Goal: Task Accomplishment & Management: Manage account settings

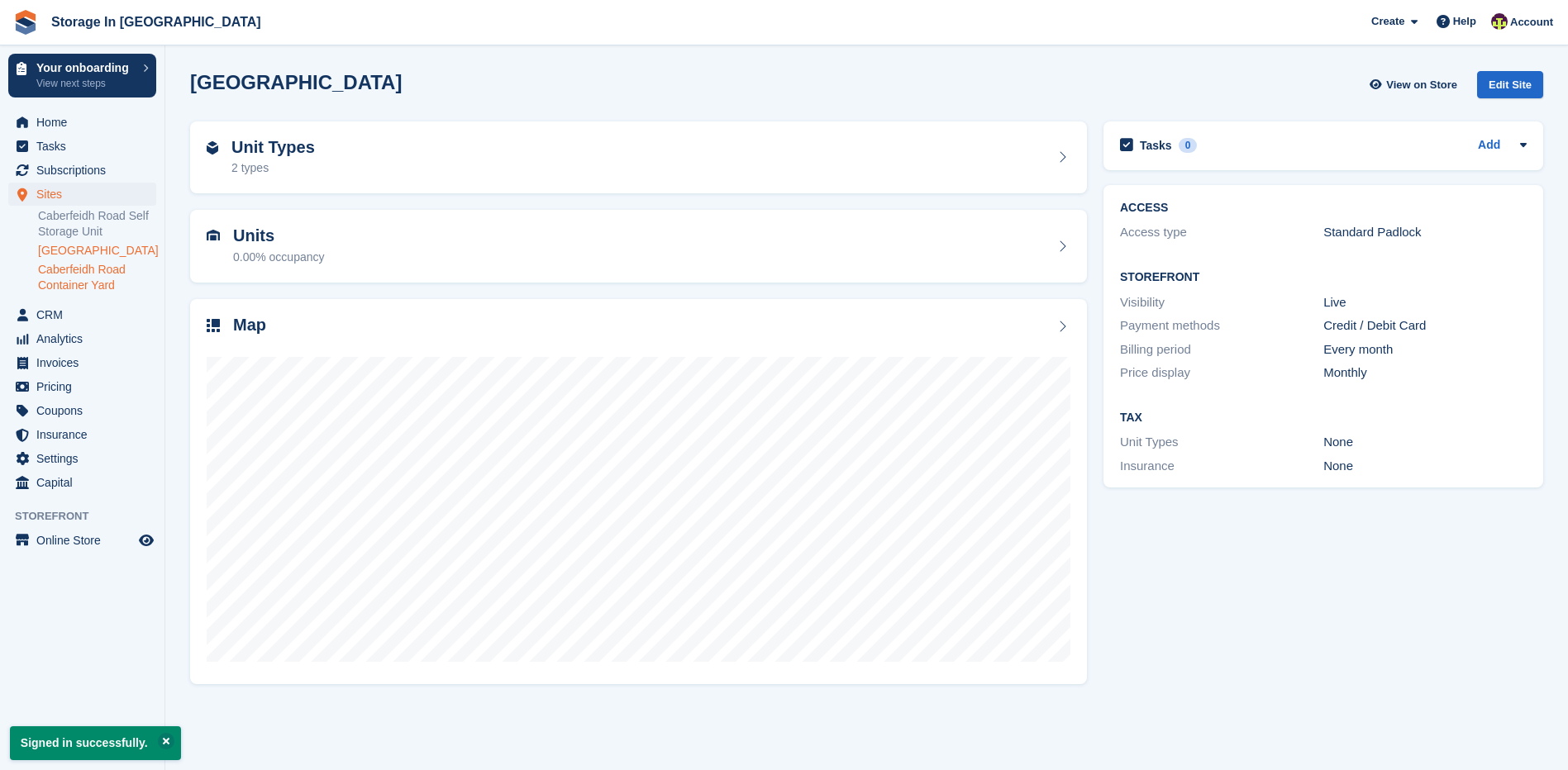
click at [97, 293] on link "Caberfeidh Road Container Yard" at bounding box center [97, 277] width 118 height 32
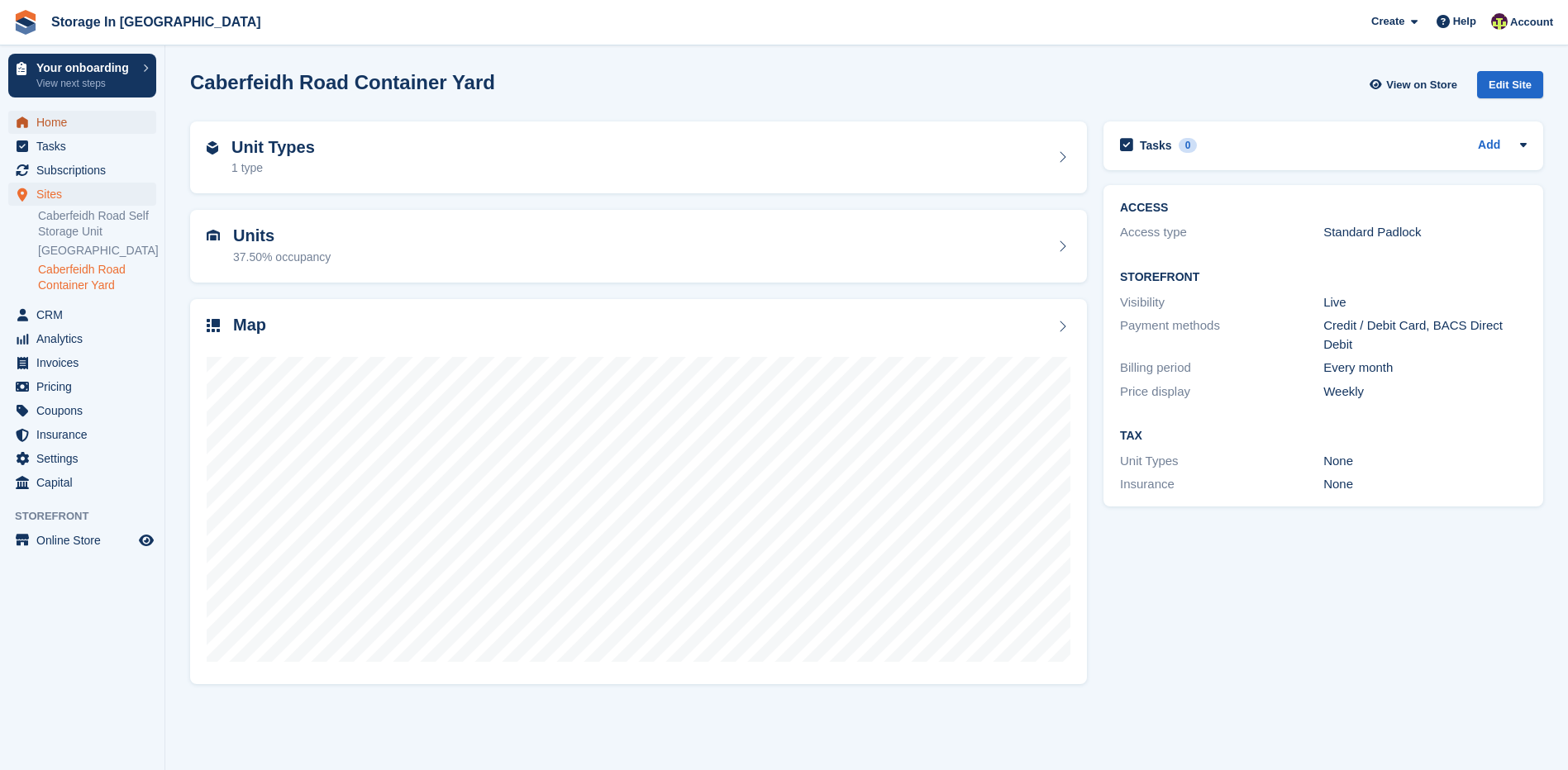
click at [53, 122] on span "Home" at bounding box center [86, 122] width 99 height 23
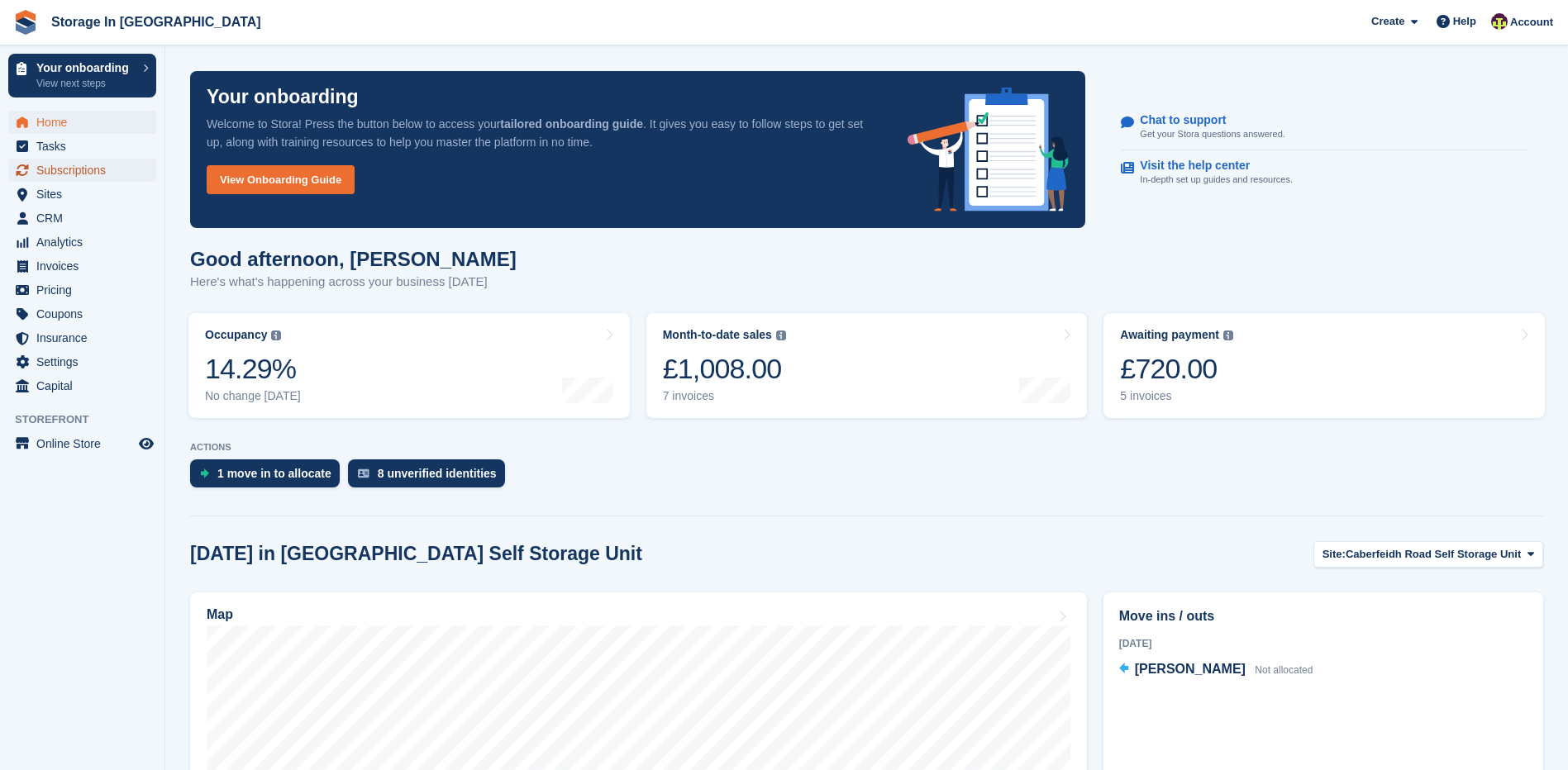
click at [107, 173] on span "Subscriptions" at bounding box center [86, 170] width 99 height 23
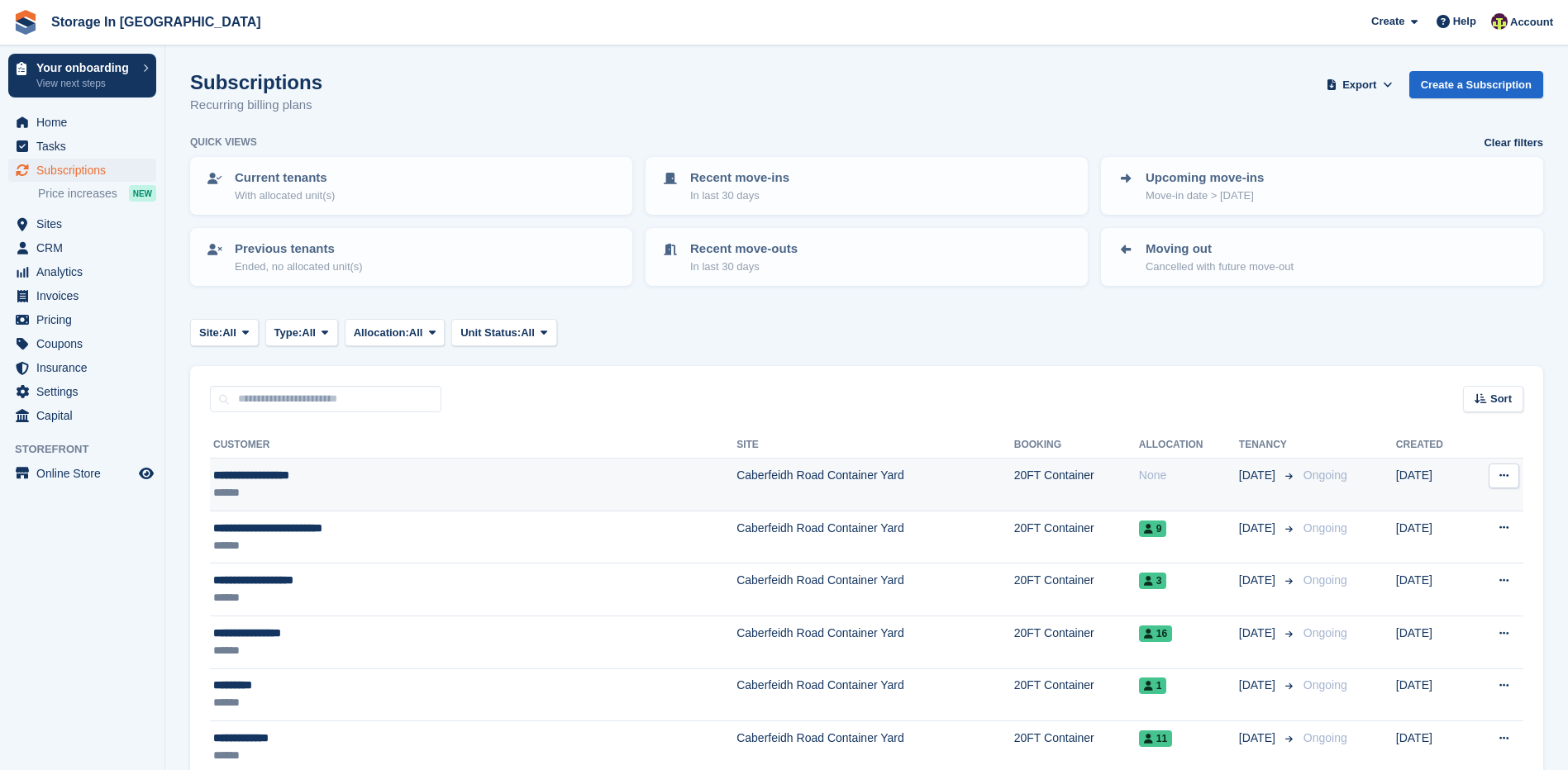
click at [1500, 468] on button at bounding box center [1504, 475] width 31 height 25
click at [797, 488] on td "Caberfeidh Road Container Yard" at bounding box center [875, 485] width 278 height 53
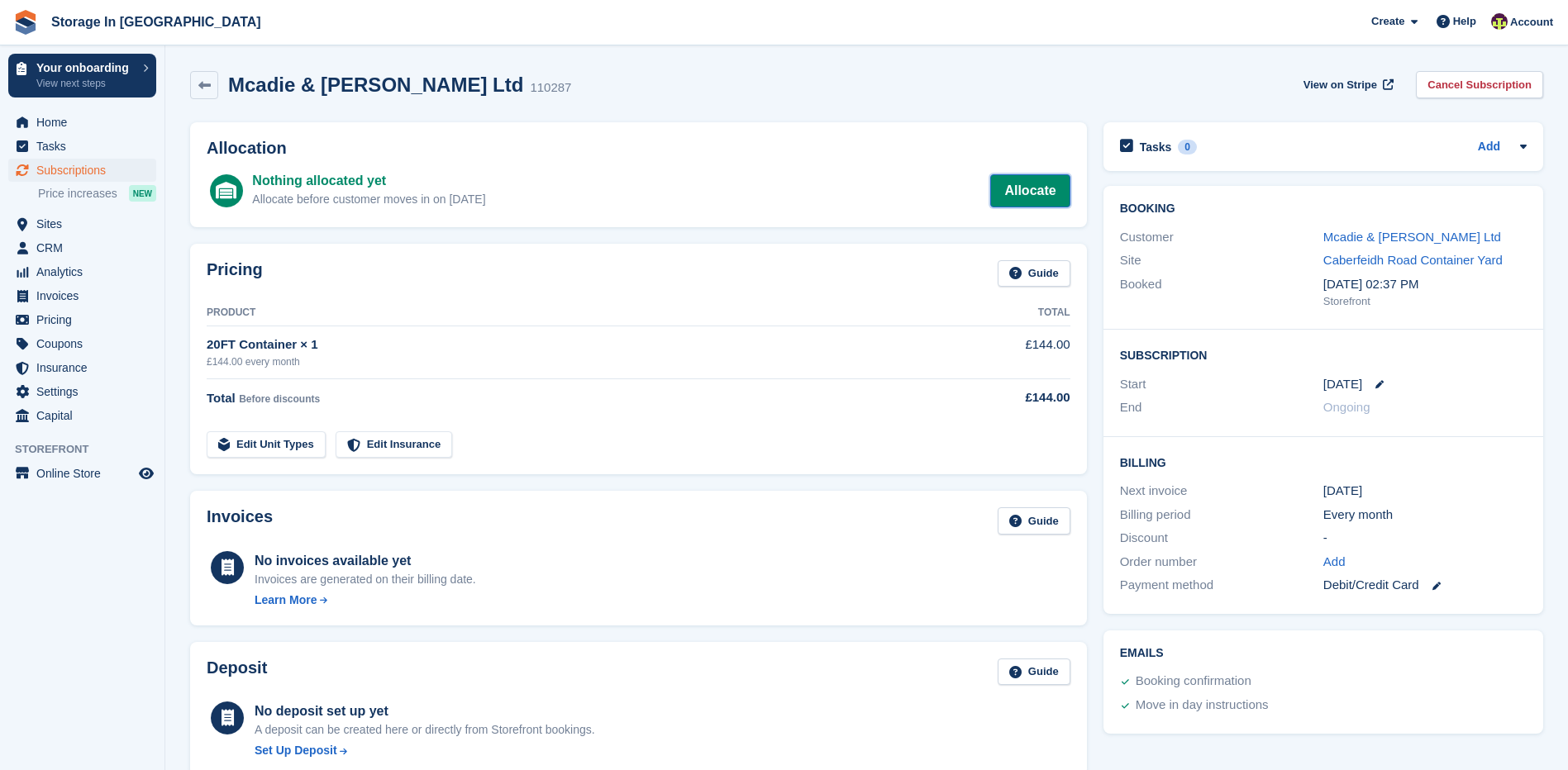
click at [1020, 185] on link "Allocate" at bounding box center [1029, 191] width 80 height 33
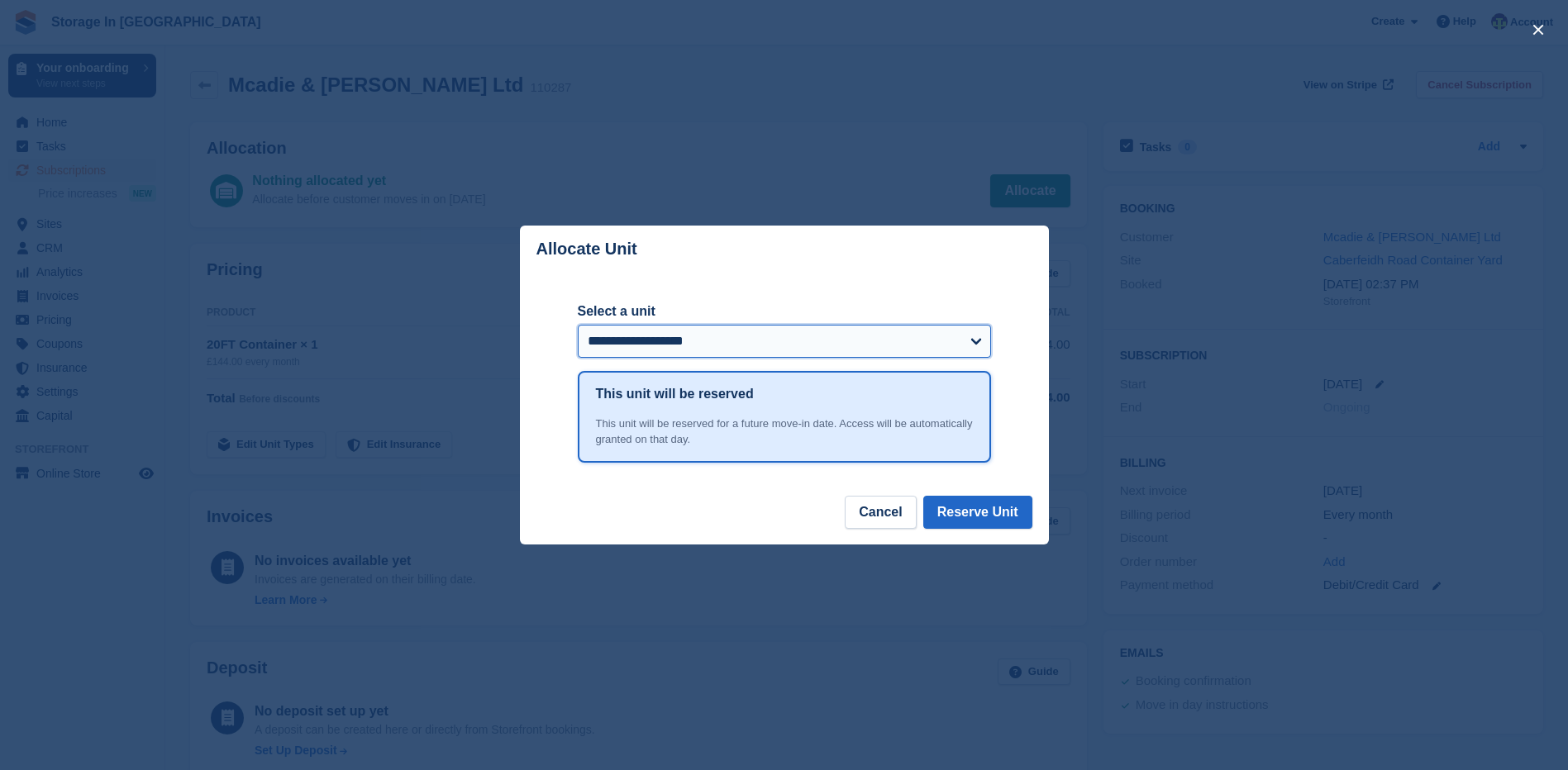
click at [878, 356] on select "**********" at bounding box center [784, 341] width 413 height 33
select select "******"
click at [578, 326] on select "**********" at bounding box center [784, 341] width 413 height 33
click at [976, 520] on button "Reserve Unit" at bounding box center [978, 512] width 109 height 33
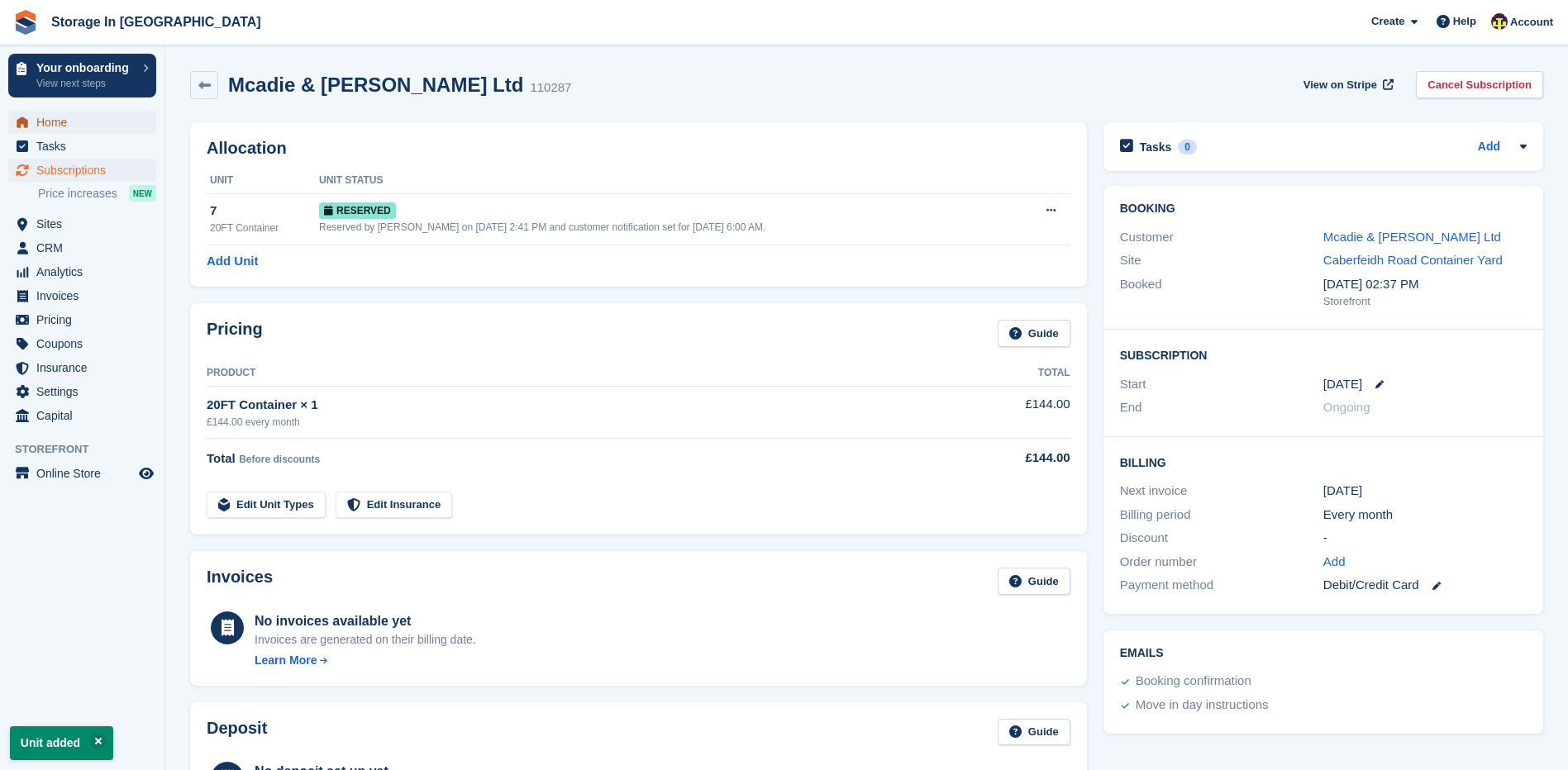
click at [76, 127] on span "Home" at bounding box center [86, 122] width 99 height 23
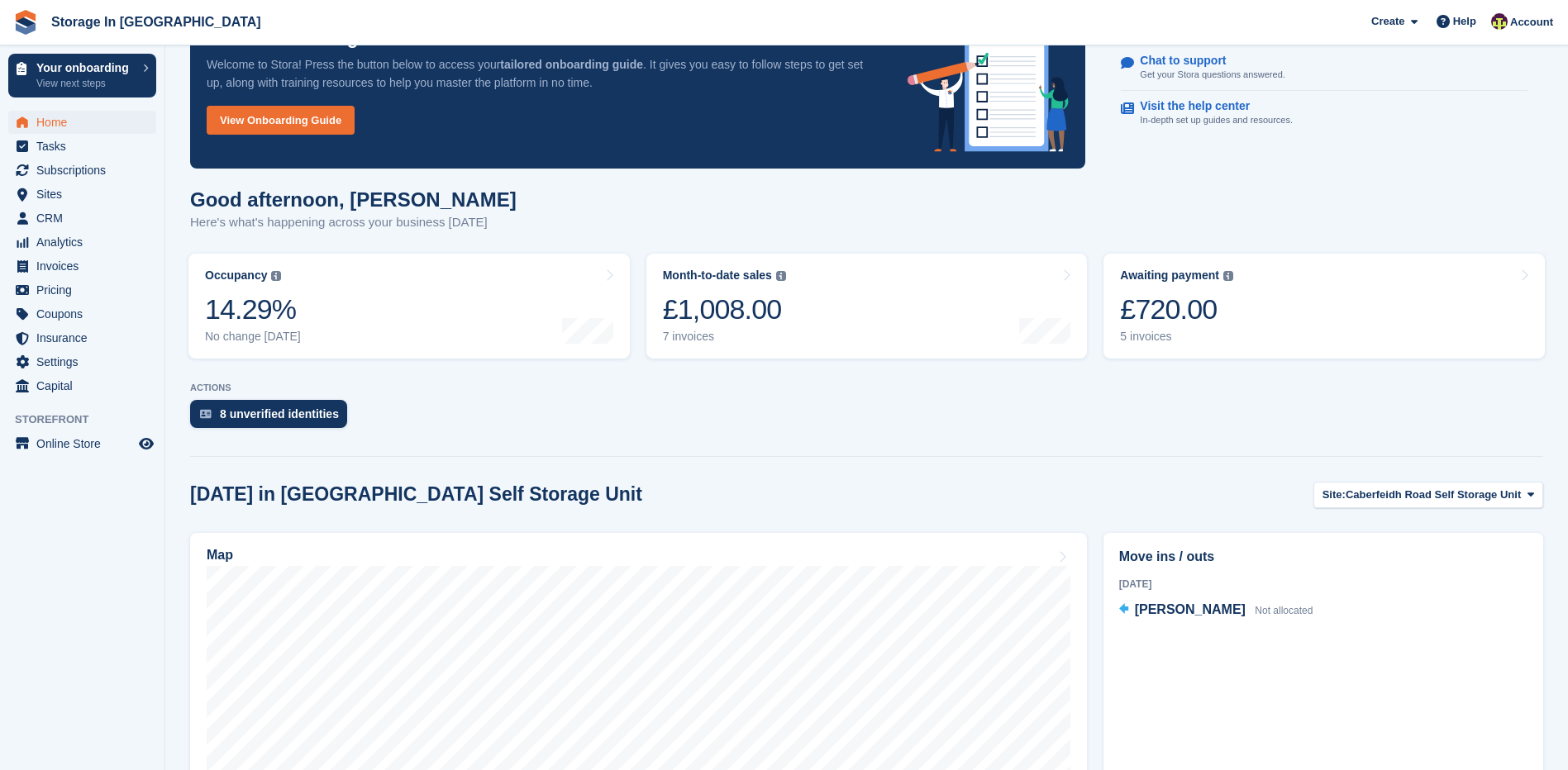
scroll to position [248, 0]
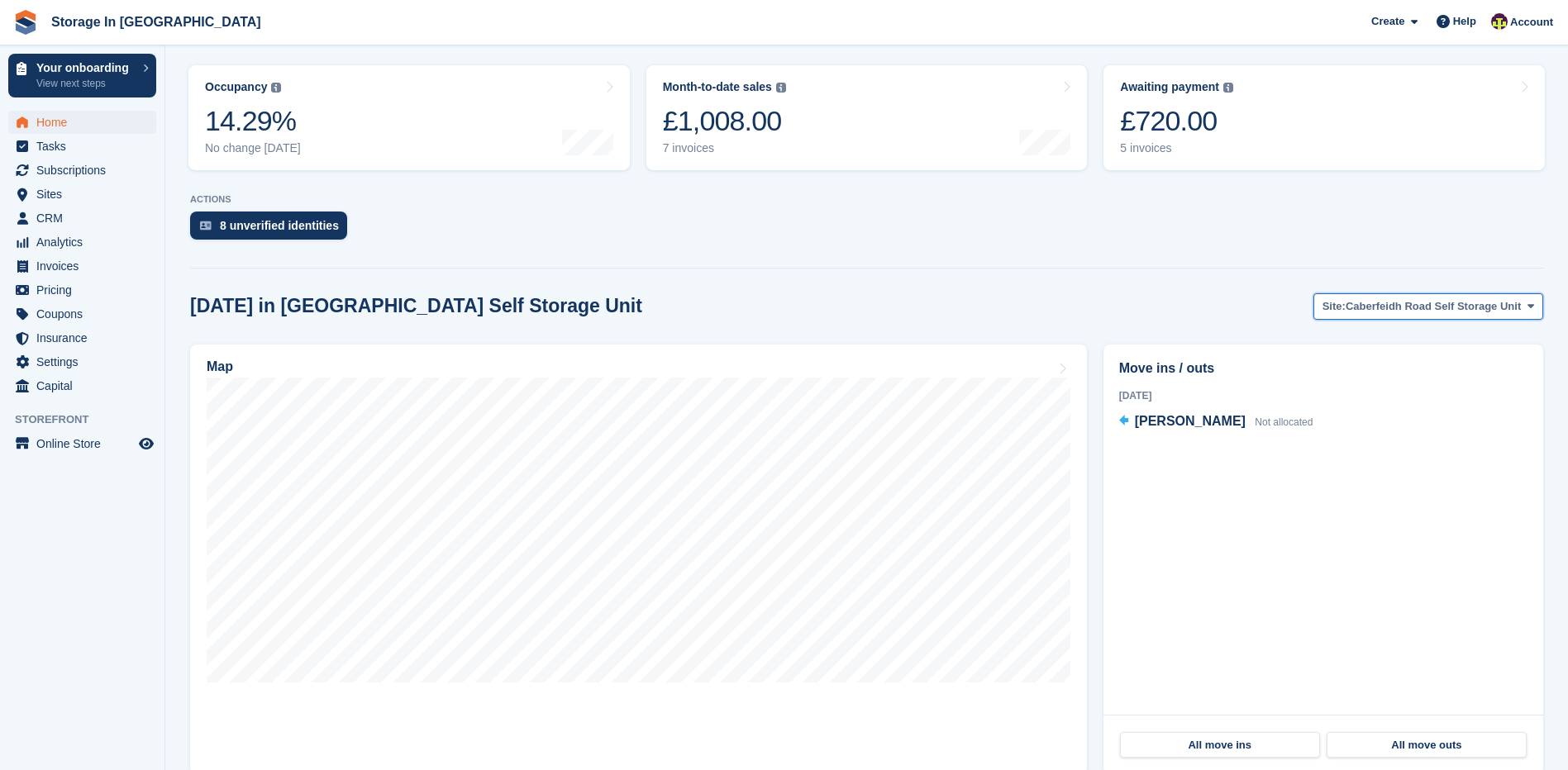
click at [1497, 306] on span "Caberfeidh Road Self Storage Unit" at bounding box center [1433, 306] width 175 height 16
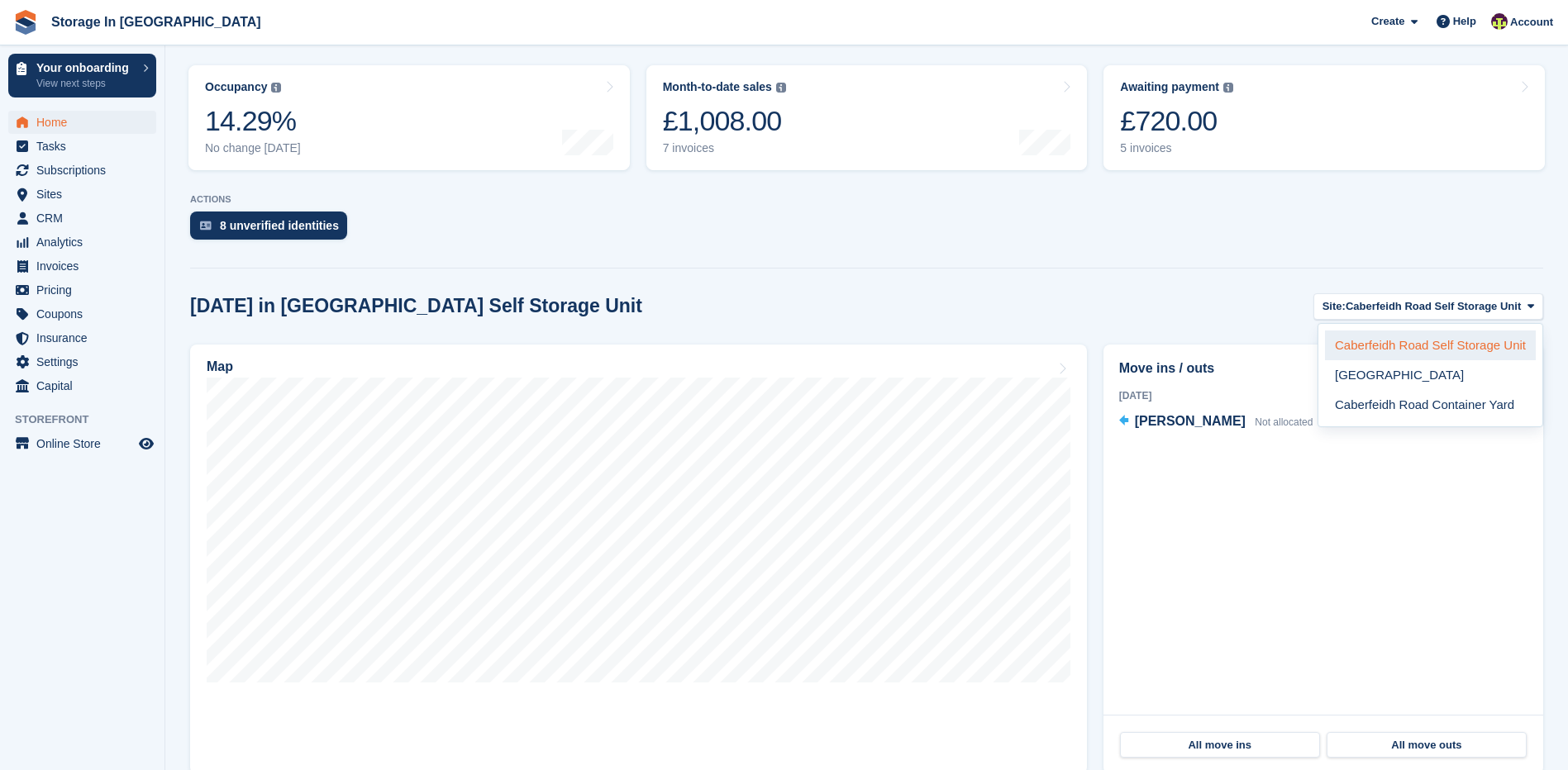
click at [1449, 342] on link "Caberfeidh Road Self Storage Unit" at bounding box center [1430, 345] width 211 height 30
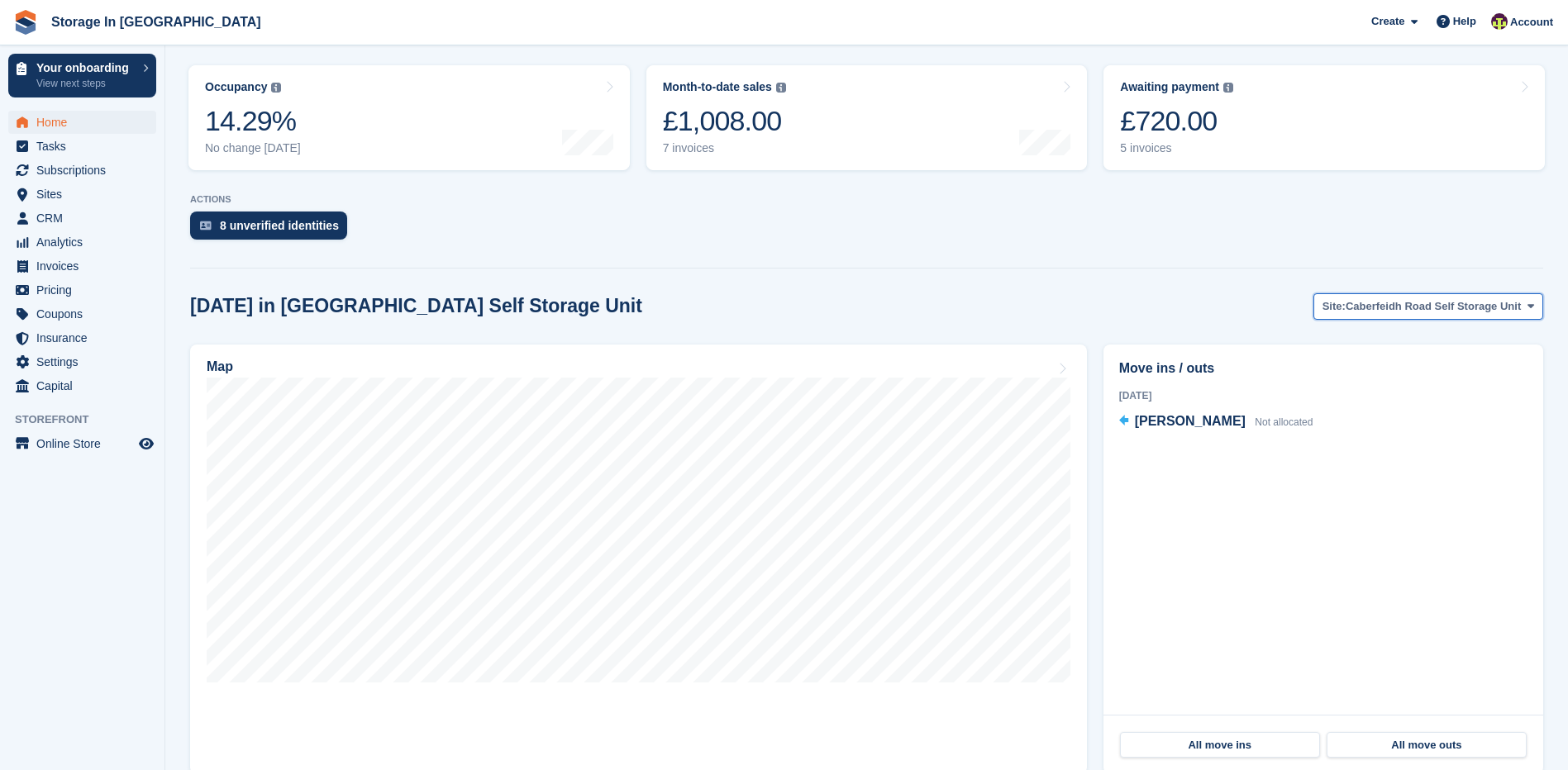
click at [1371, 318] on button "Site: Caberfeidh Road Self Storage Unit" at bounding box center [1428, 307] width 230 height 27
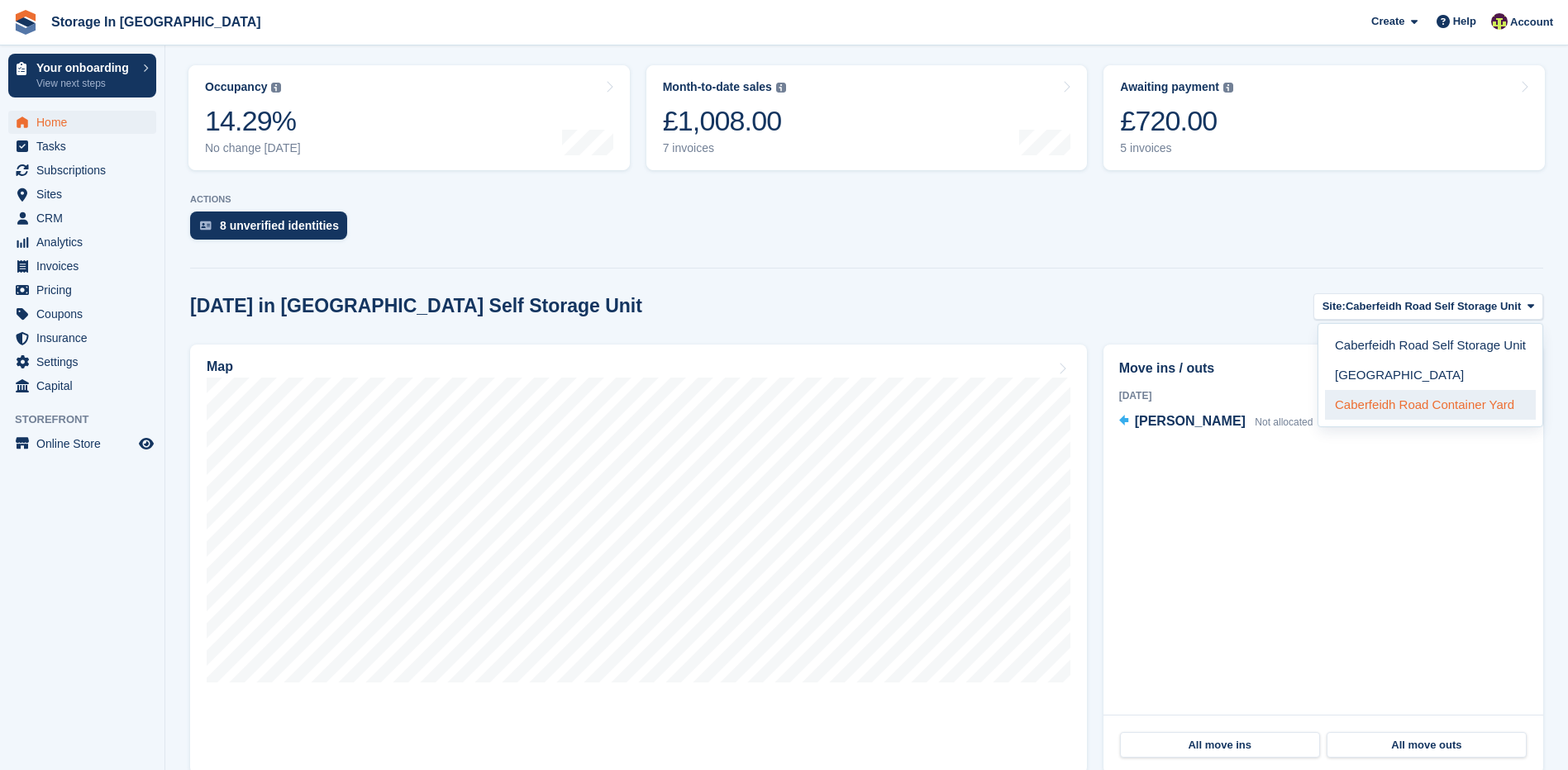
click at [1359, 402] on link "Caberfeidh Road Container Yard" at bounding box center [1430, 404] width 211 height 30
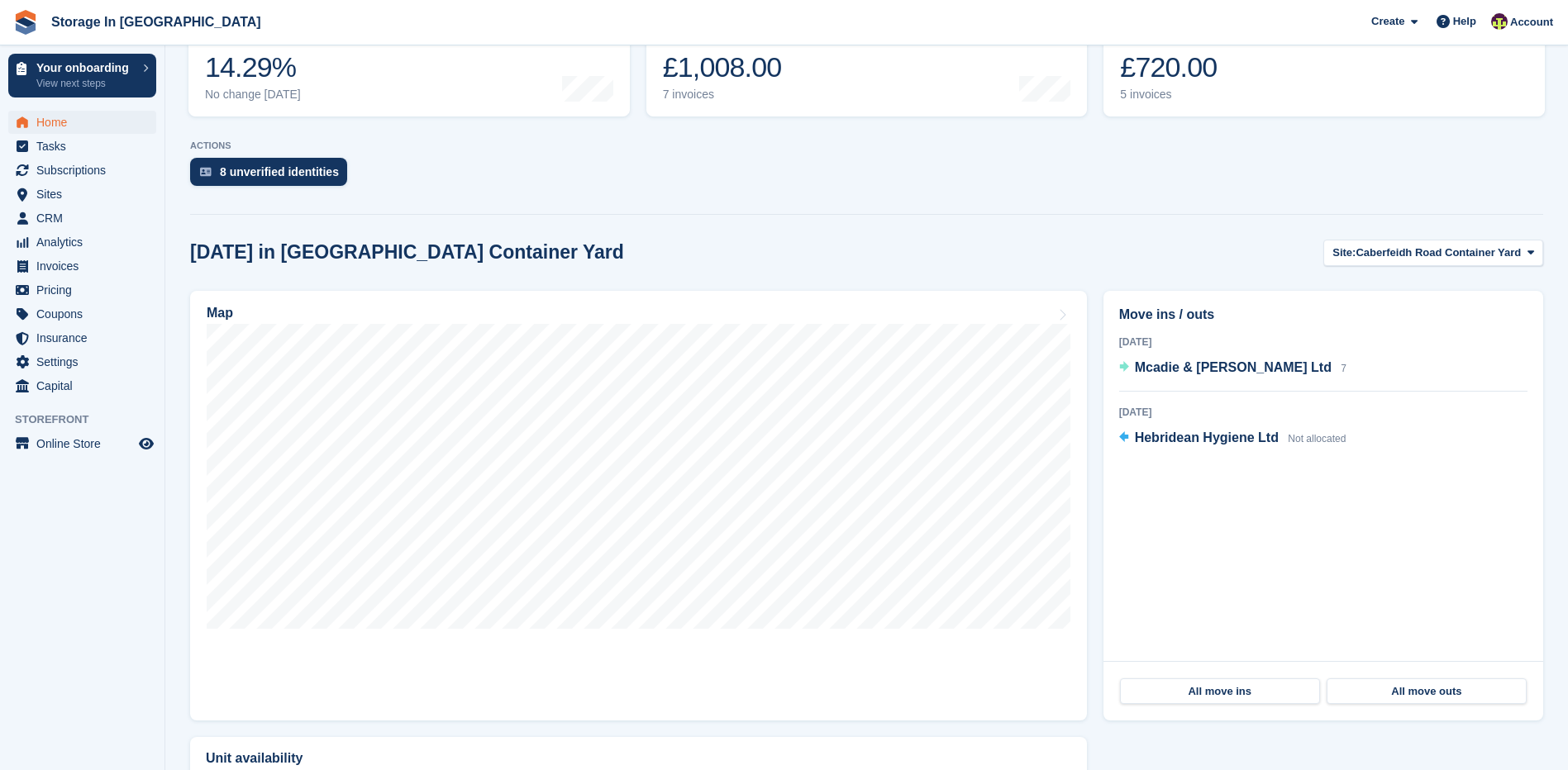
scroll to position [331, 0]
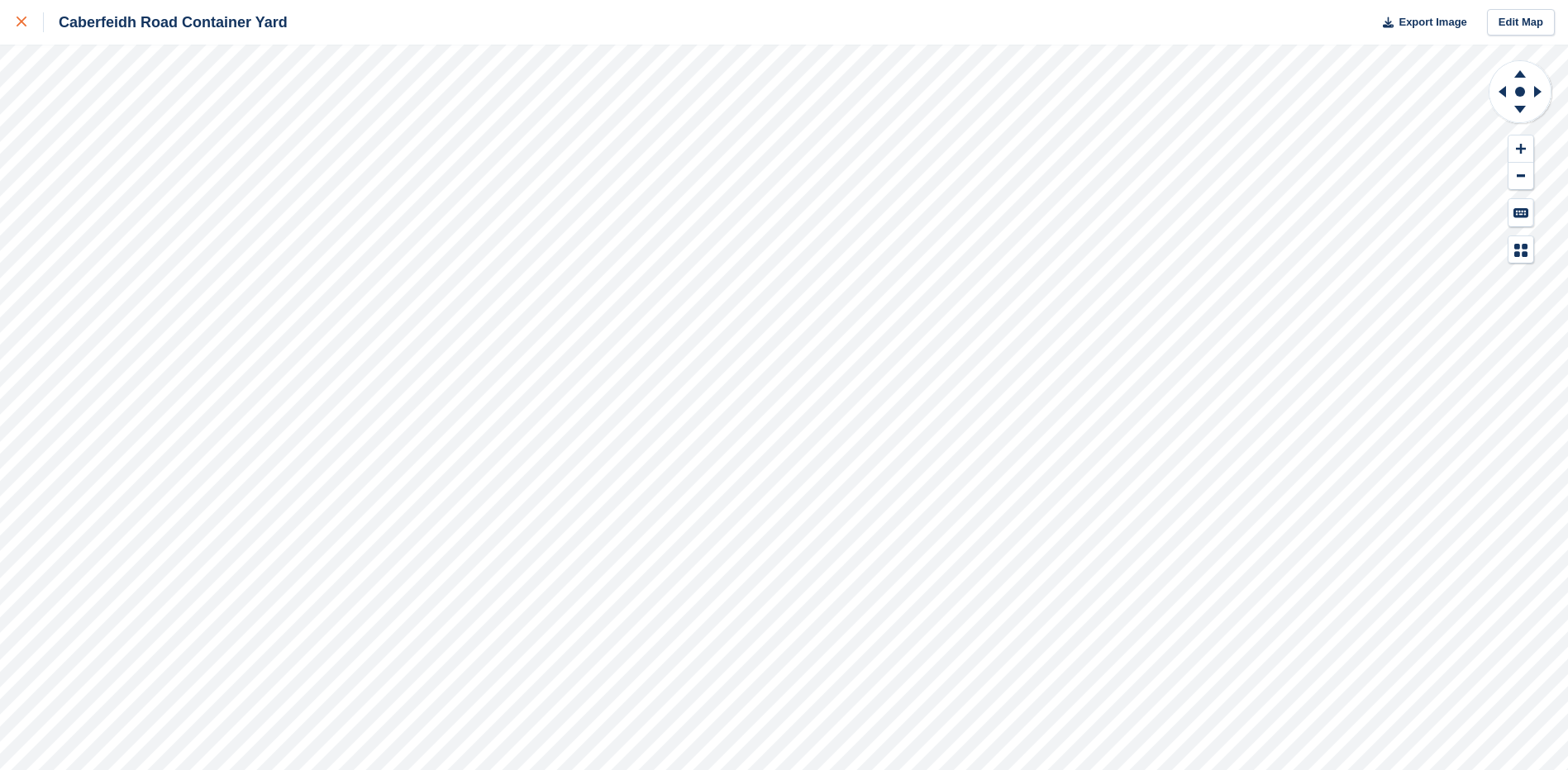
click at [9, 14] on link at bounding box center [21, 22] width 44 height 44
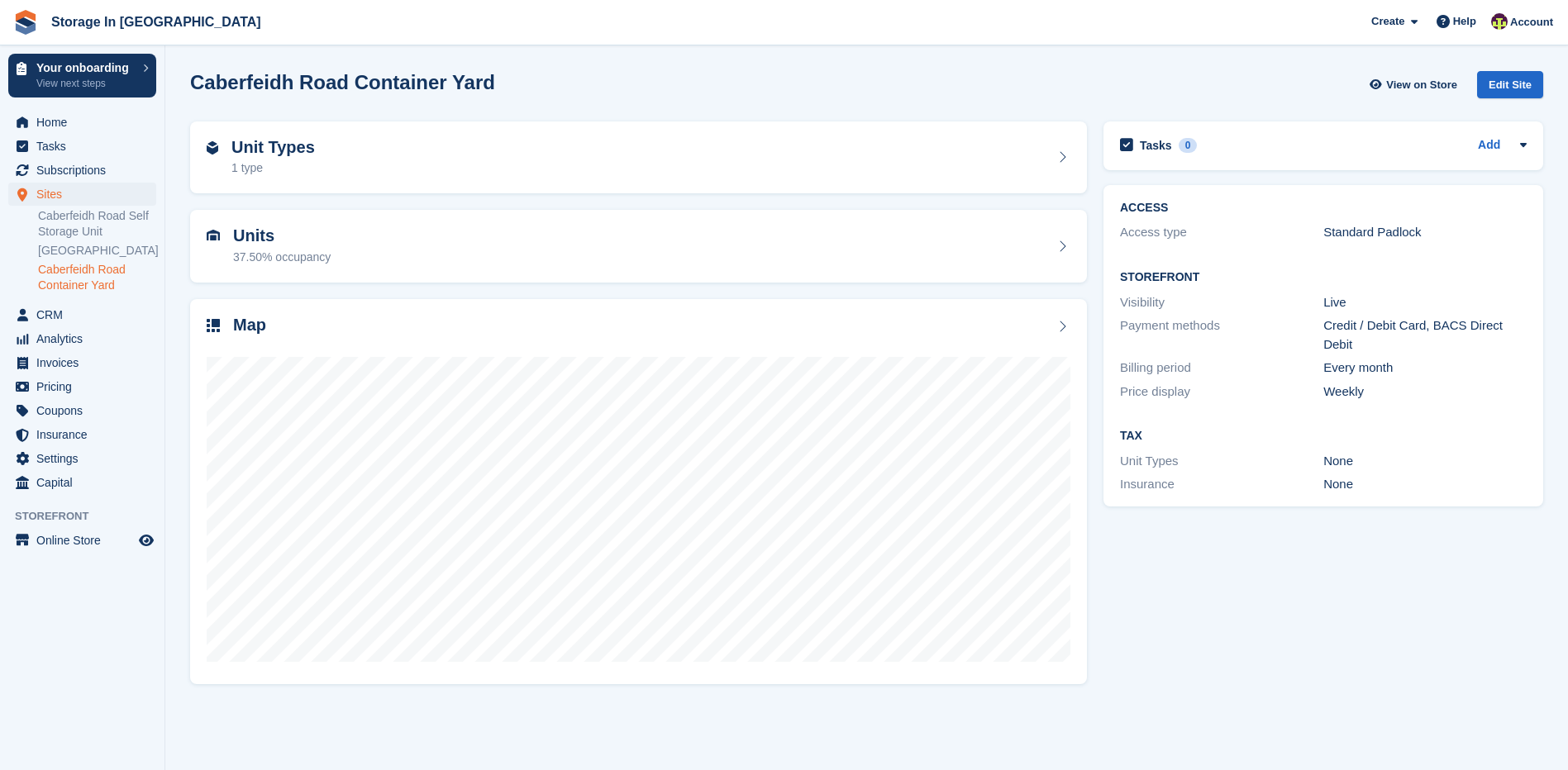
click at [93, 285] on link "Caberfeidh Road Container Yard" at bounding box center [97, 277] width 118 height 32
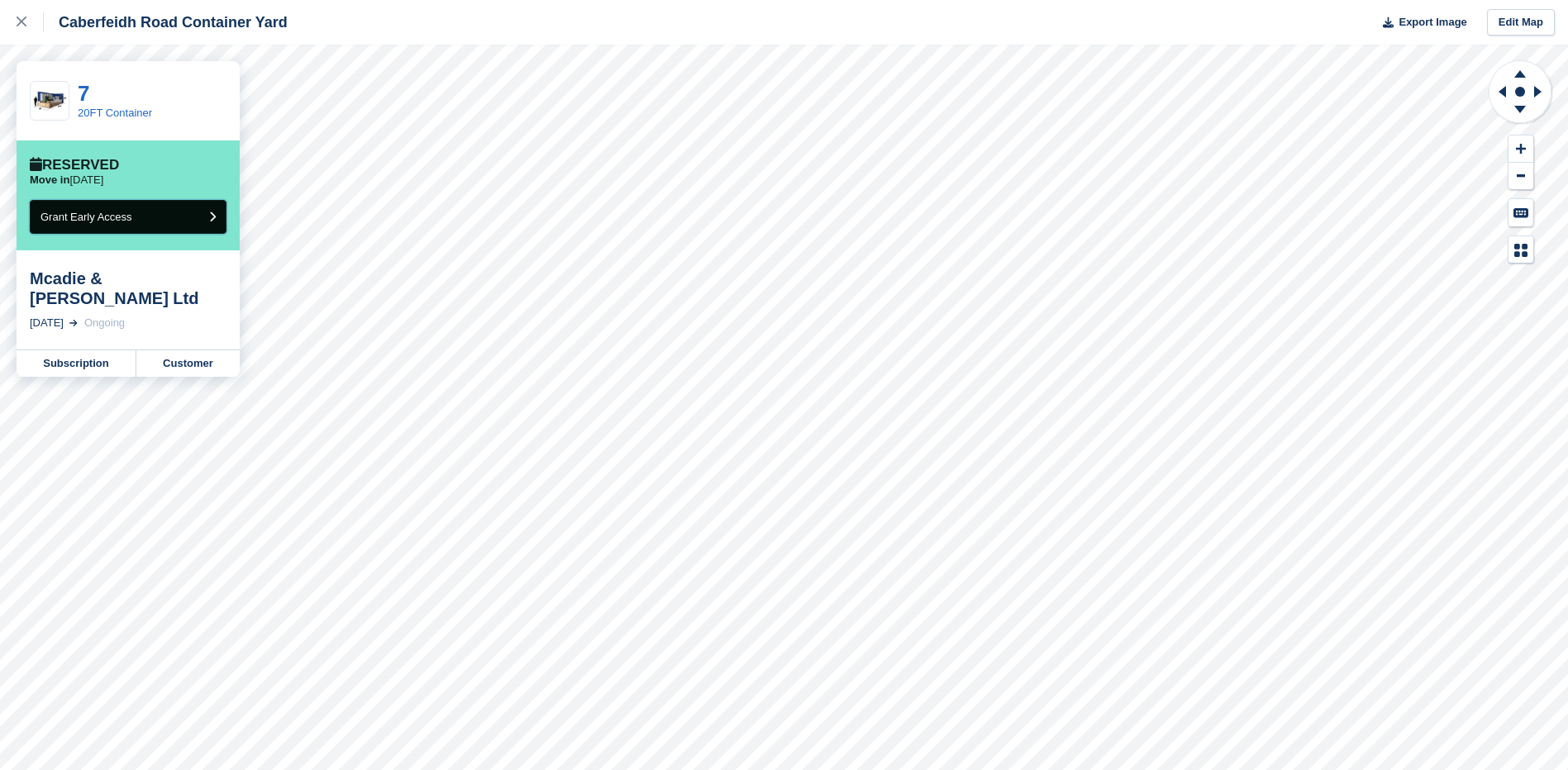
click at [116, 217] on span "Grant Early Access" at bounding box center [85, 217] width 91 height 13
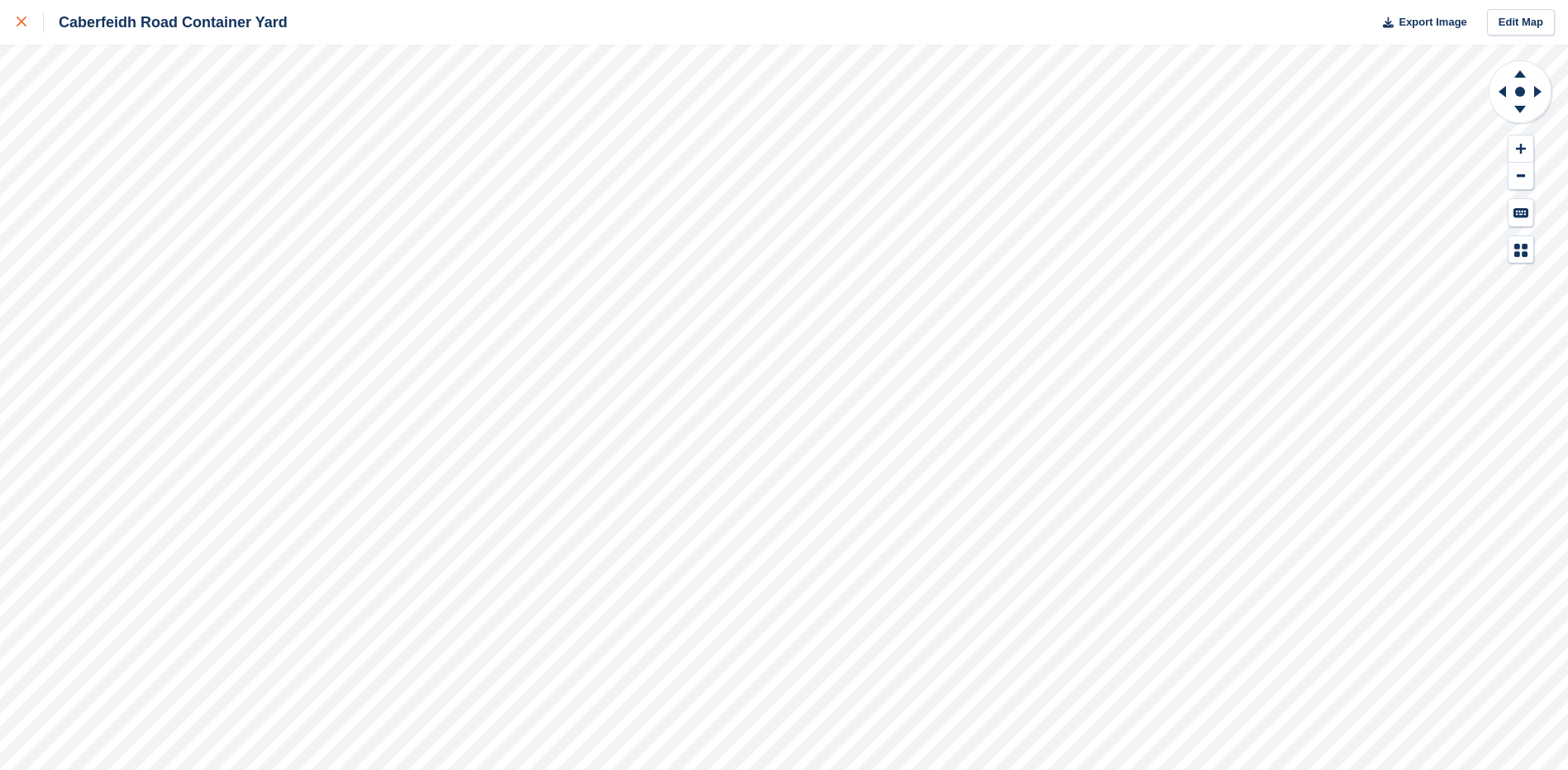
click at [22, 20] on icon at bounding box center [21, 21] width 10 height 10
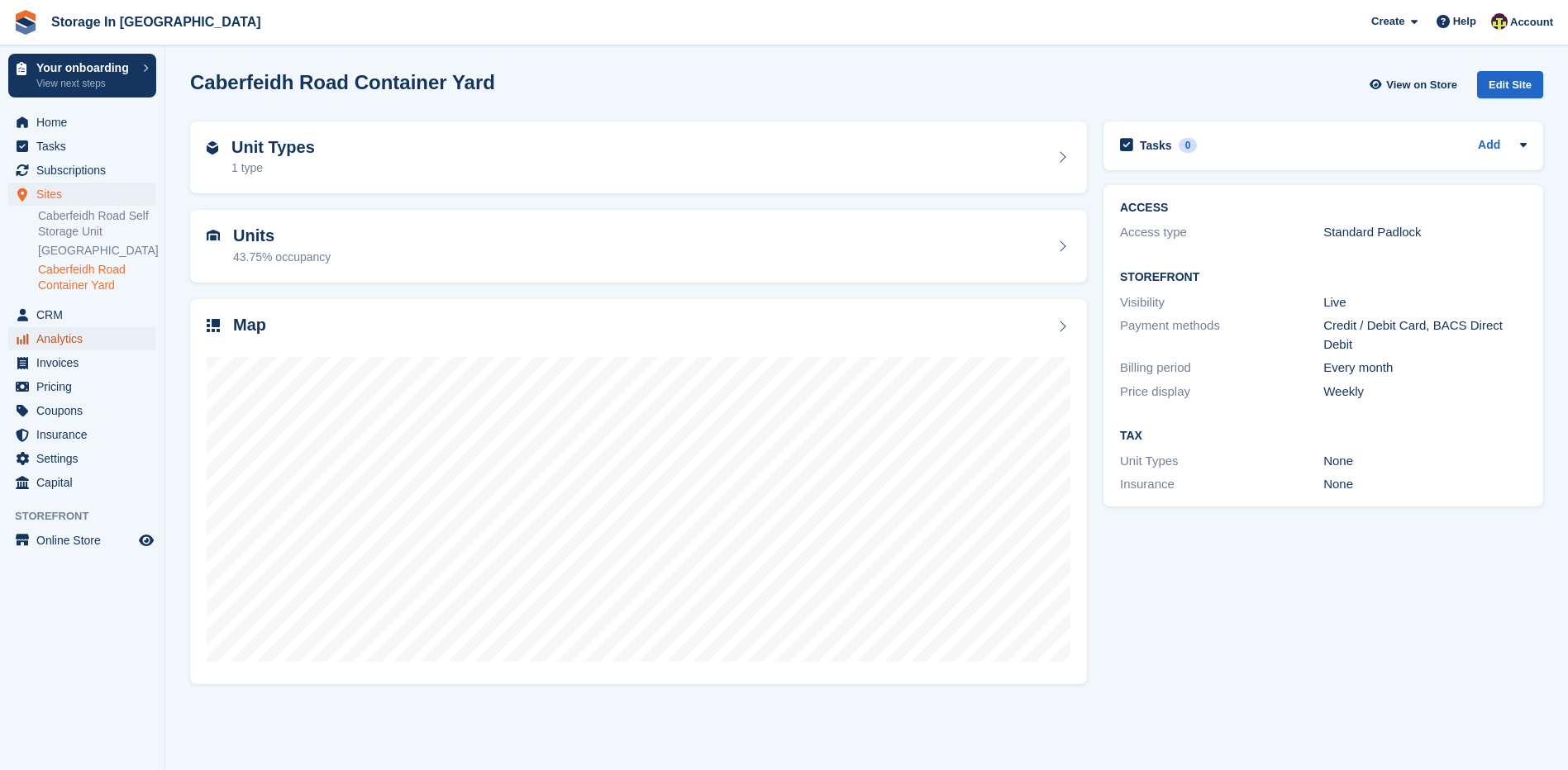
click at [94, 350] on span "Analytics" at bounding box center [86, 338] width 99 height 23
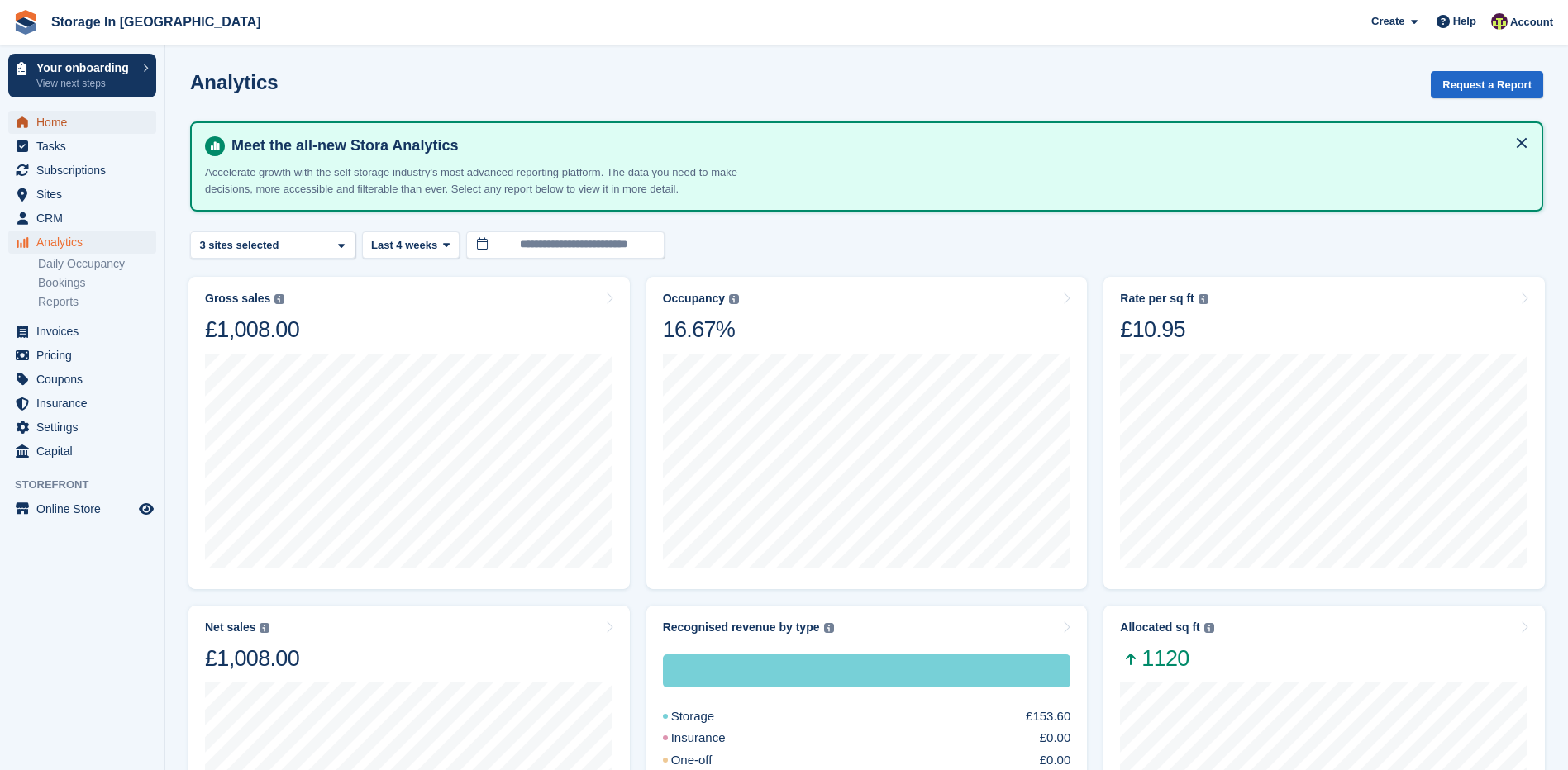
click at [47, 128] on span "Home" at bounding box center [86, 122] width 99 height 23
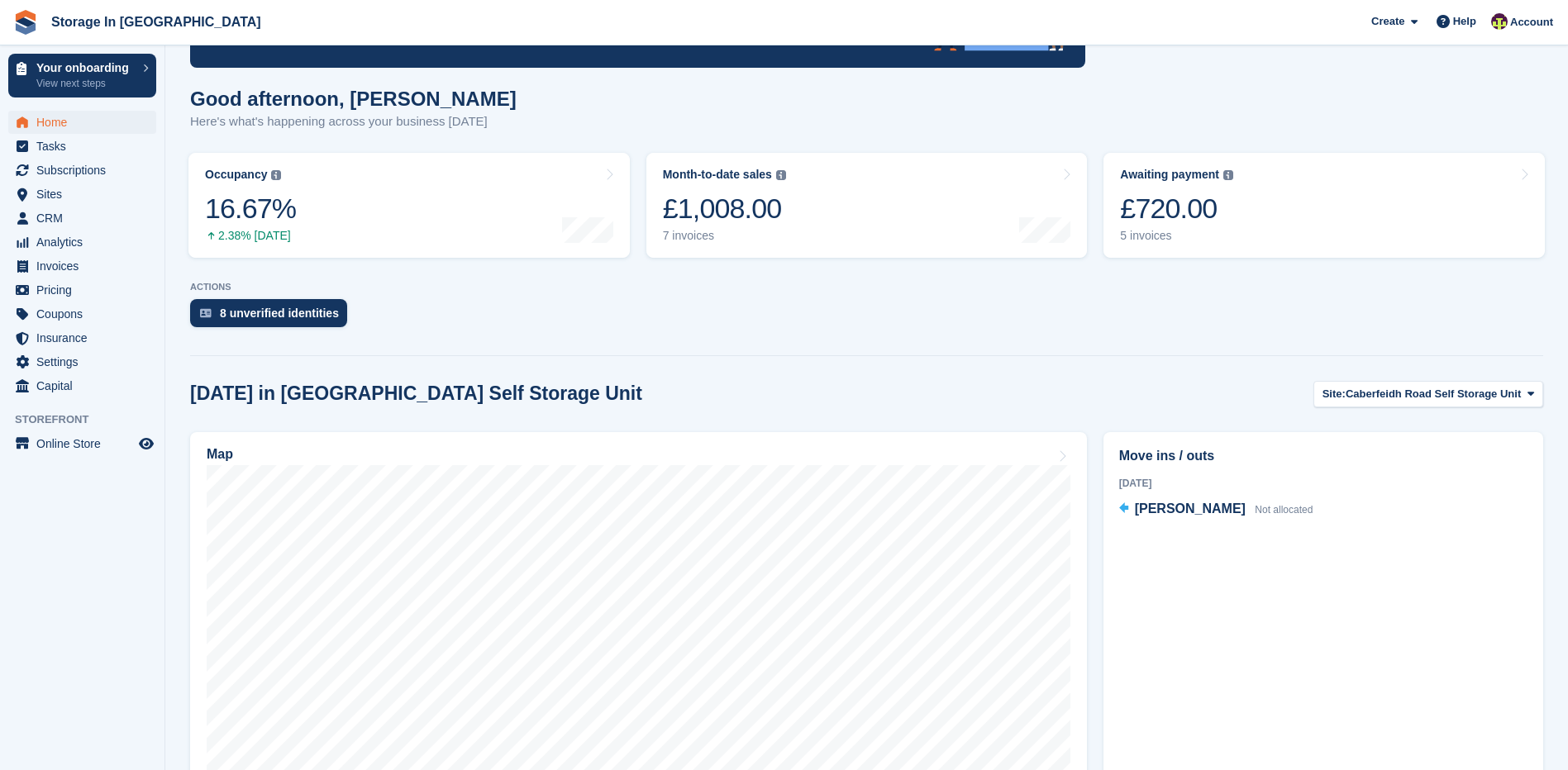
scroll to position [165, 0]
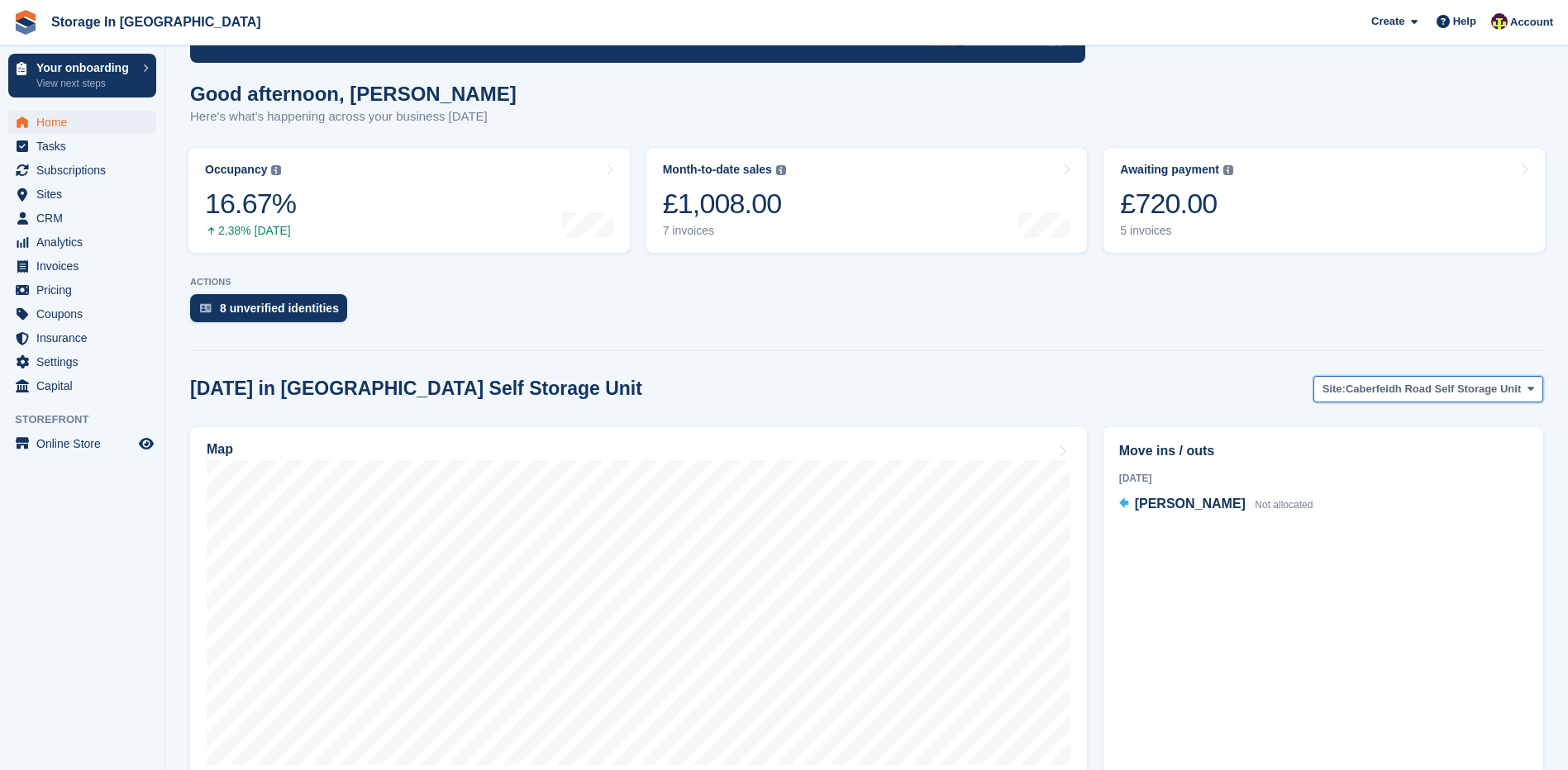
click at [1471, 389] on span "Caberfeidh Road Self Storage Unit" at bounding box center [1433, 389] width 175 height 16
click at [1435, 488] on link "Caberfeidh Road Container Yard" at bounding box center [1430, 487] width 211 height 30
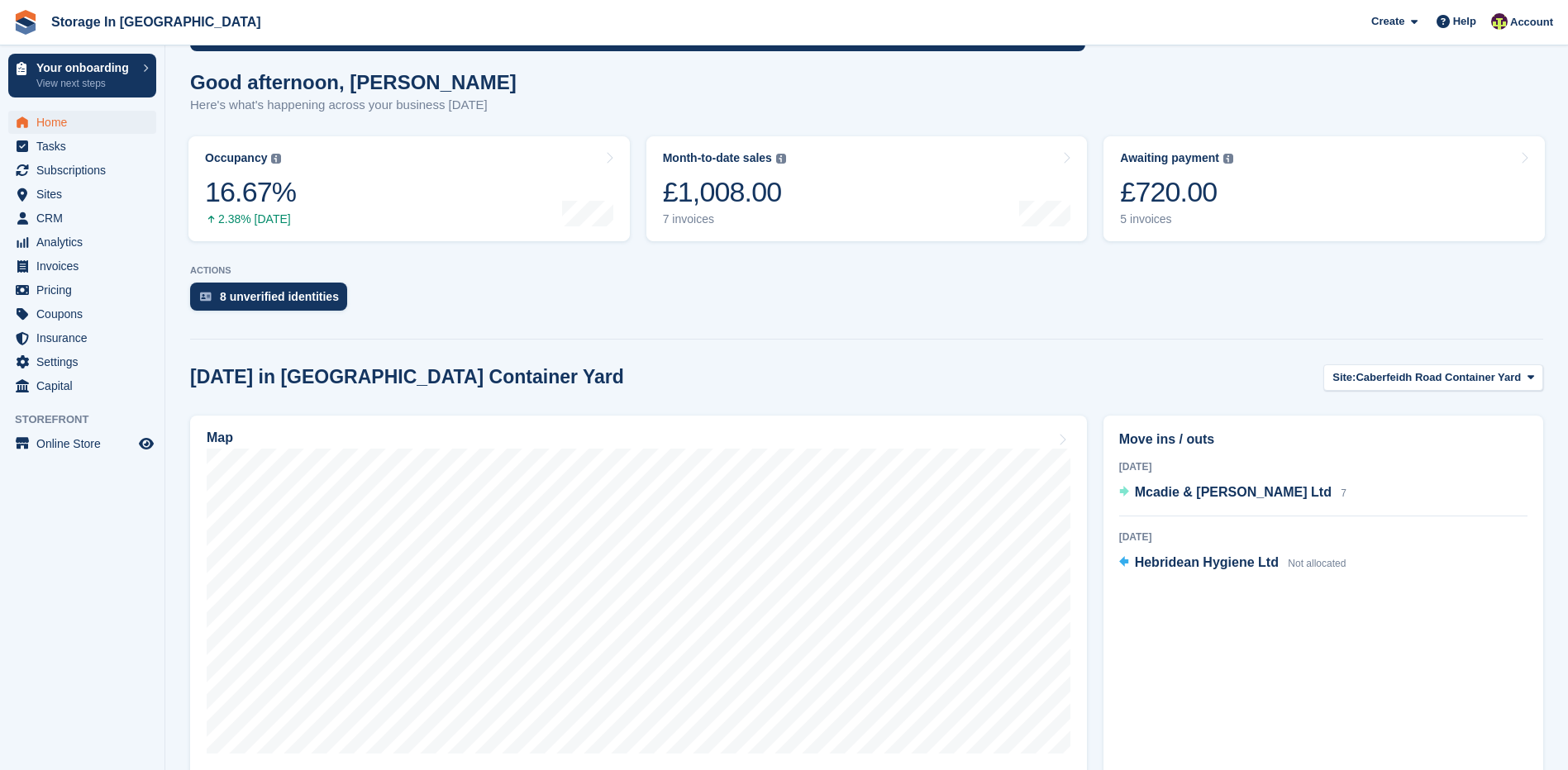
scroll to position [248, 0]
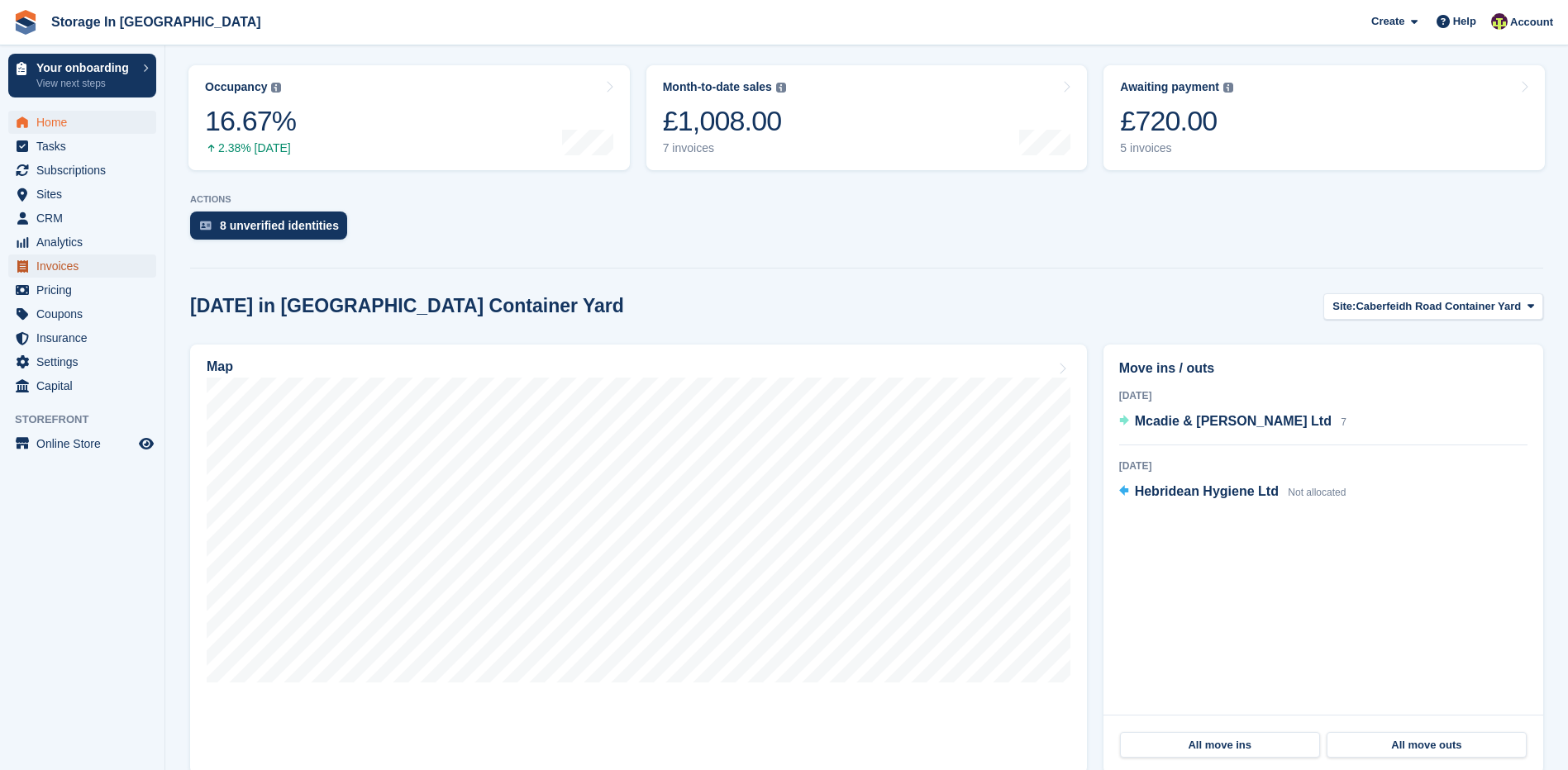
click at [80, 259] on span "Invoices" at bounding box center [86, 266] width 99 height 23
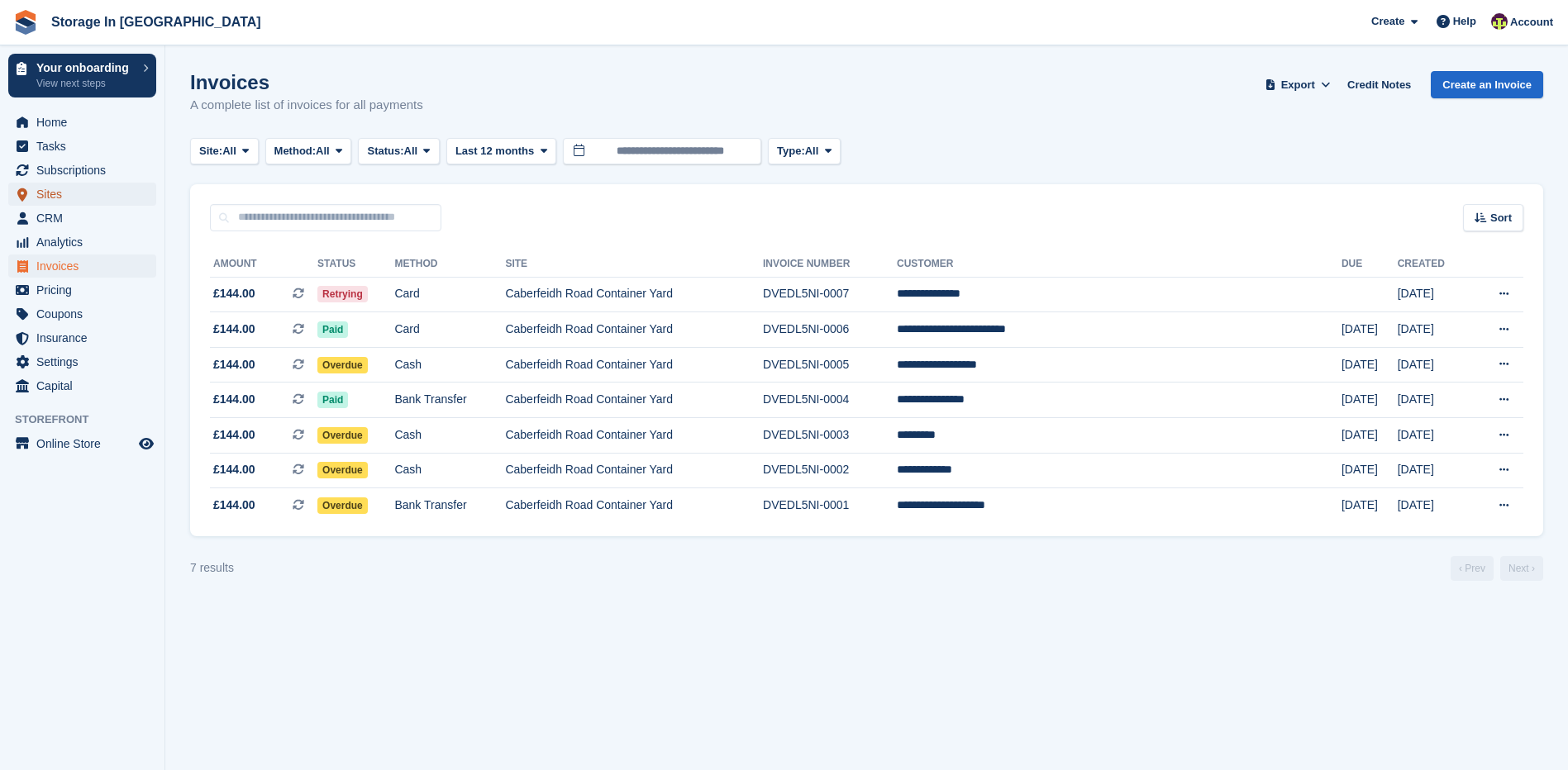
click at [72, 200] on span "Sites" at bounding box center [86, 194] width 99 height 23
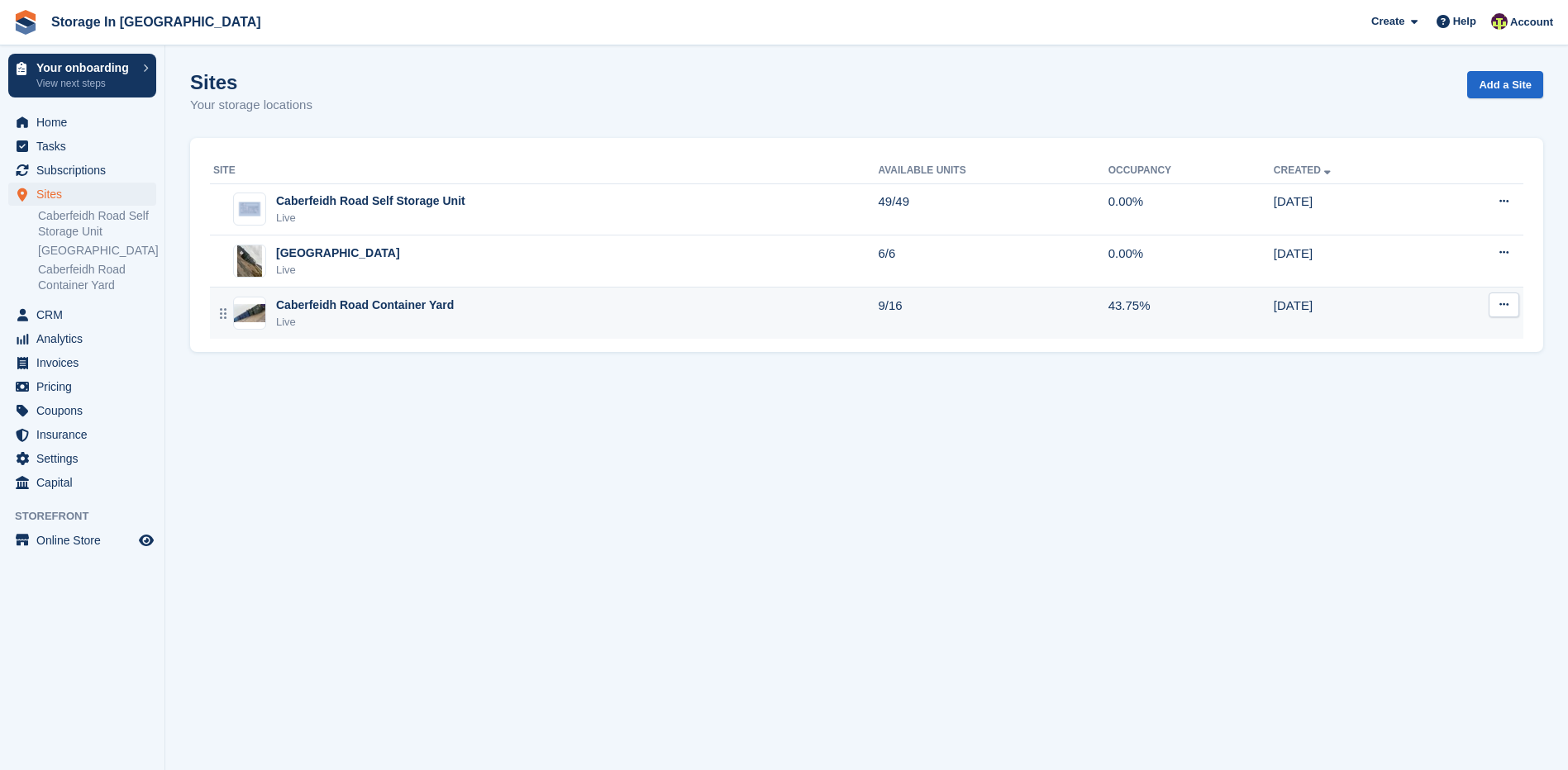
click at [632, 312] on div "Caberfeidh Road Container Yard Live" at bounding box center [545, 314] width 664 height 34
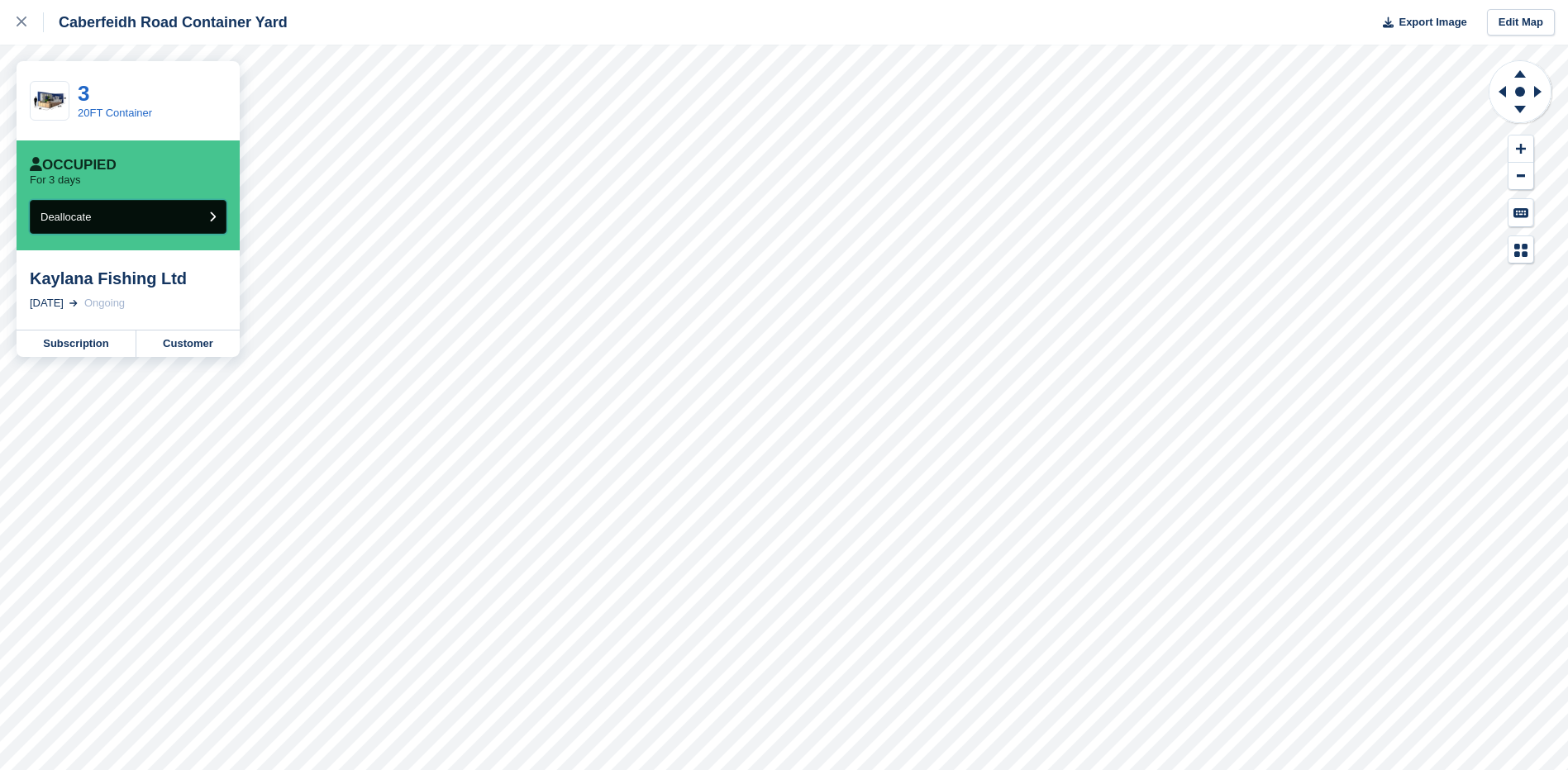
click at [157, 222] on button "Deallocate" at bounding box center [128, 217] width 197 height 34
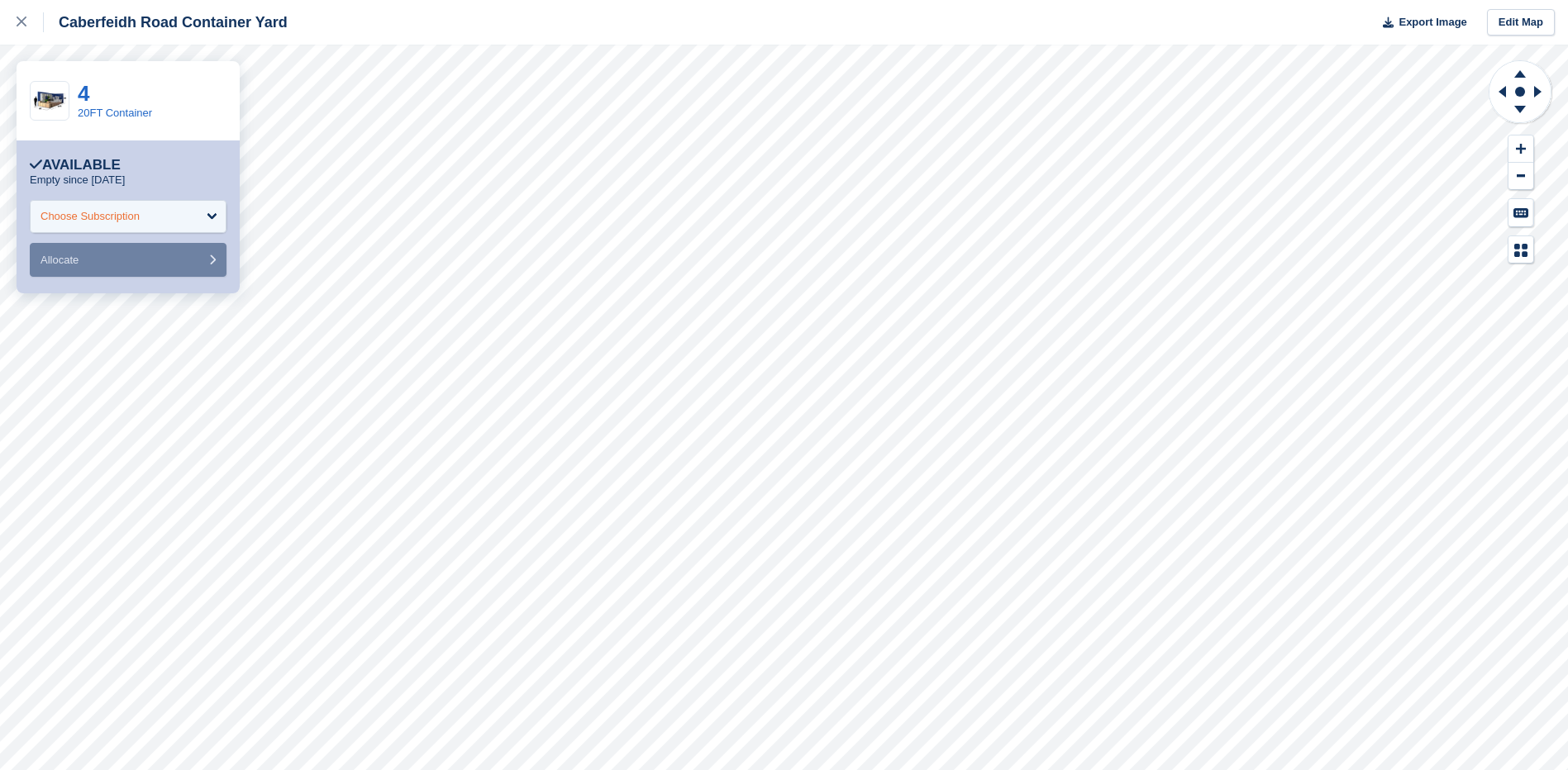
click at [138, 223] on div "Choose Subscription" at bounding box center [90, 216] width 99 height 16
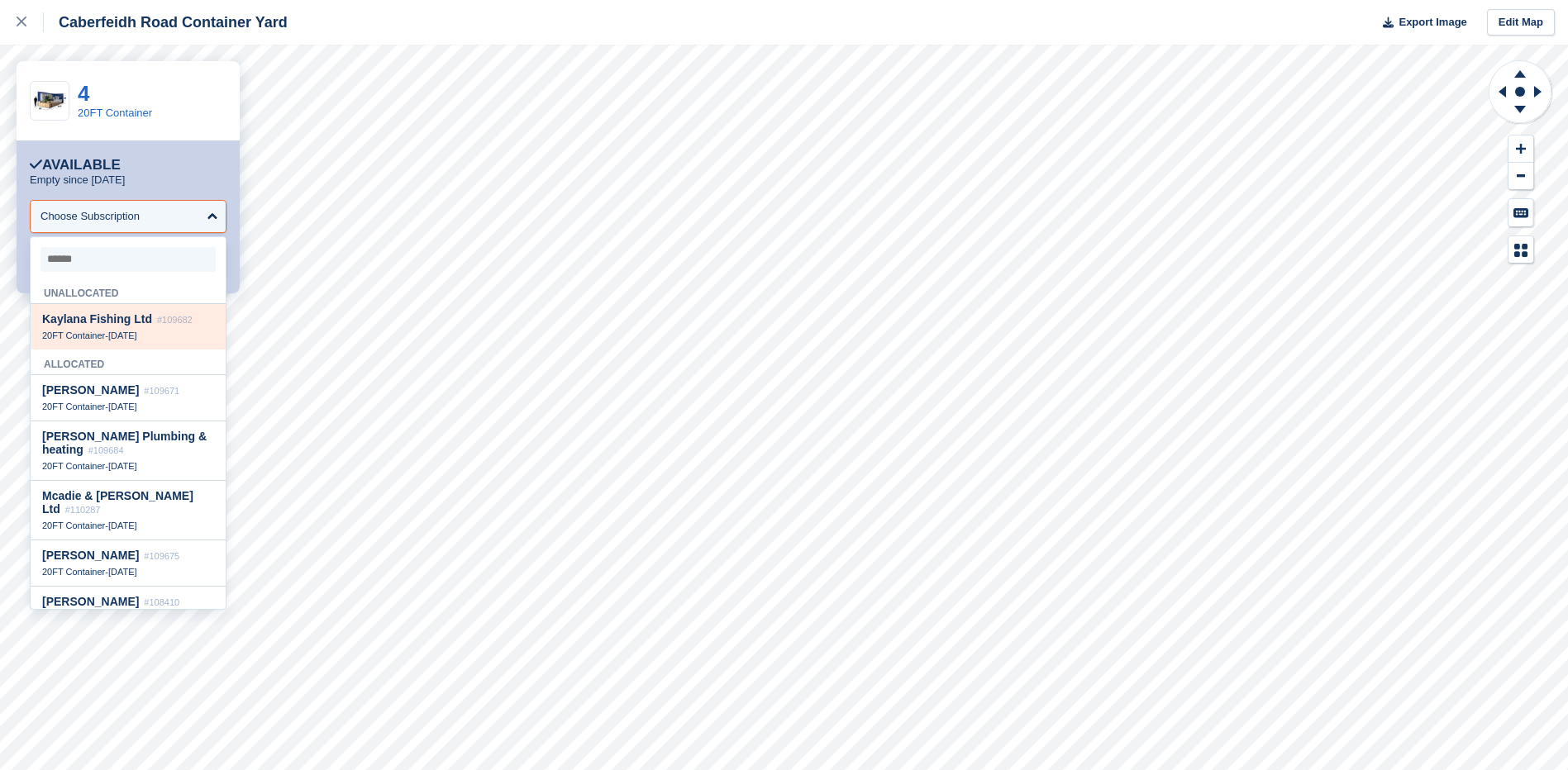
click at [137, 329] on div "Kaylana Fishing Ltd #109682 20FT Container - [DATE]" at bounding box center [128, 326] width 195 height 45
select select "******"
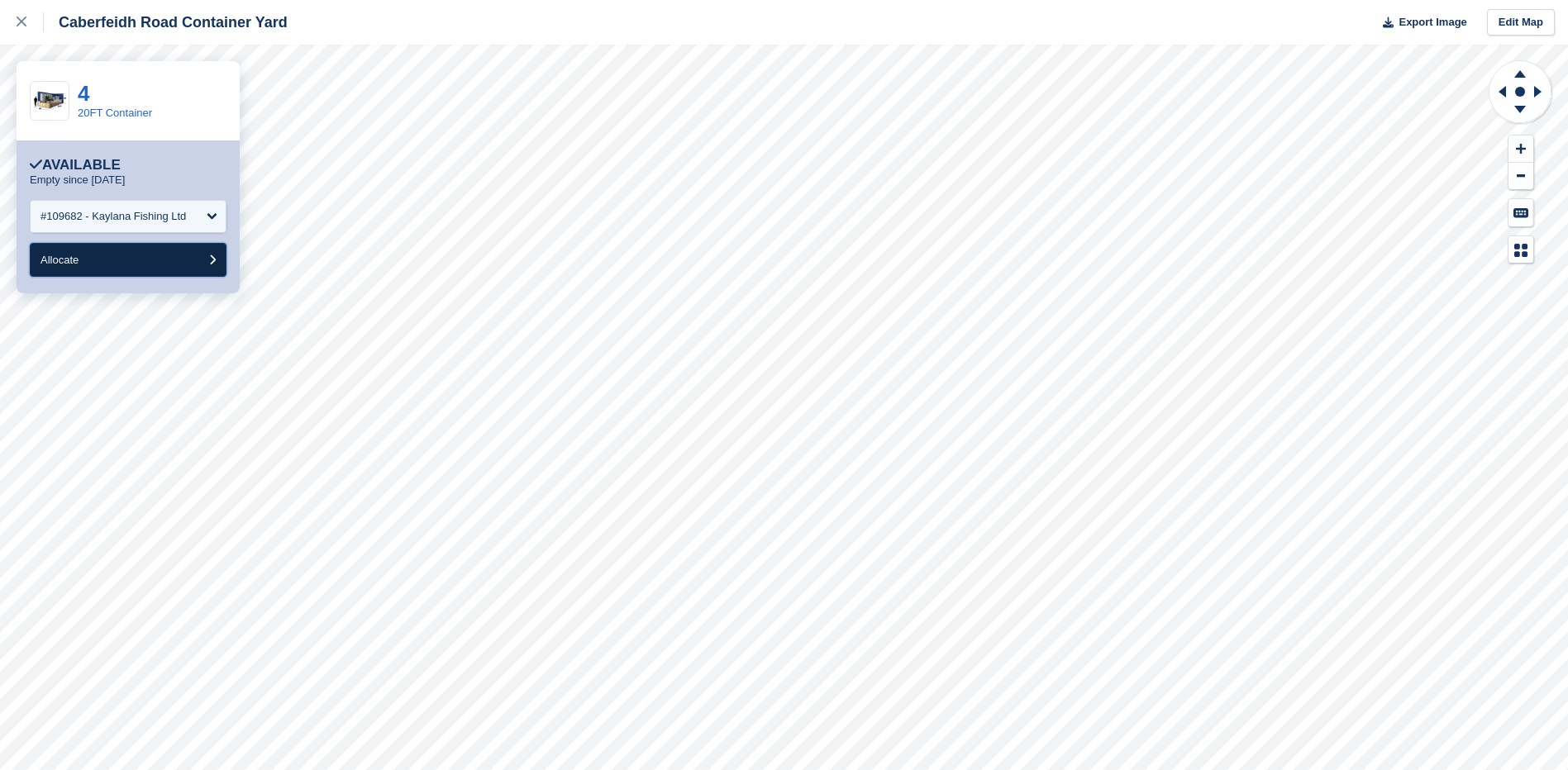
click at [173, 262] on button "Allocate" at bounding box center [128, 260] width 197 height 34
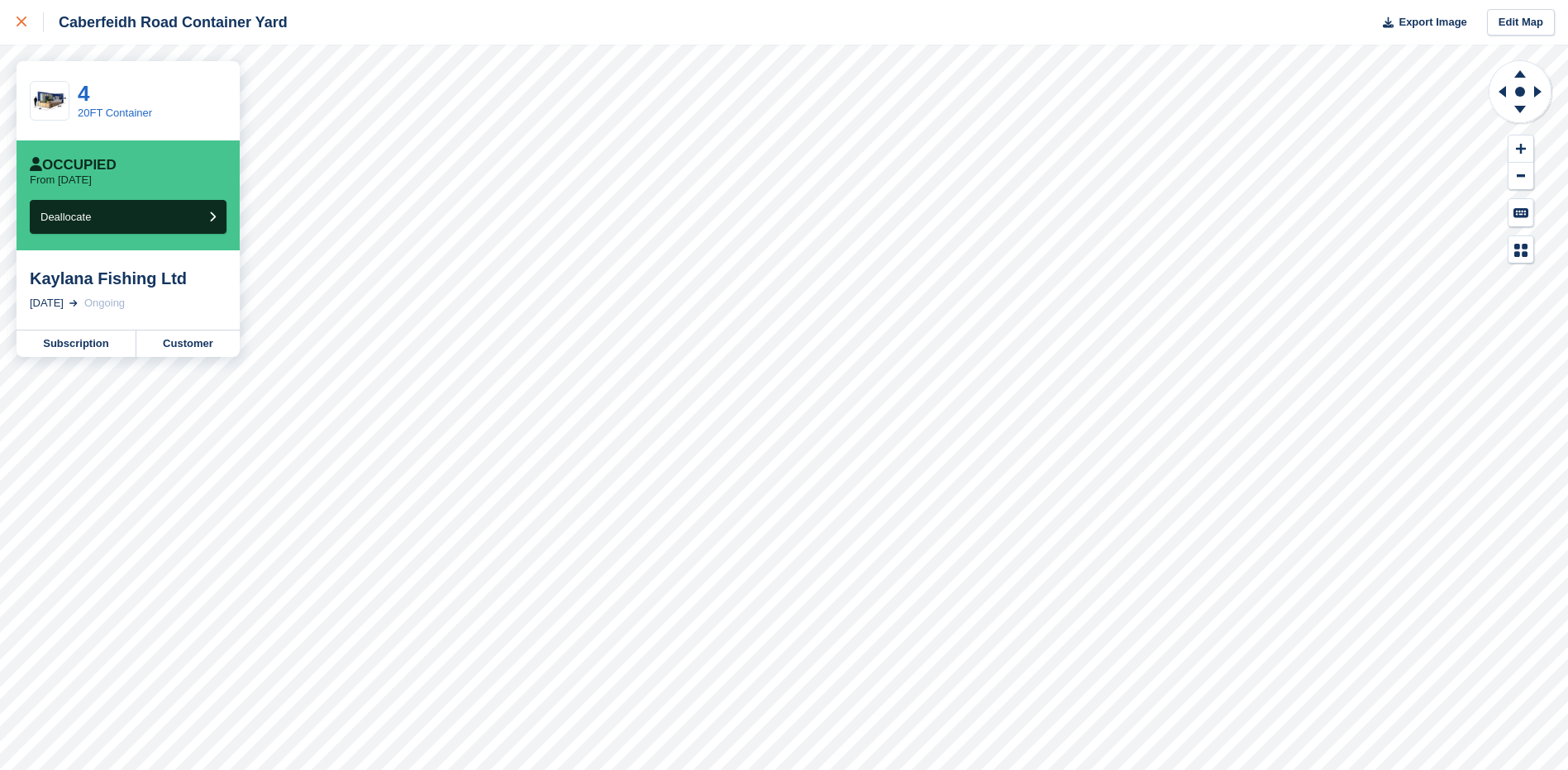
click at [25, 33] on link at bounding box center [21, 22] width 44 height 44
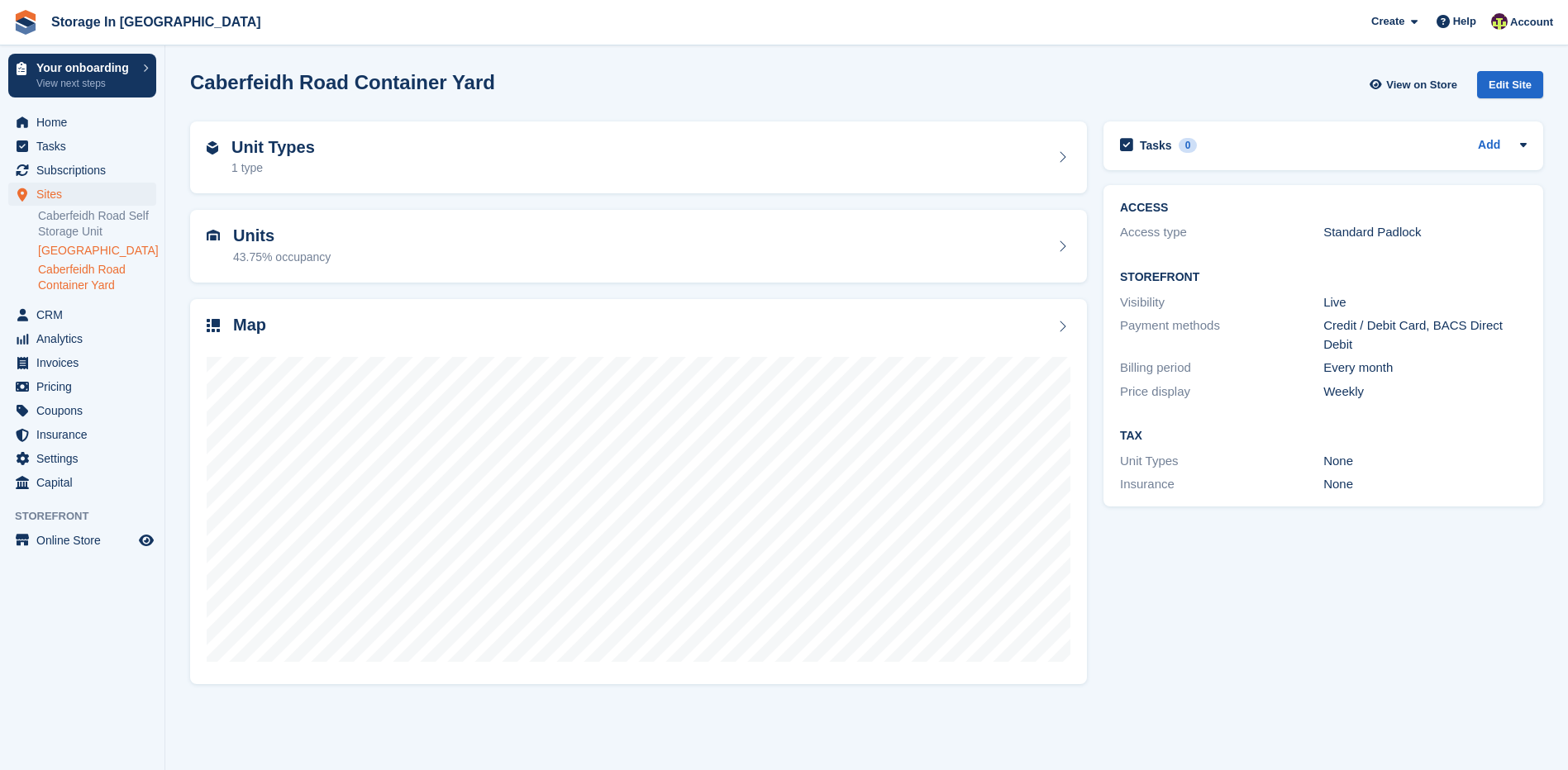
click at [88, 252] on link "[GEOGRAPHIC_DATA]" at bounding box center [97, 250] width 118 height 15
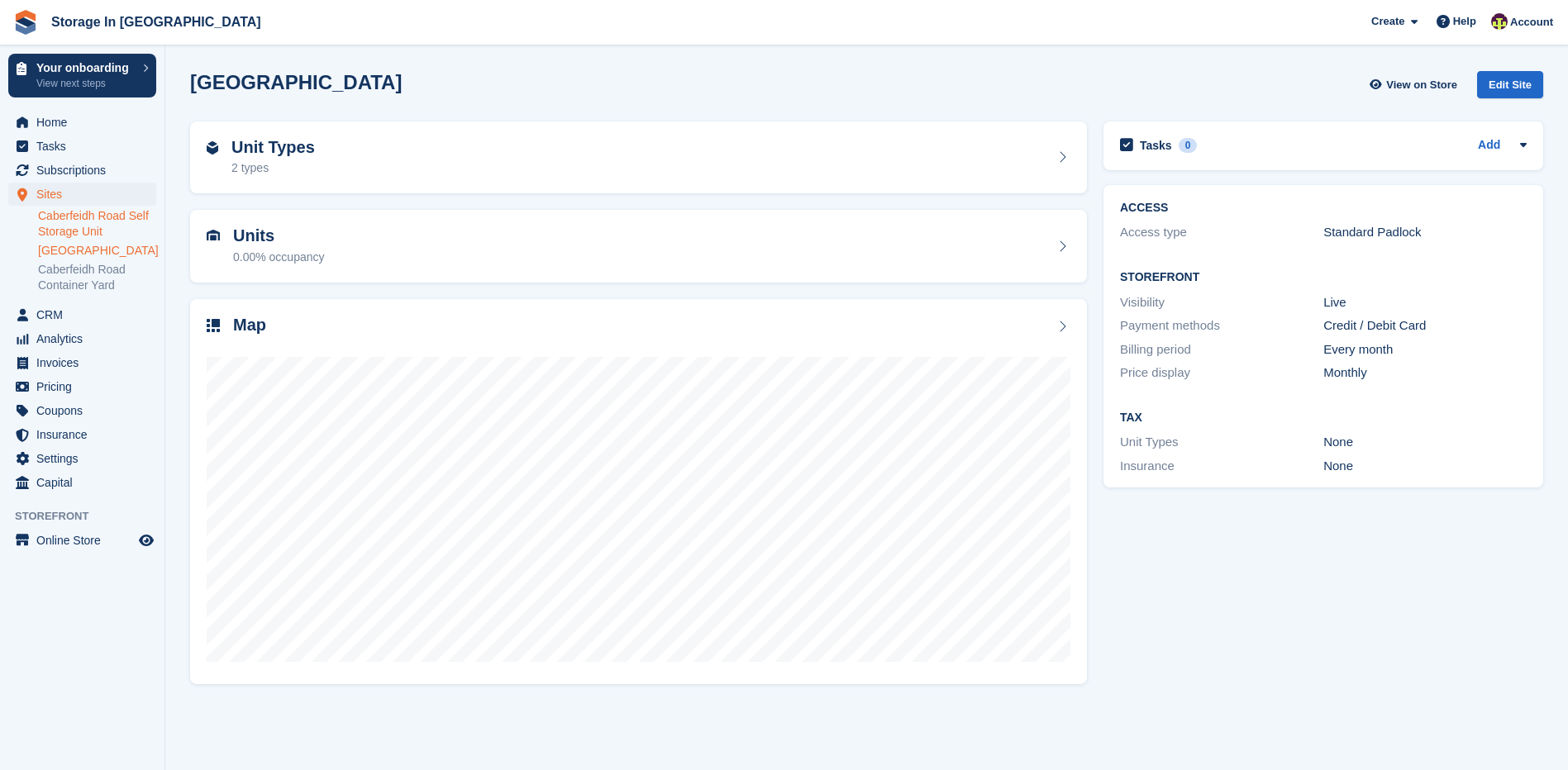
click at [85, 212] on link "Caberfeidh Road Self Storage Unit" at bounding box center [97, 224] width 118 height 32
click at [144, 547] on icon "Preview store" at bounding box center [145, 540] width 15 height 13
click at [50, 374] on span "Invoices" at bounding box center [86, 362] width 99 height 23
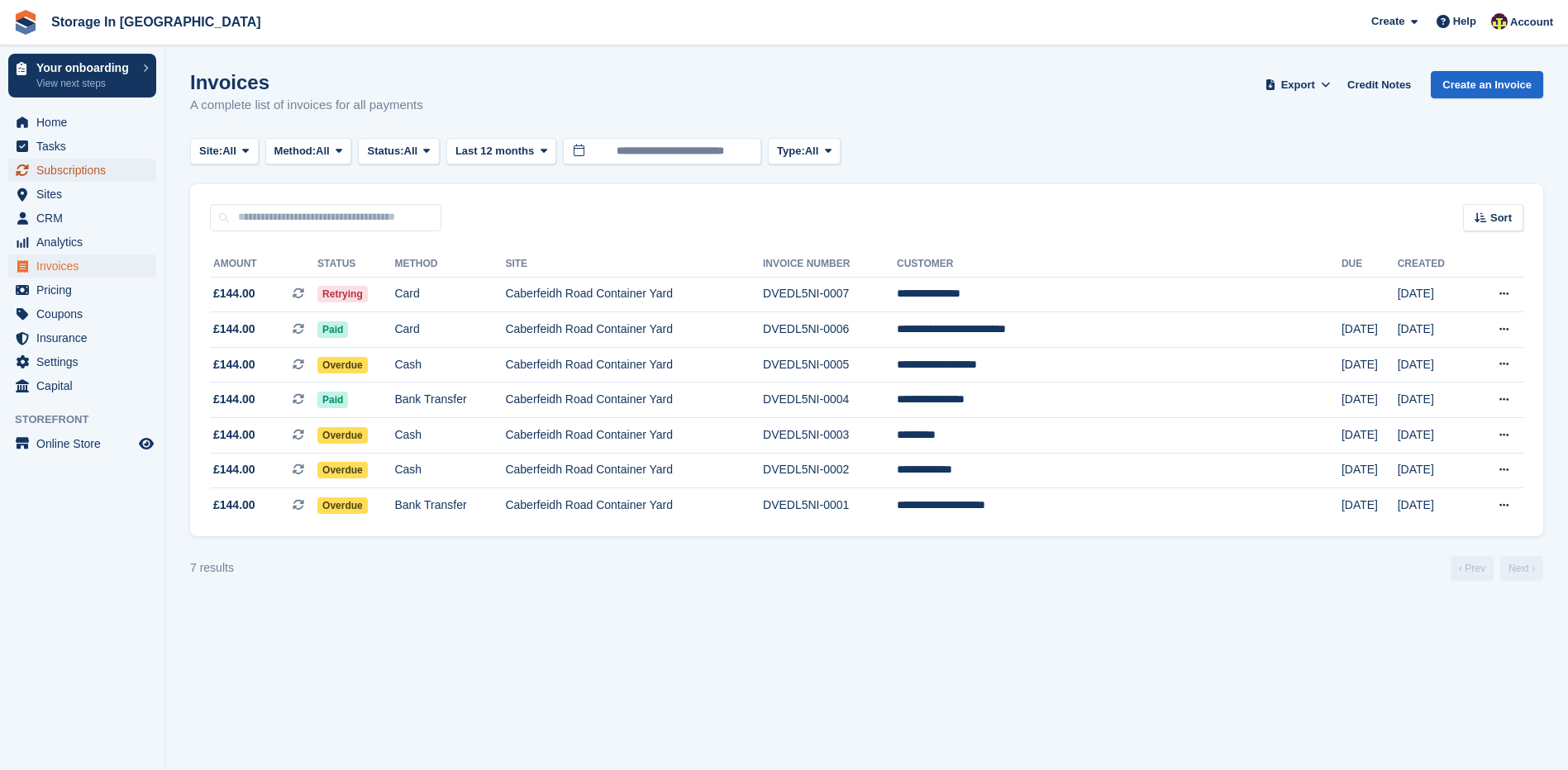
click at [82, 170] on span "Subscriptions" at bounding box center [86, 170] width 99 height 23
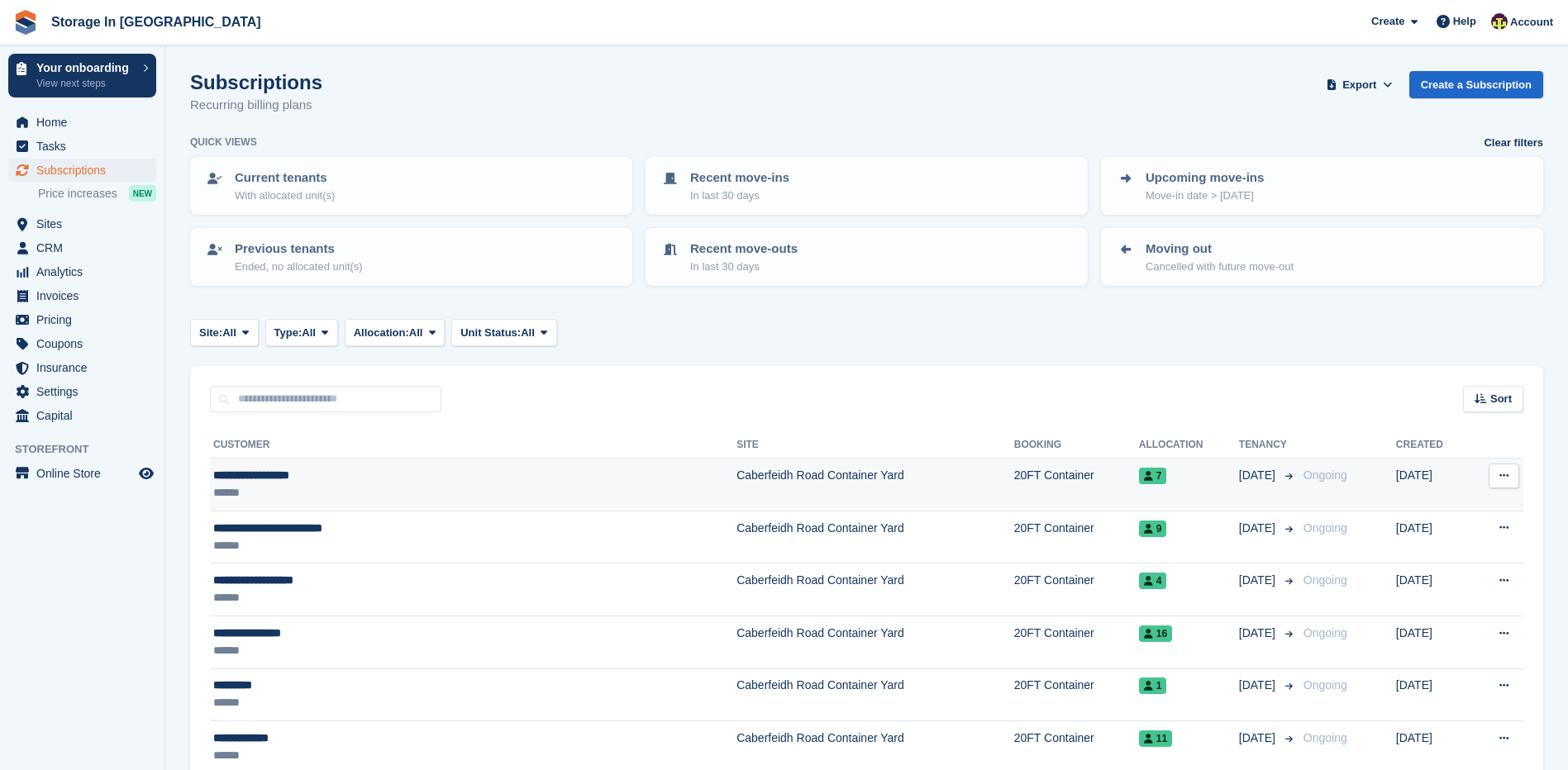
click at [1507, 474] on icon at bounding box center [1504, 475] width 9 height 11
click at [327, 492] on div "******" at bounding box center [380, 493] width 335 height 17
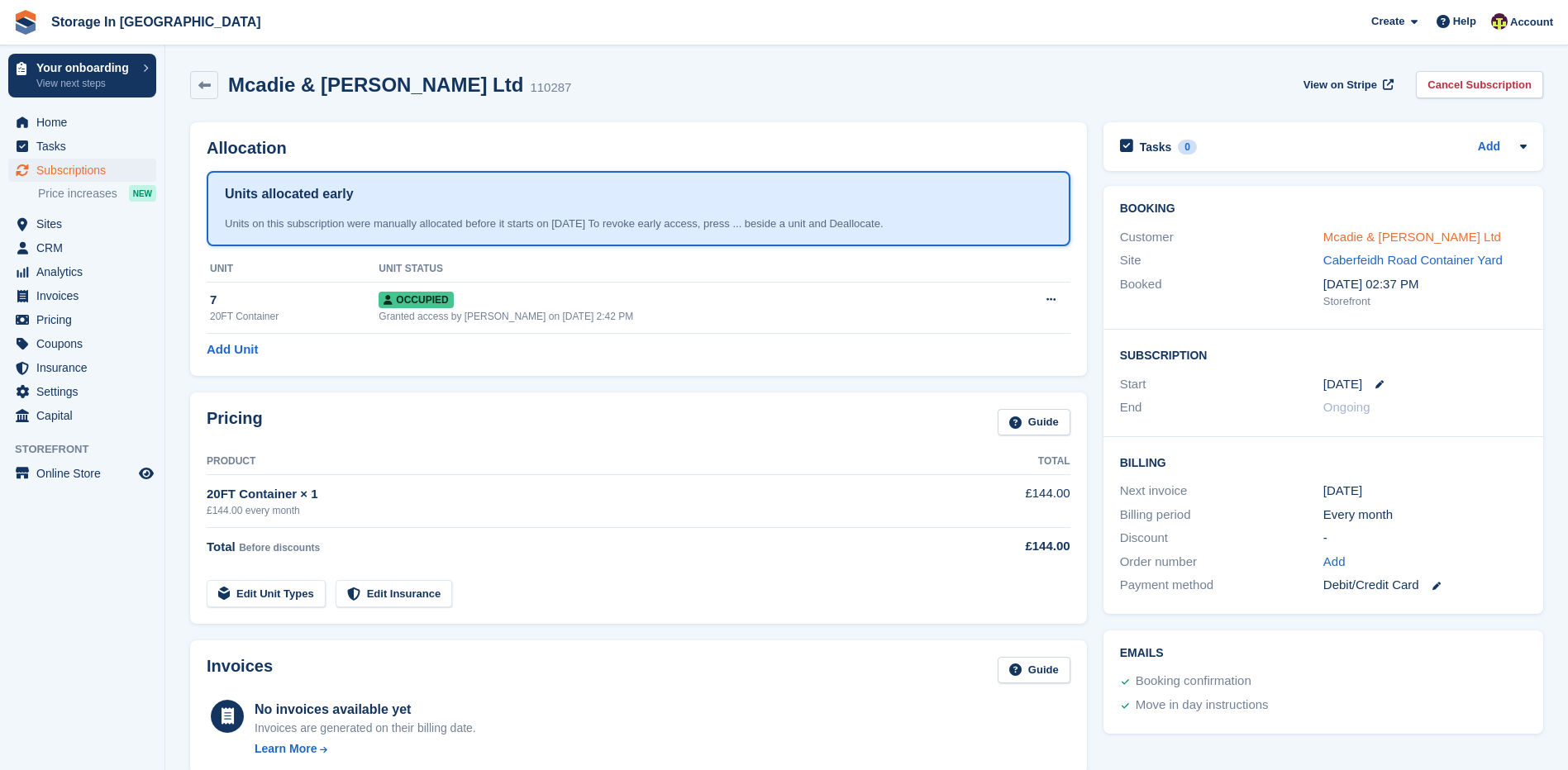
click at [1363, 234] on link "Mcadie & Reeve Ltd" at bounding box center [1412, 237] width 178 height 14
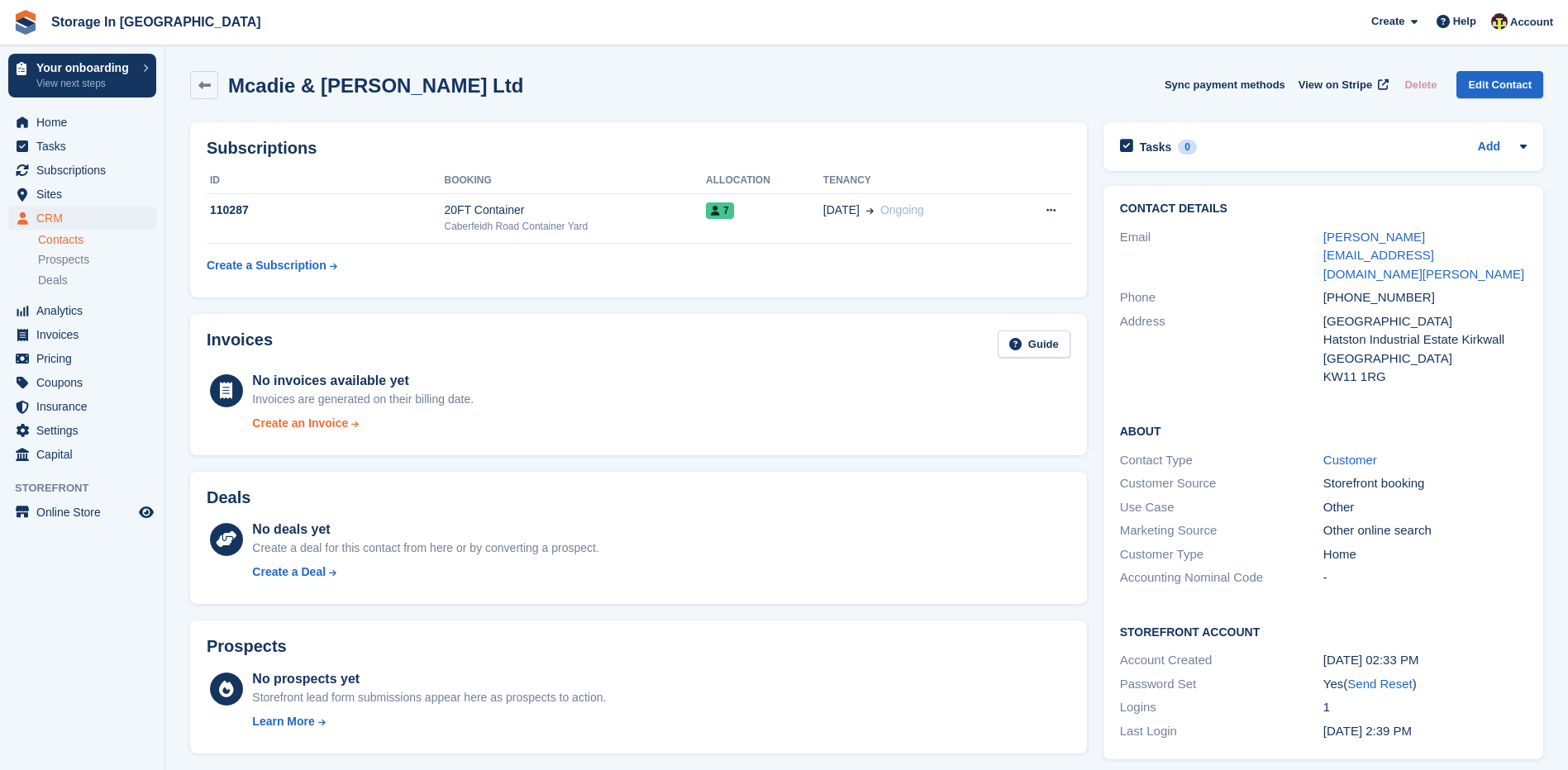
click at [303, 421] on div "Create an Invoice" at bounding box center [300, 423] width 96 height 17
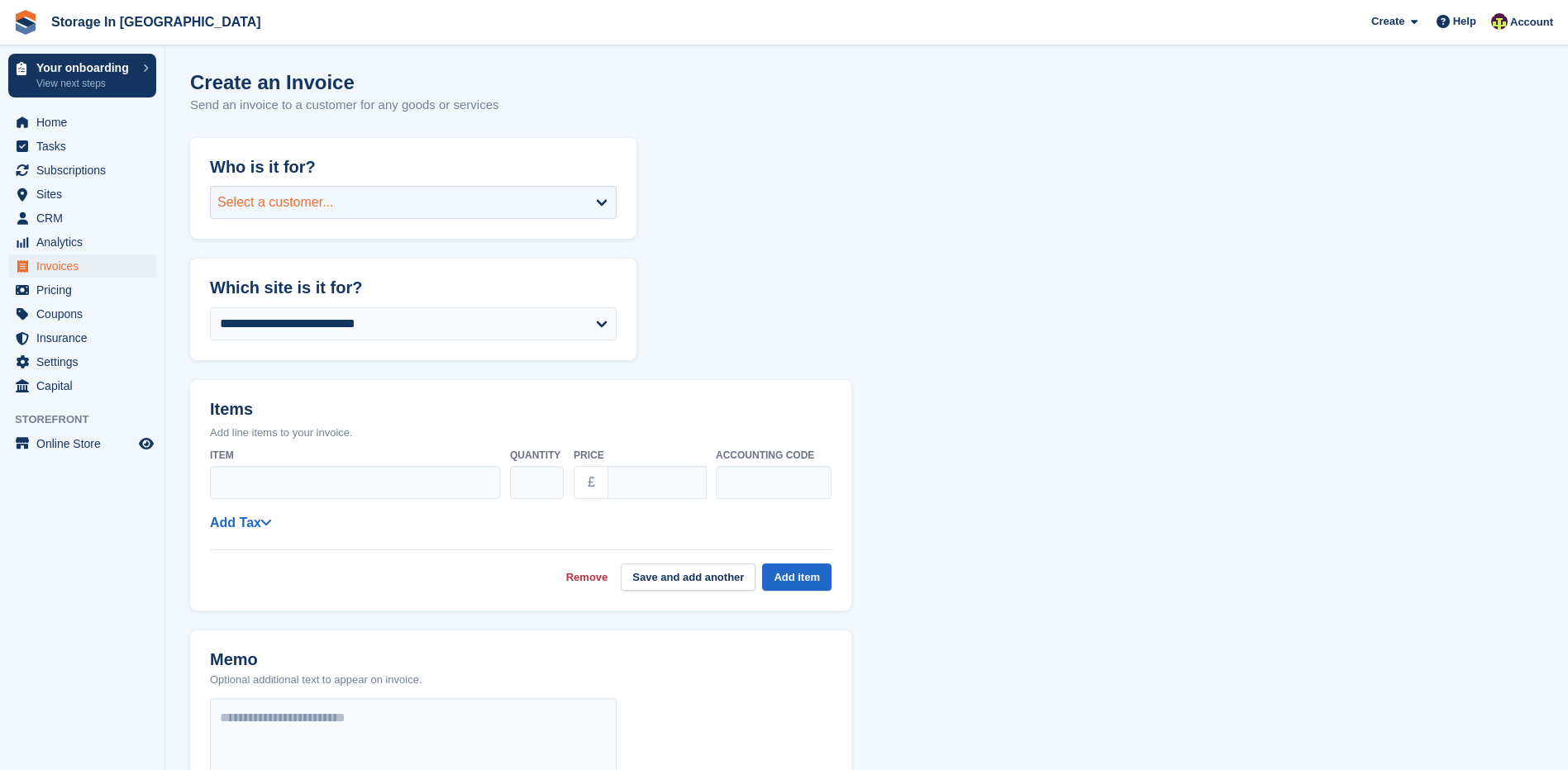
click at [357, 205] on div "Select a customer..." at bounding box center [414, 203] width 407 height 33
click at [851, 328] on form "**********" at bounding box center [866, 629] width 1353 height 984
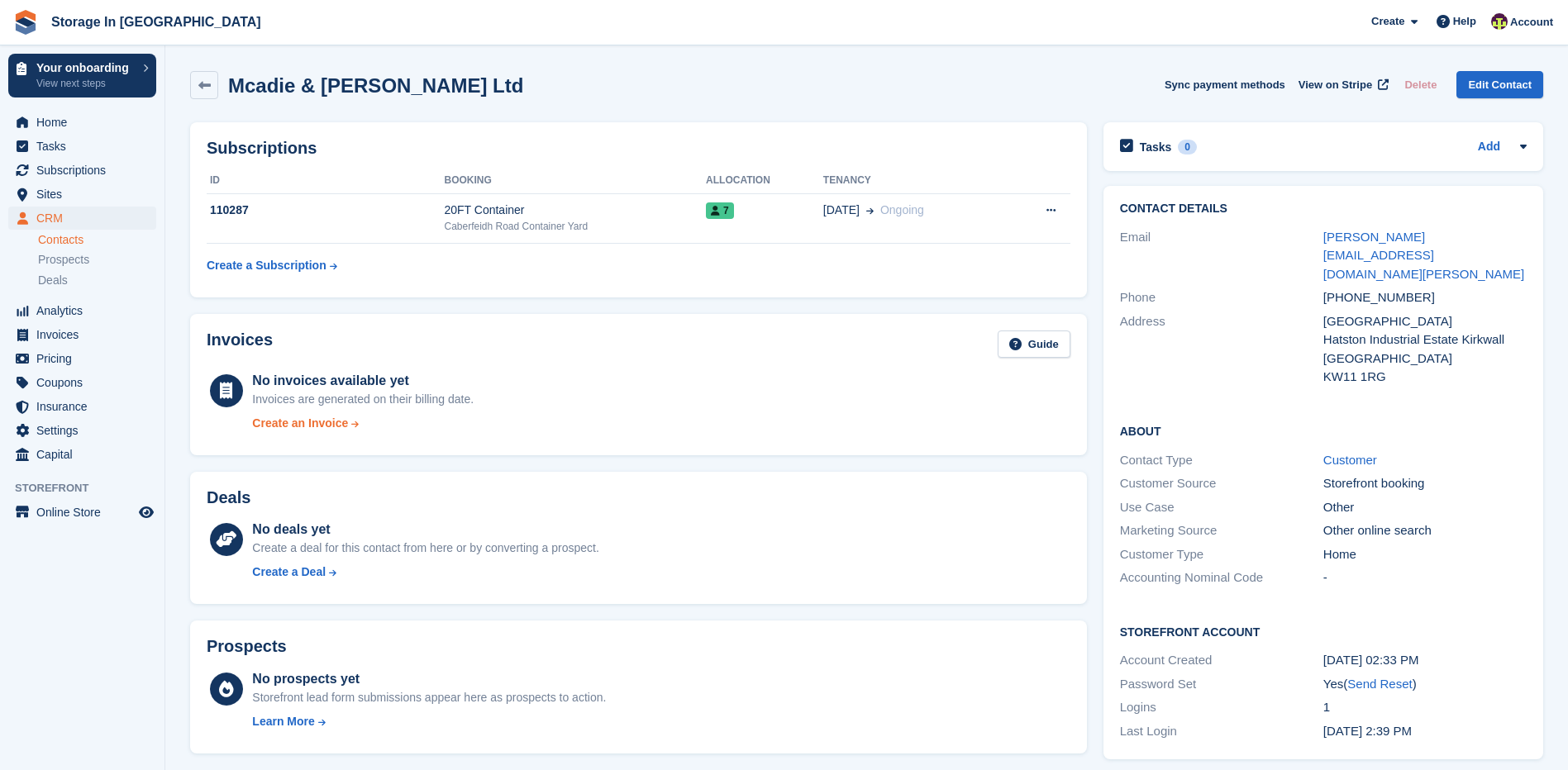
click at [309, 429] on div "Create an Invoice" at bounding box center [300, 423] width 96 height 17
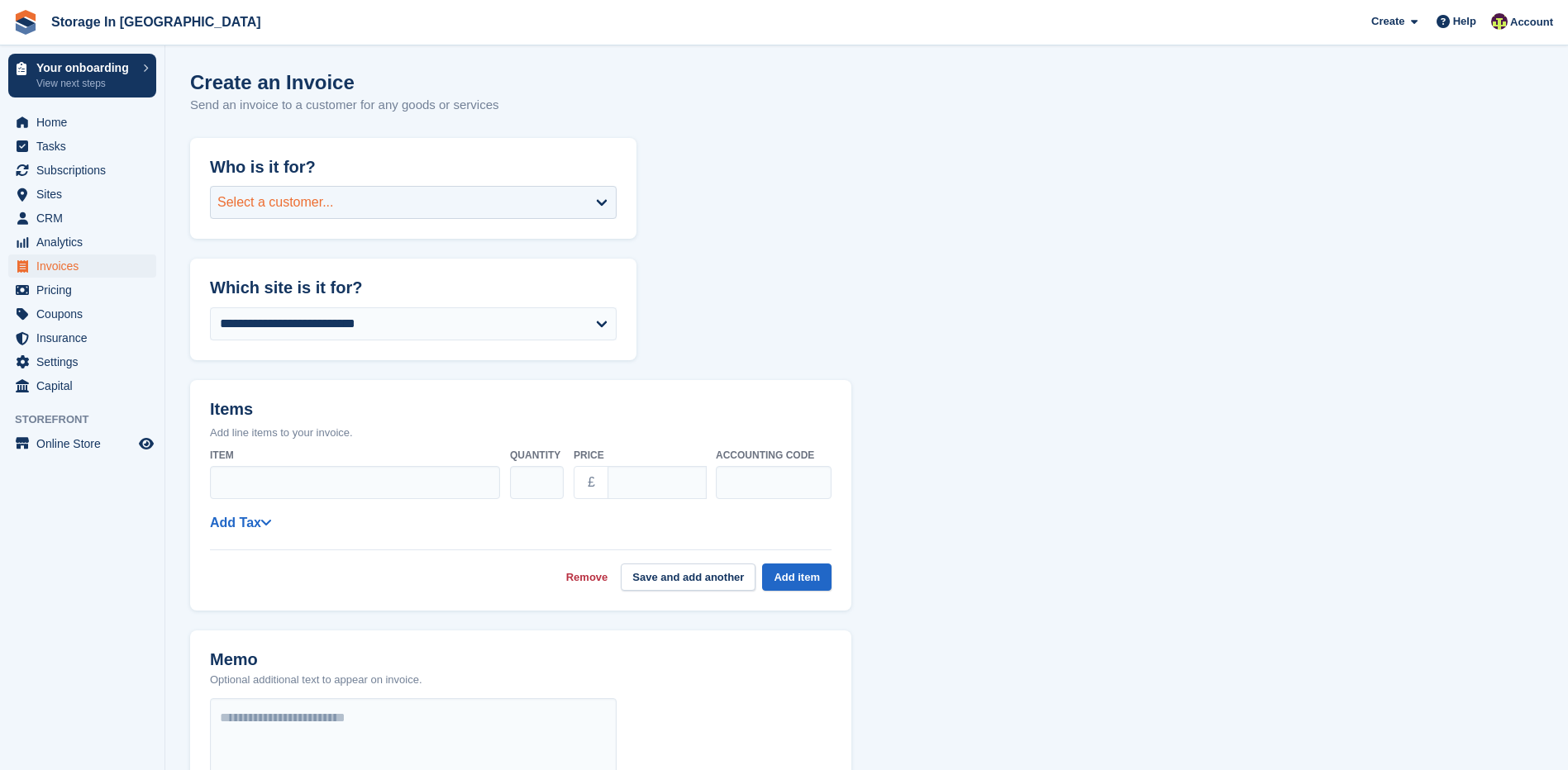
click at [328, 196] on div "Select a customer..." at bounding box center [275, 202] width 116 height 20
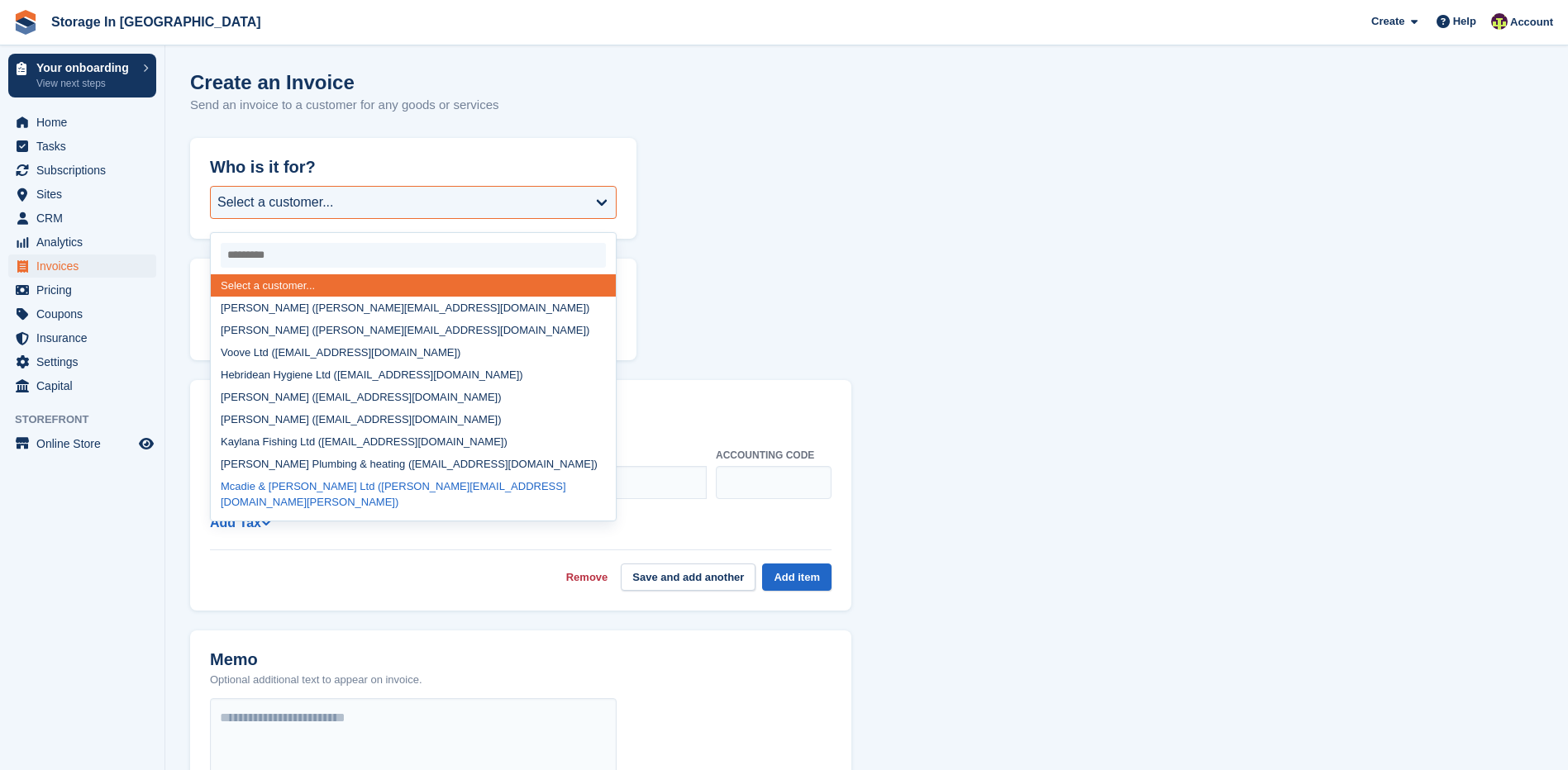
click at [452, 487] on div "Mcadie & [PERSON_NAME] Ltd ([PERSON_NAME][EMAIL_ADDRESS][DOMAIN_NAME][PERSON_NA…" at bounding box center [414, 494] width 405 height 38
select select "******"
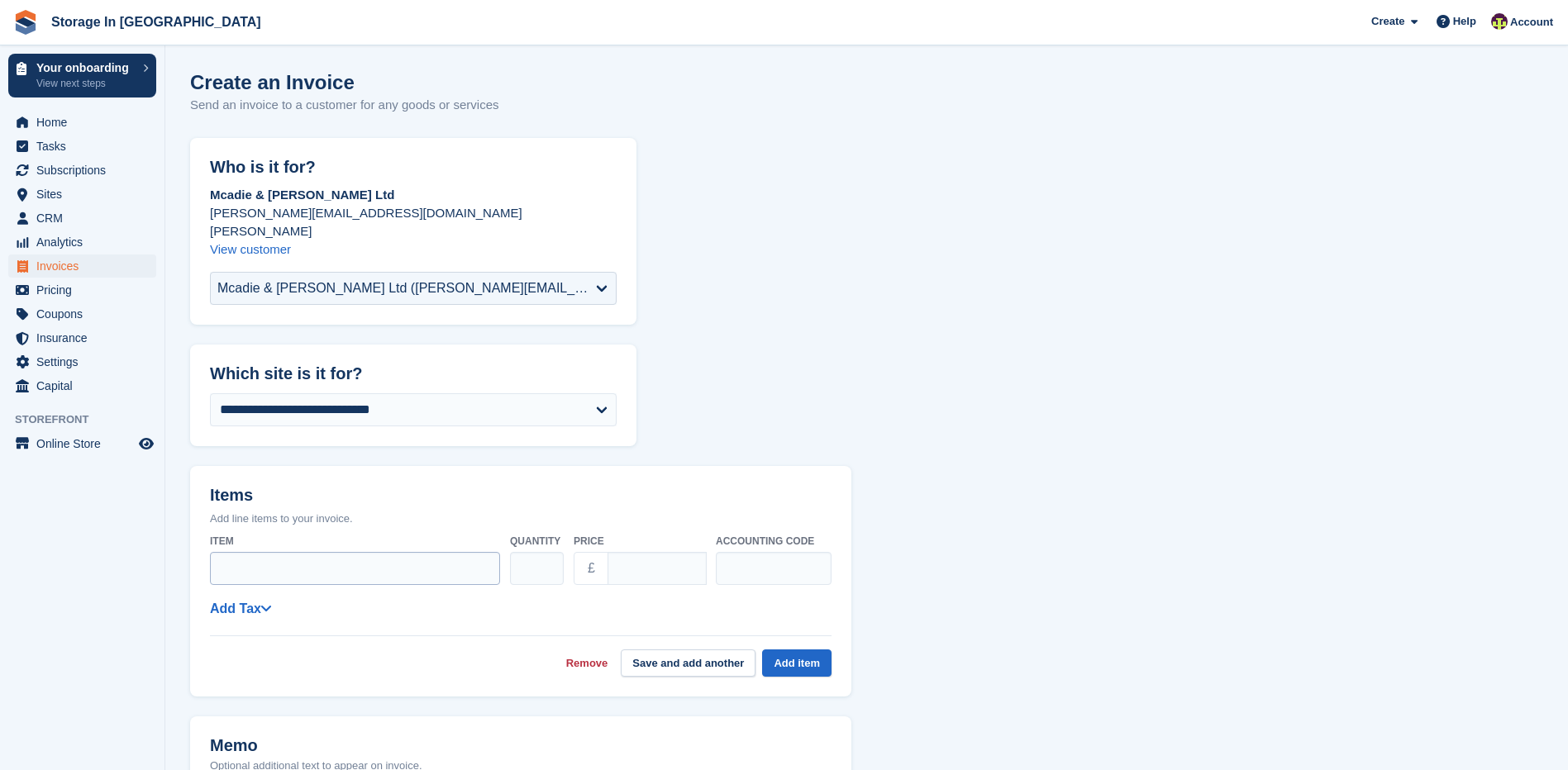
click at [284, 532] on div "Item" at bounding box center [355, 556] width 290 height 59
click at [285, 552] on input "Item" at bounding box center [355, 568] width 290 height 33
type input "*********"
drag, startPoint x: 688, startPoint y: 559, endPoint x: 470, endPoint y: 512, distance: 223.0
click at [608, 552] on input "*****" at bounding box center [657, 568] width 99 height 33
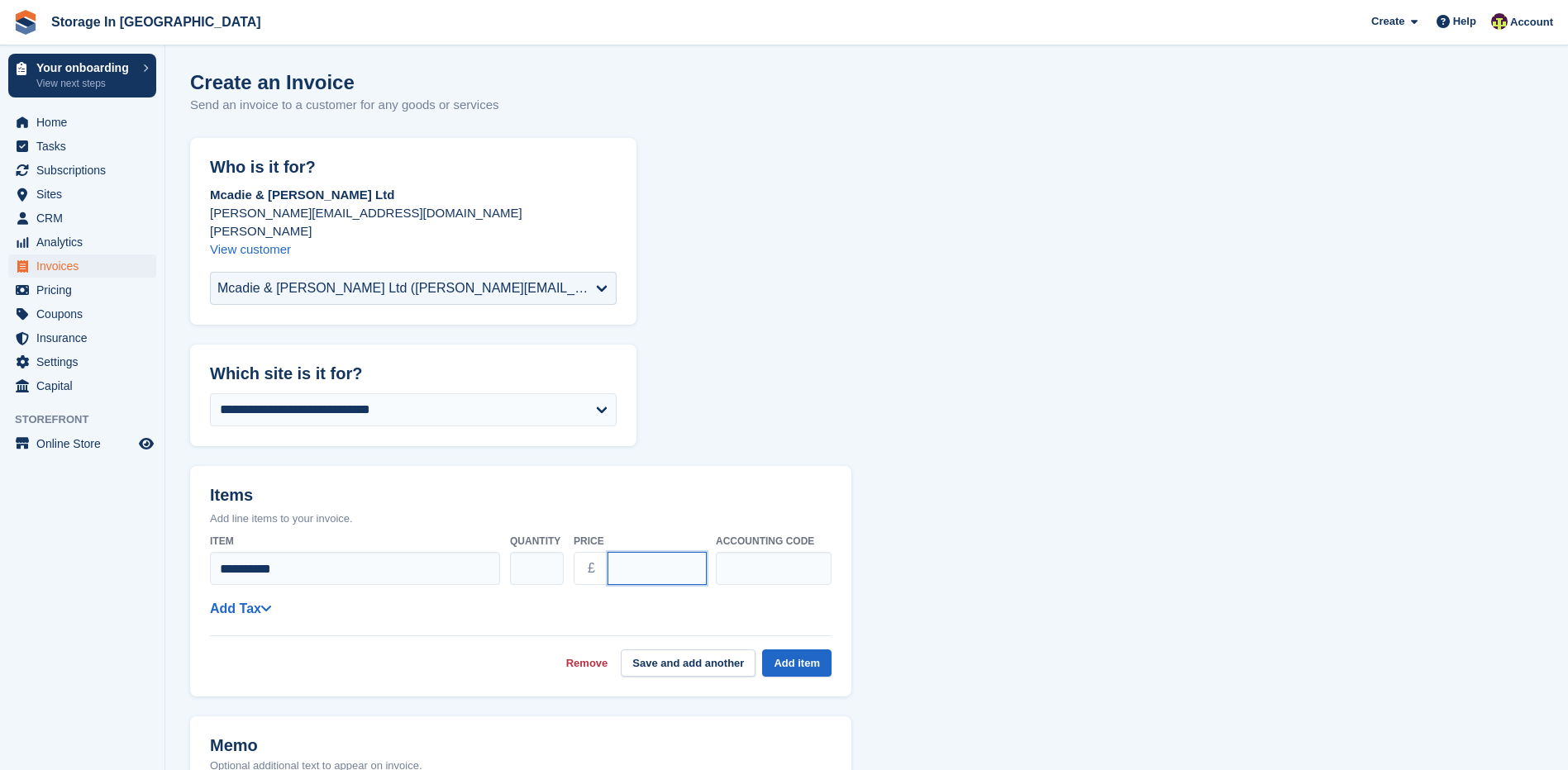
type input "**"
type input "***"
click at [933, 533] on form "**********" at bounding box center [866, 691] width 1353 height 1107
click at [802, 558] on input "text" at bounding box center [773, 568] width 115 height 33
click at [933, 558] on form "**********" at bounding box center [866, 691] width 1353 height 1107
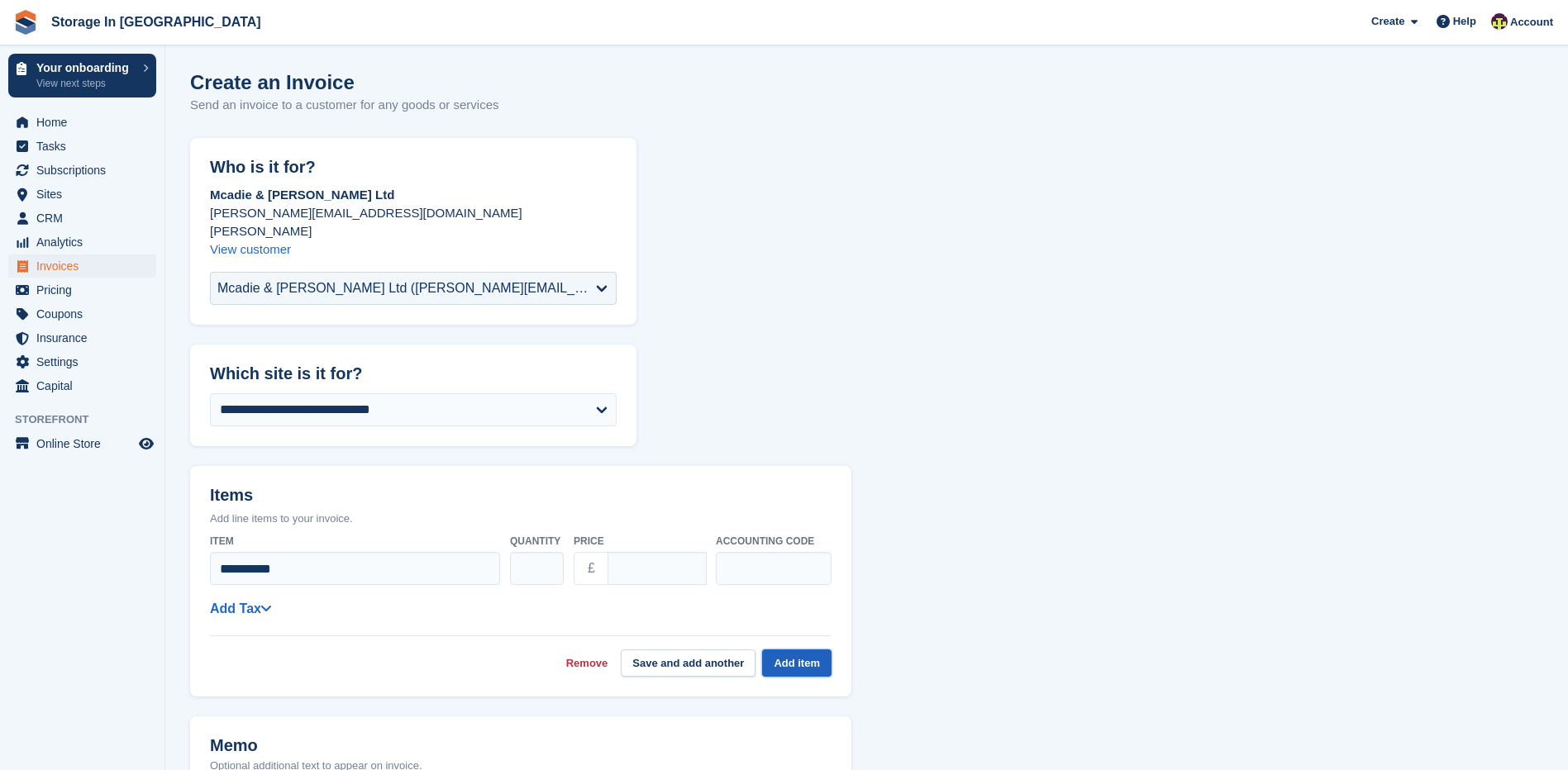
click at [815, 650] on button "Add item" at bounding box center [796, 663] width 69 height 27
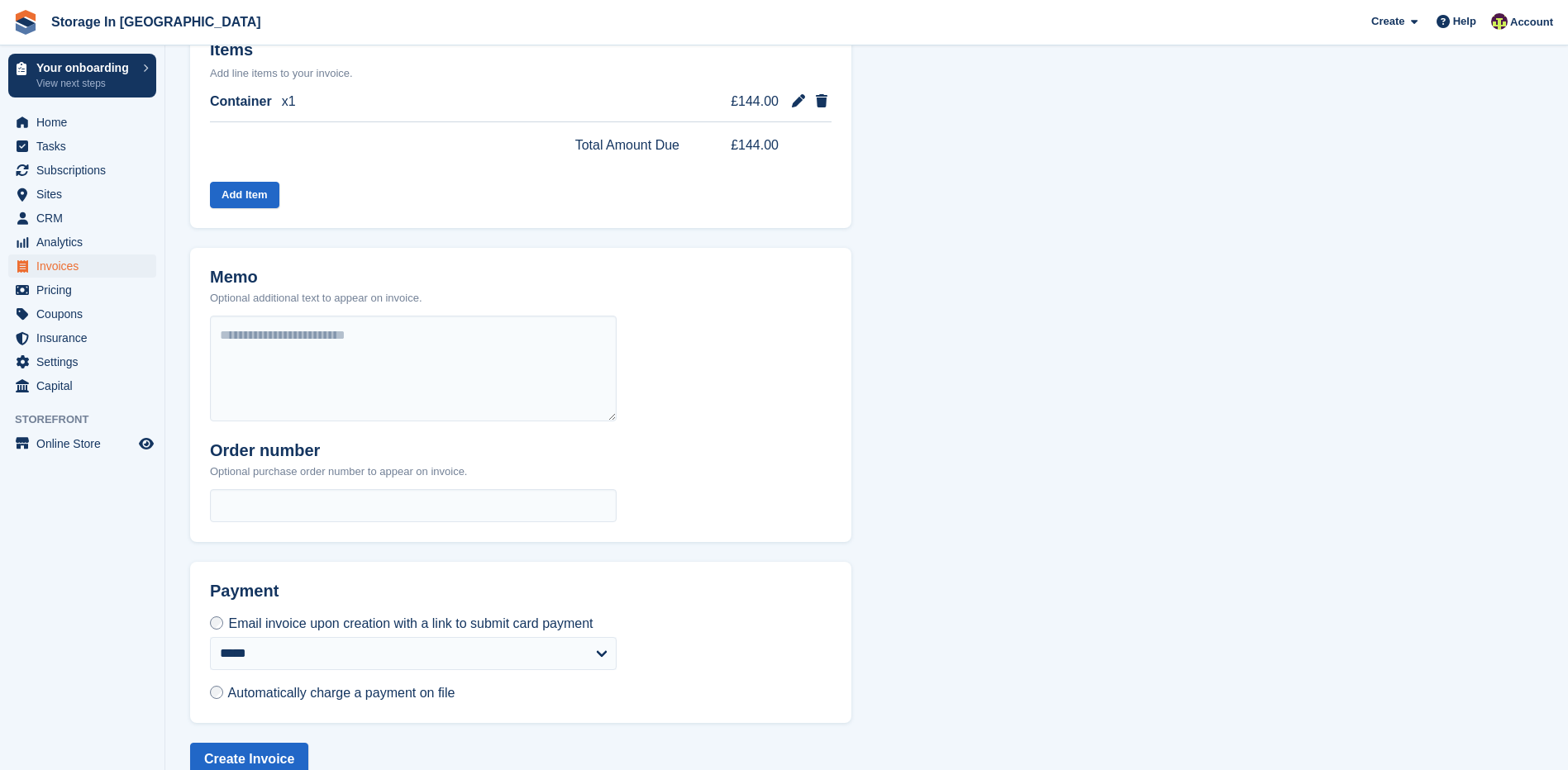
scroll to position [458, 0]
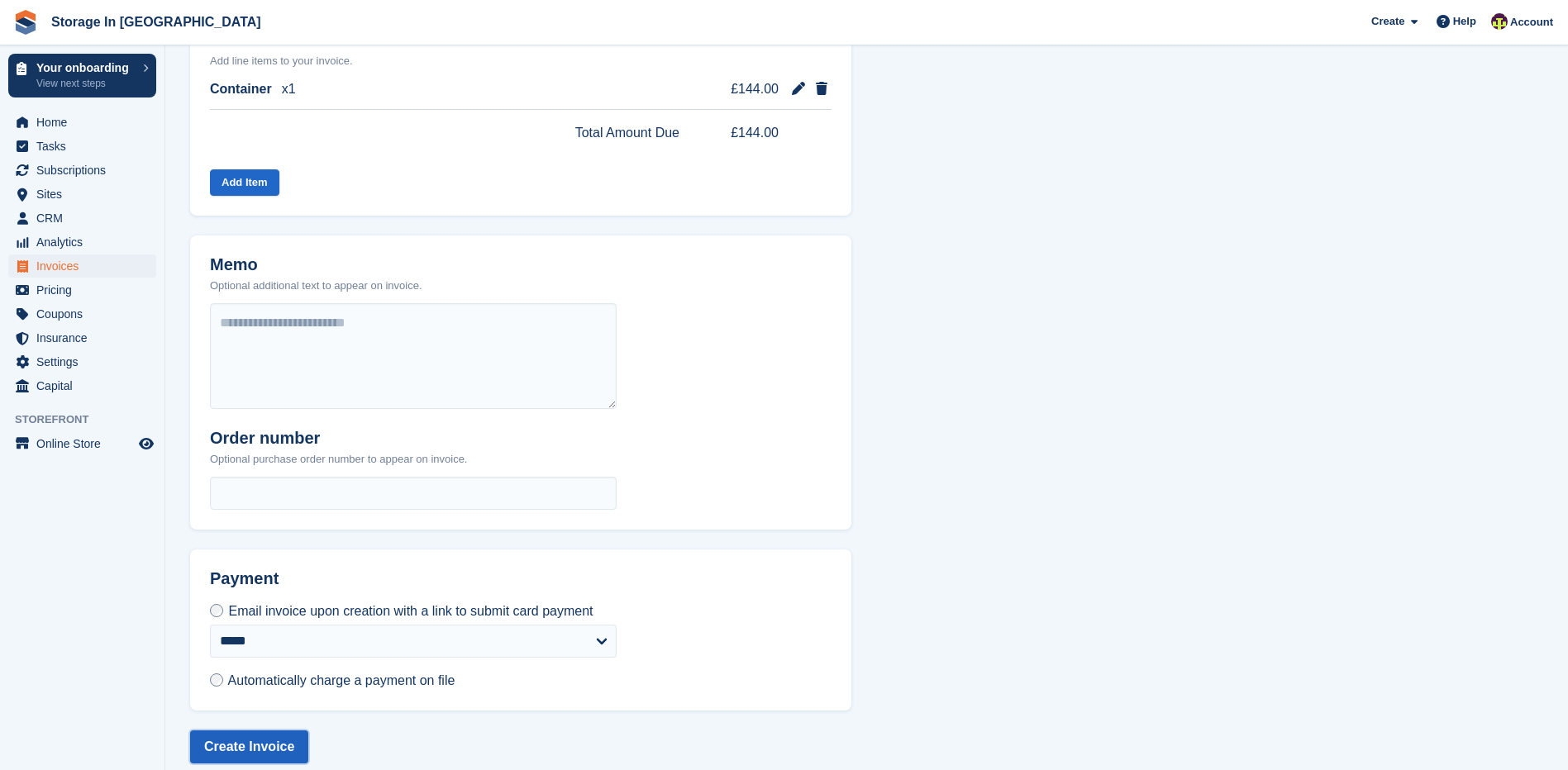
click at [282, 733] on button "Create Invoice" at bounding box center [249, 747] width 118 height 33
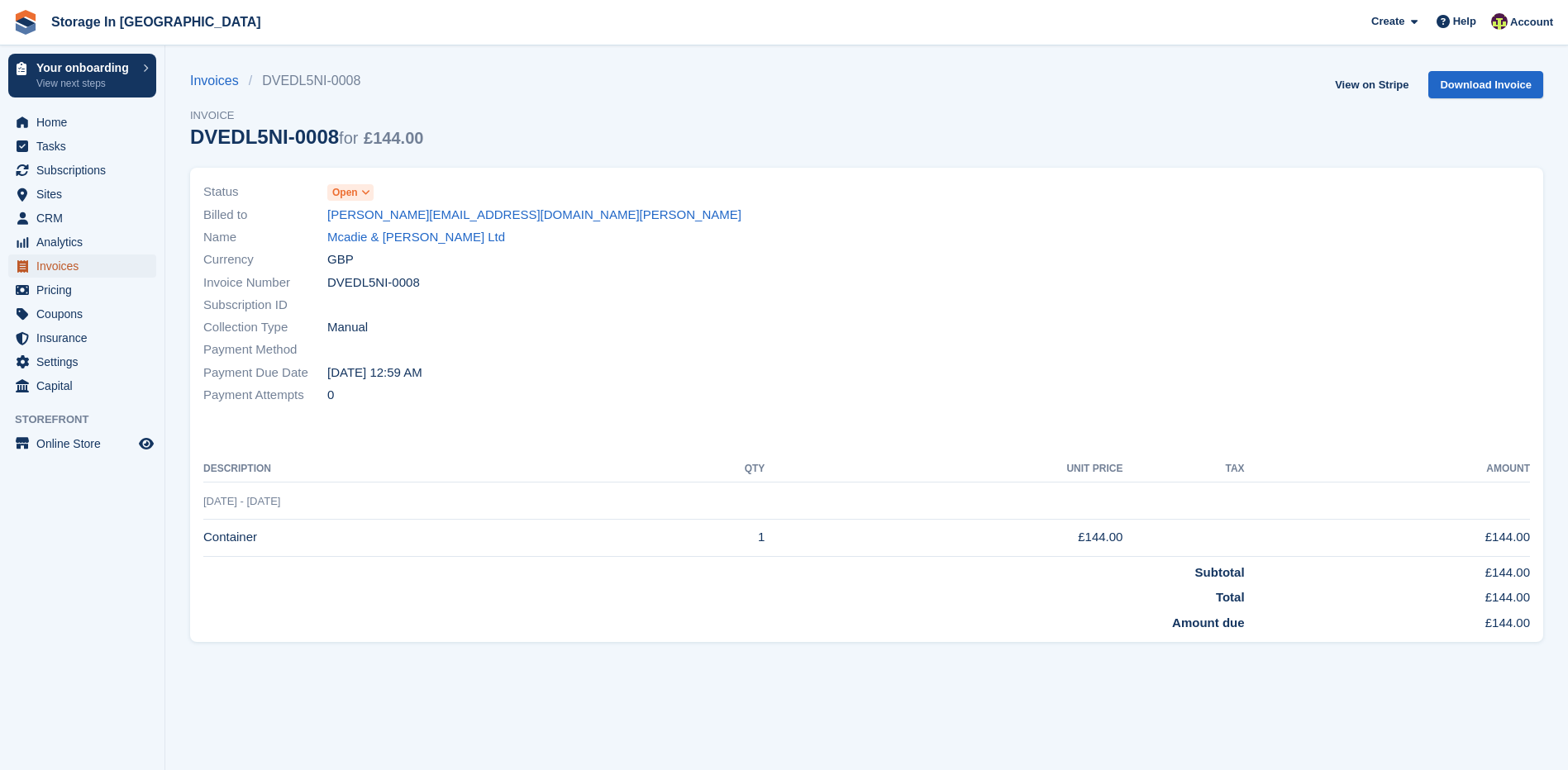
click at [59, 269] on span "Invoices" at bounding box center [86, 266] width 99 height 23
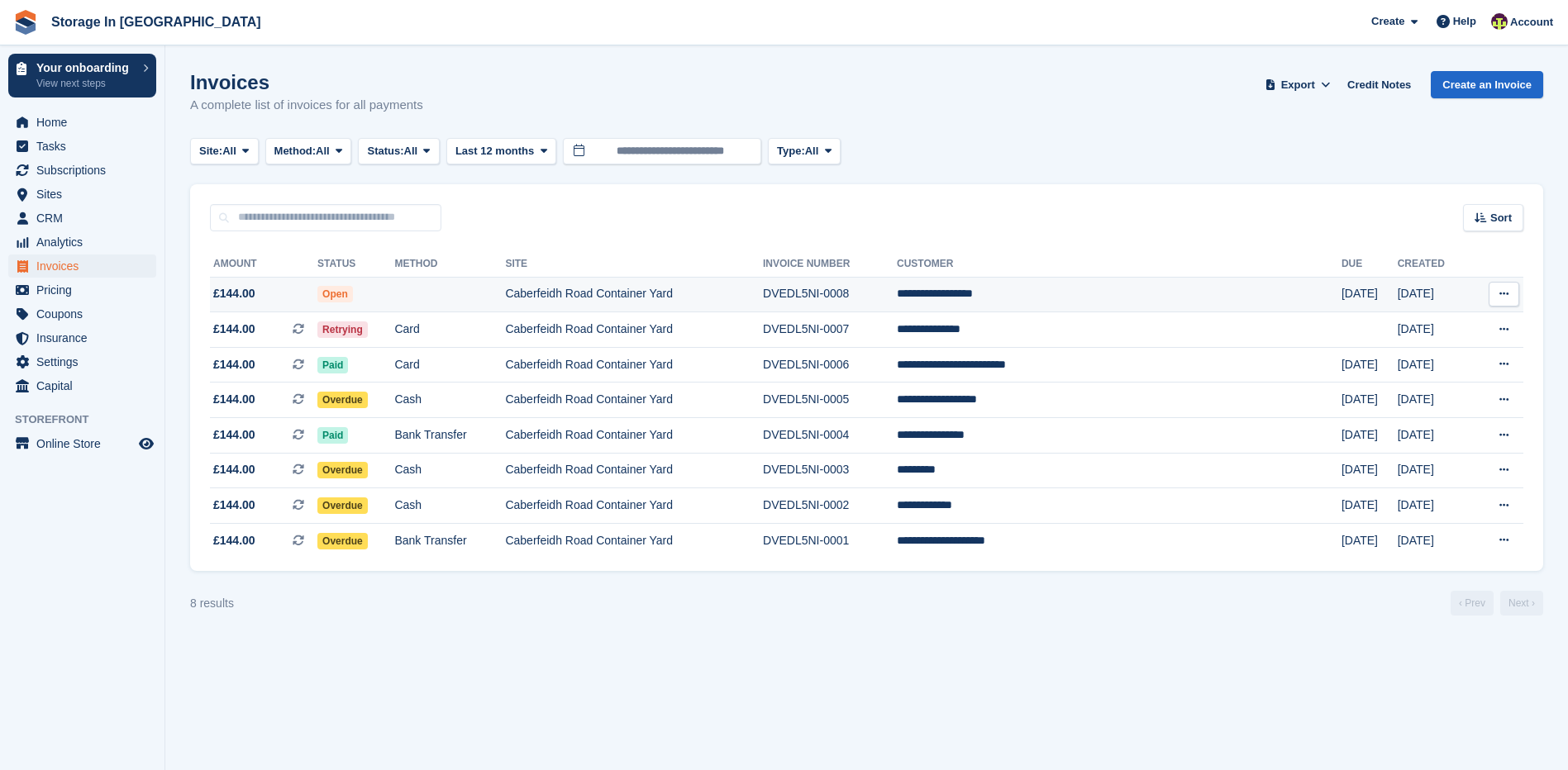
click at [505, 299] on td at bounding box center [450, 295] width 111 height 36
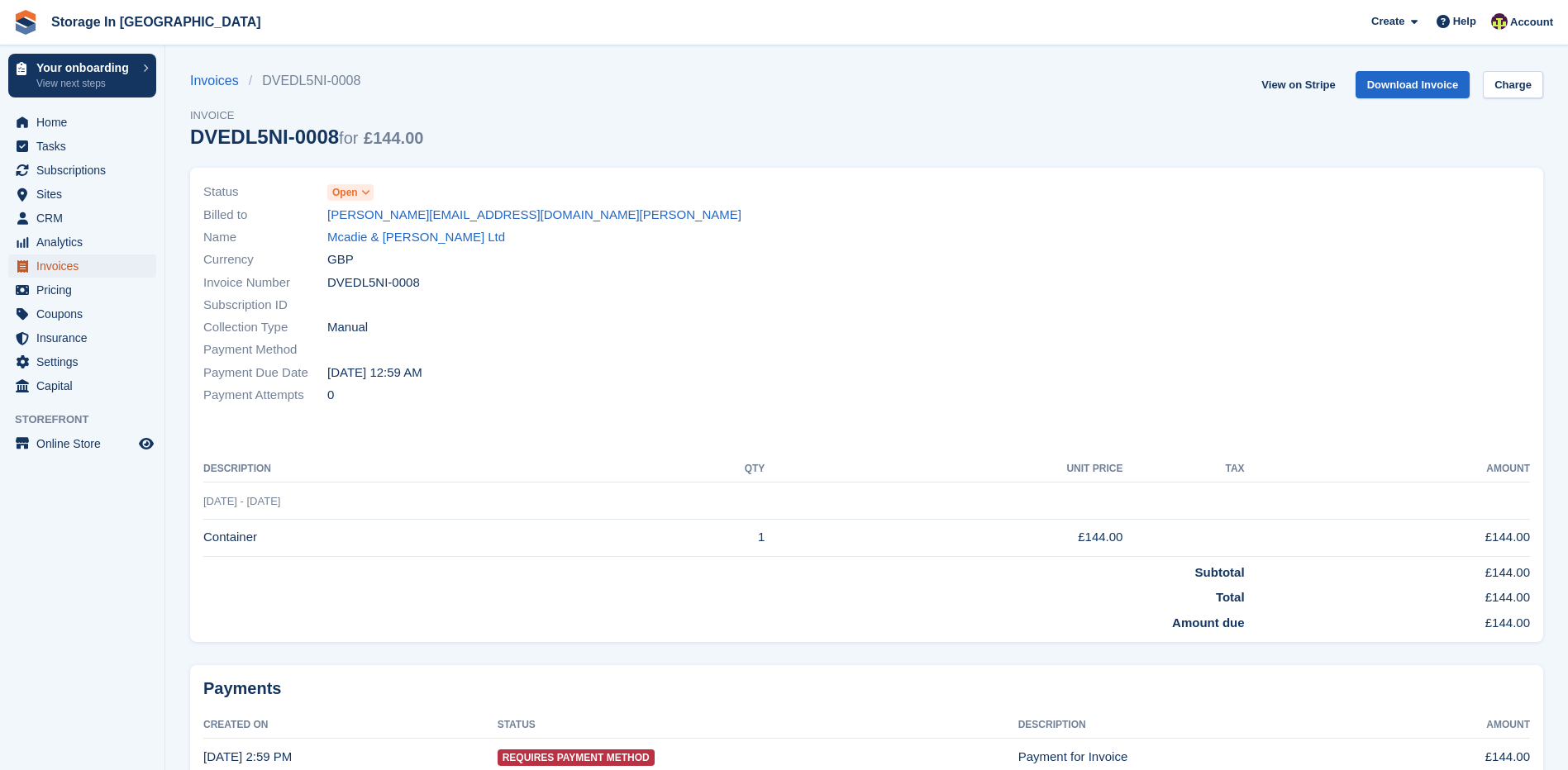
click at [106, 267] on span "Invoices" at bounding box center [86, 266] width 99 height 23
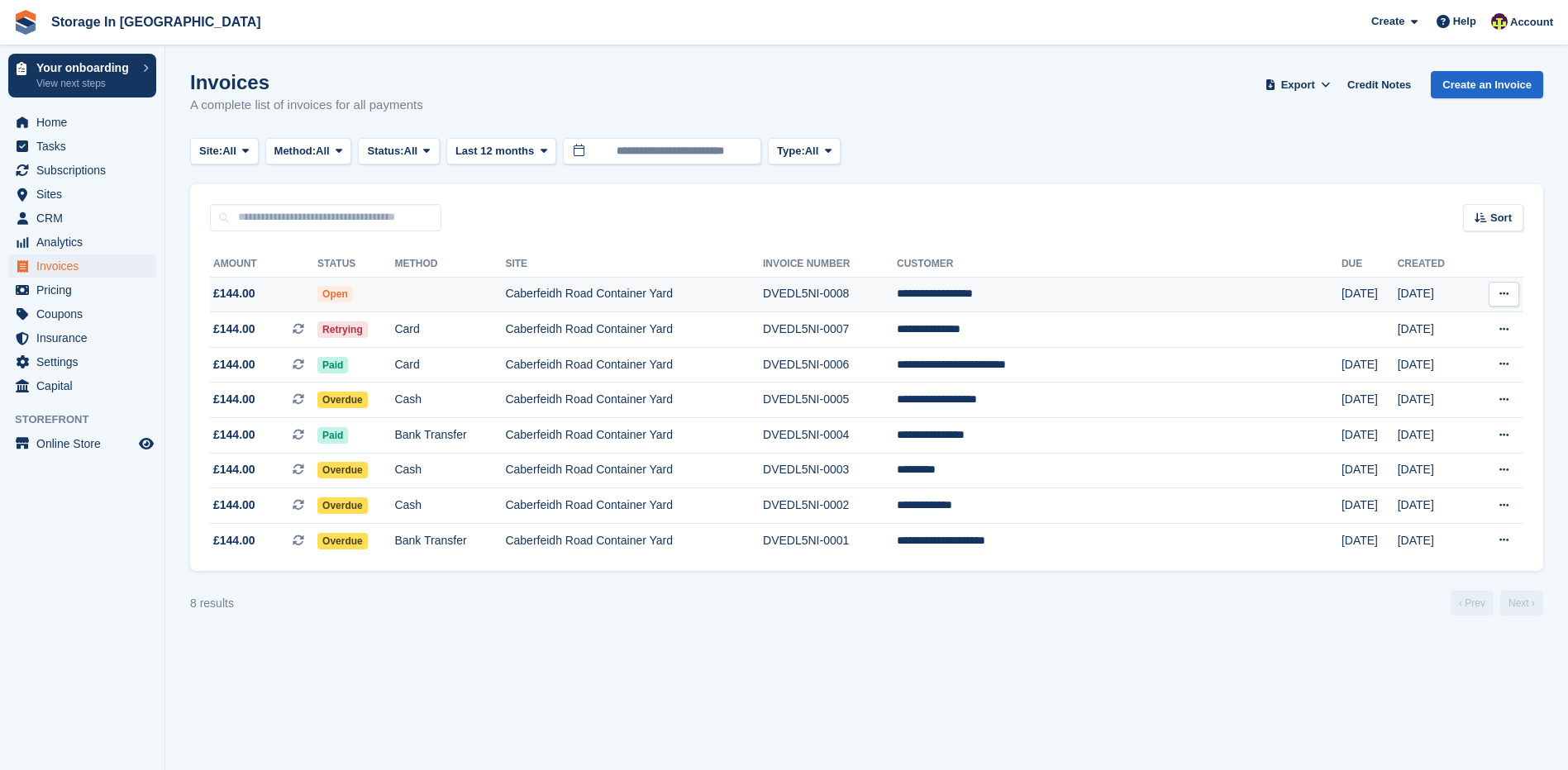
click at [446, 301] on td at bounding box center [450, 295] width 111 height 36
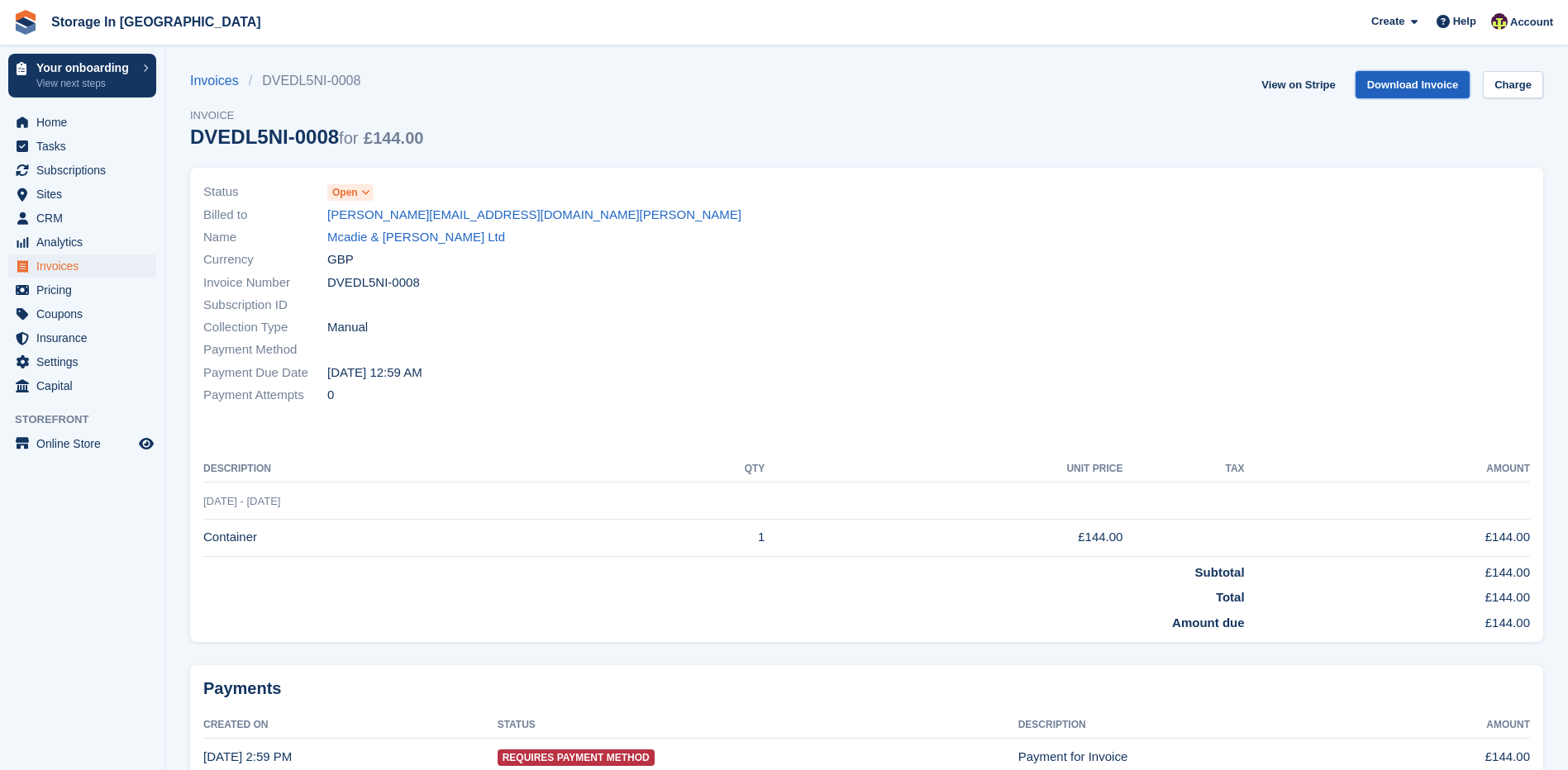
click at [1430, 85] on link "Download Invoice" at bounding box center [1413, 85] width 115 height 27
click at [1404, 90] on link "Download Invoice" at bounding box center [1413, 85] width 115 height 27
click at [450, 217] on link "[PERSON_NAME][EMAIL_ADDRESS][DOMAIN_NAME][PERSON_NAME]" at bounding box center [534, 215] width 414 height 19
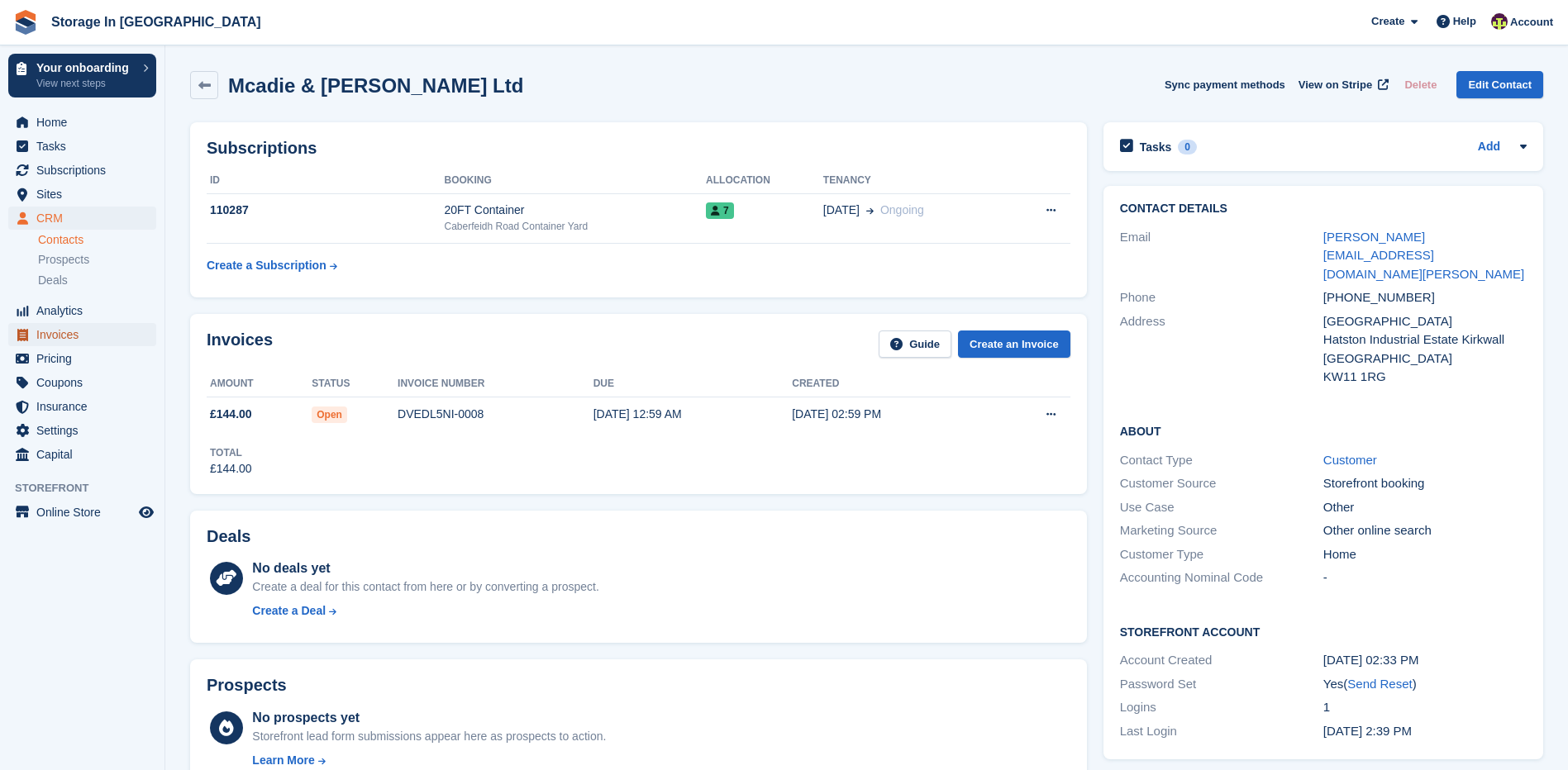
click at [68, 338] on span "Invoices" at bounding box center [86, 334] width 99 height 23
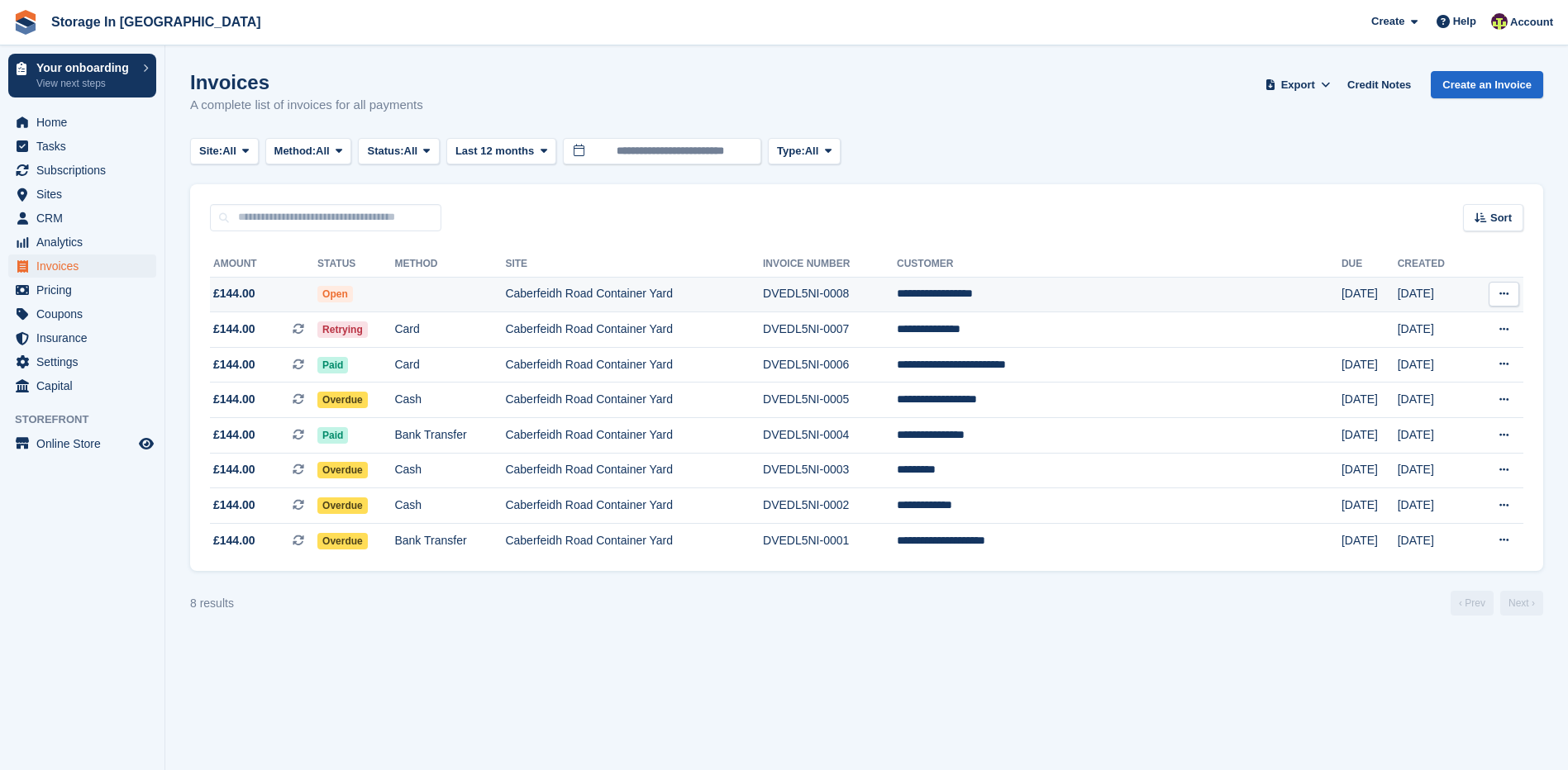
click at [353, 294] on span "Open" at bounding box center [335, 294] width 36 height 16
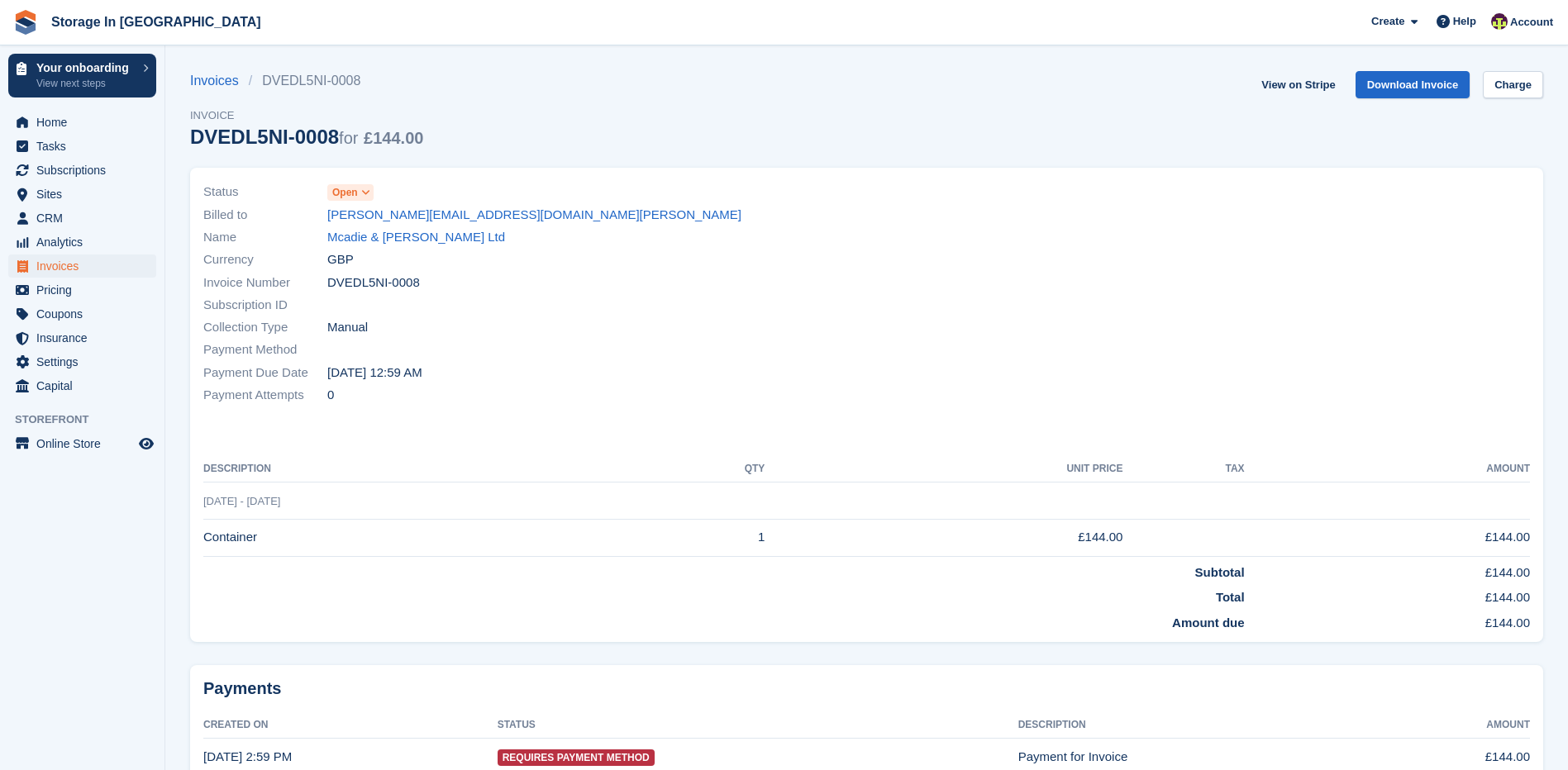
click at [341, 191] on span "Open" at bounding box center [345, 192] width 26 height 15
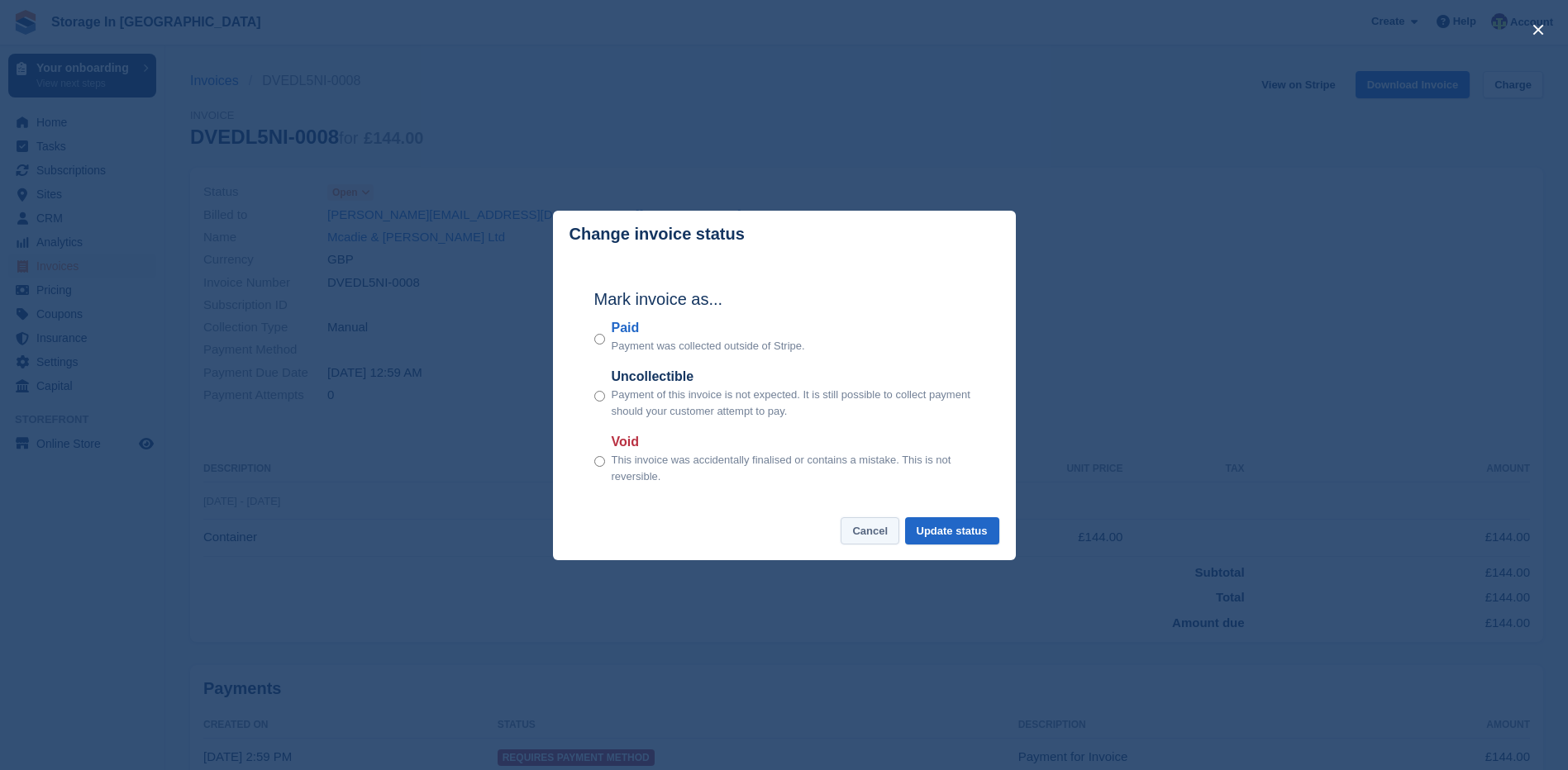
click at [868, 528] on button "Cancel" at bounding box center [869, 531] width 59 height 27
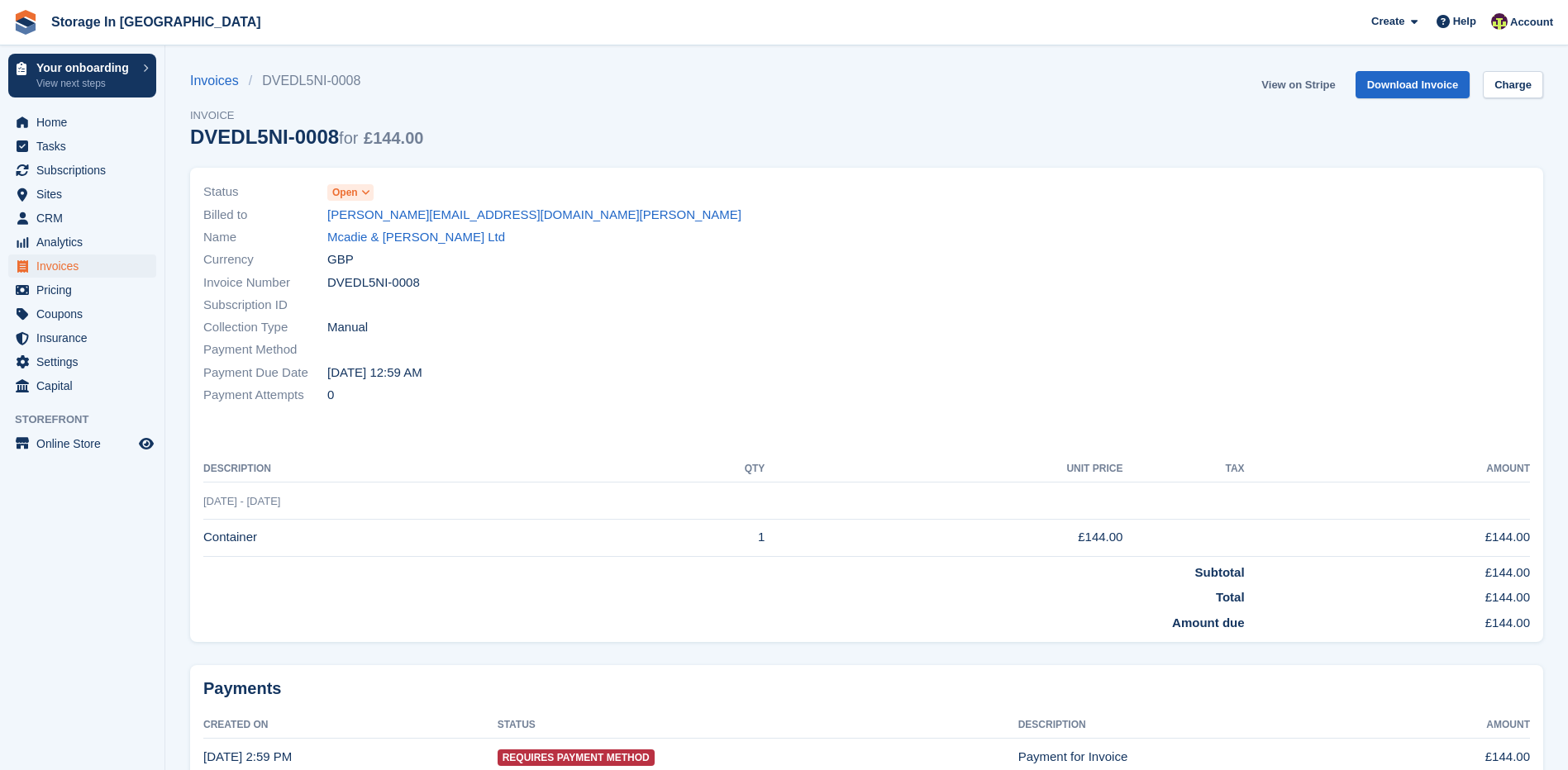
click at [1311, 84] on link "View on Stripe" at bounding box center [1299, 85] width 87 height 27
click at [56, 262] on span "Invoices" at bounding box center [86, 266] width 99 height 23
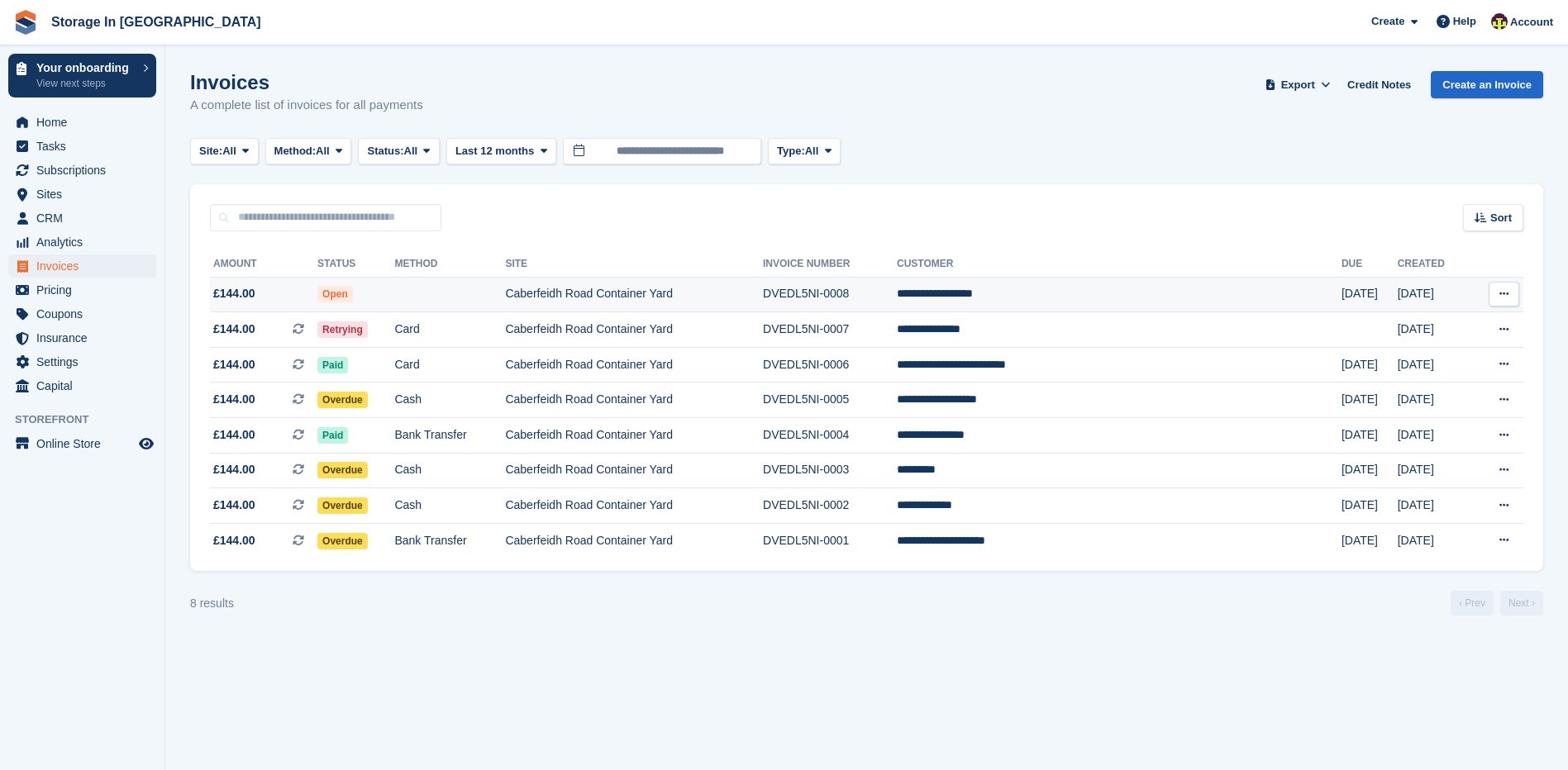
click at [1495, 293] on button at bounding box center [1504, 294] width 31 height 25
click at [1388, 329] on p "Download PDF" at bounding box center [1440, 326] width 144 height 21
click at [1045, 132] on div "Invoices A complete list of invoices for all payments Export Export Invoices Ex…" at bounding box center [866, 103] width 1353 height 63
click at [1500, 291] on icon at bounding box center [1504, 293] width 9 height 11
click at [1475, 389] on p "View Customer" at bounding box center [1440, 388] width 144 height 21
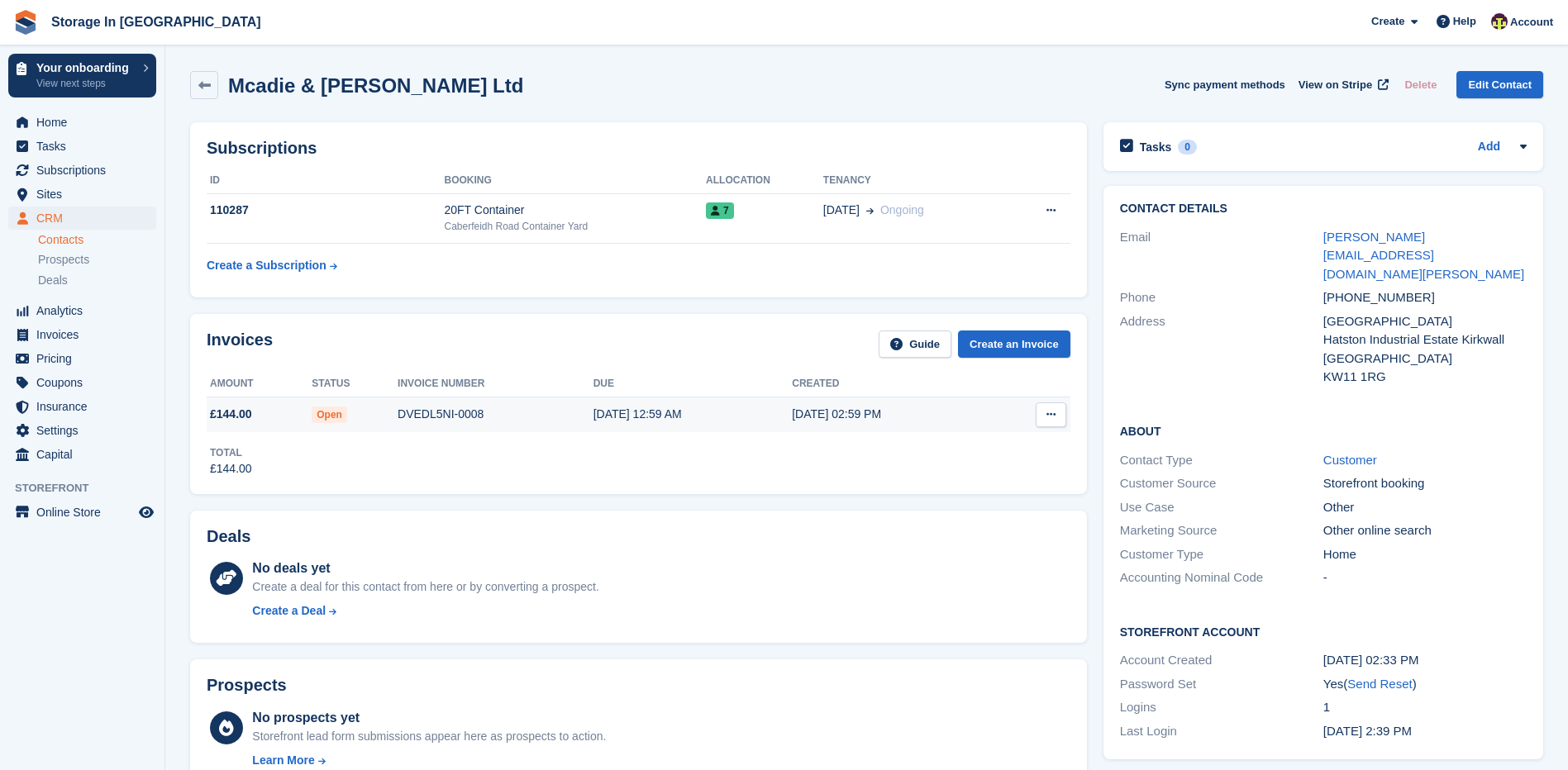
click at [1048, 415] on icon at bounding box center [1051, 414] width 9 height 11
drag, startPoint x: 1318, startPoint y: 239, endPoint x: 1502, endPoint y: 247, distance: 184.2
click at [1502, 247] on div "Email willie@mcadie-and-reeve.co.uk" at bounding box center [1323, 256] width 407 height 62
copy div "willie@mcadie-and-reeve.co.uk"
click at [65, 204] on span "Sites" at bounding box center [86, 194] width 99 height 23
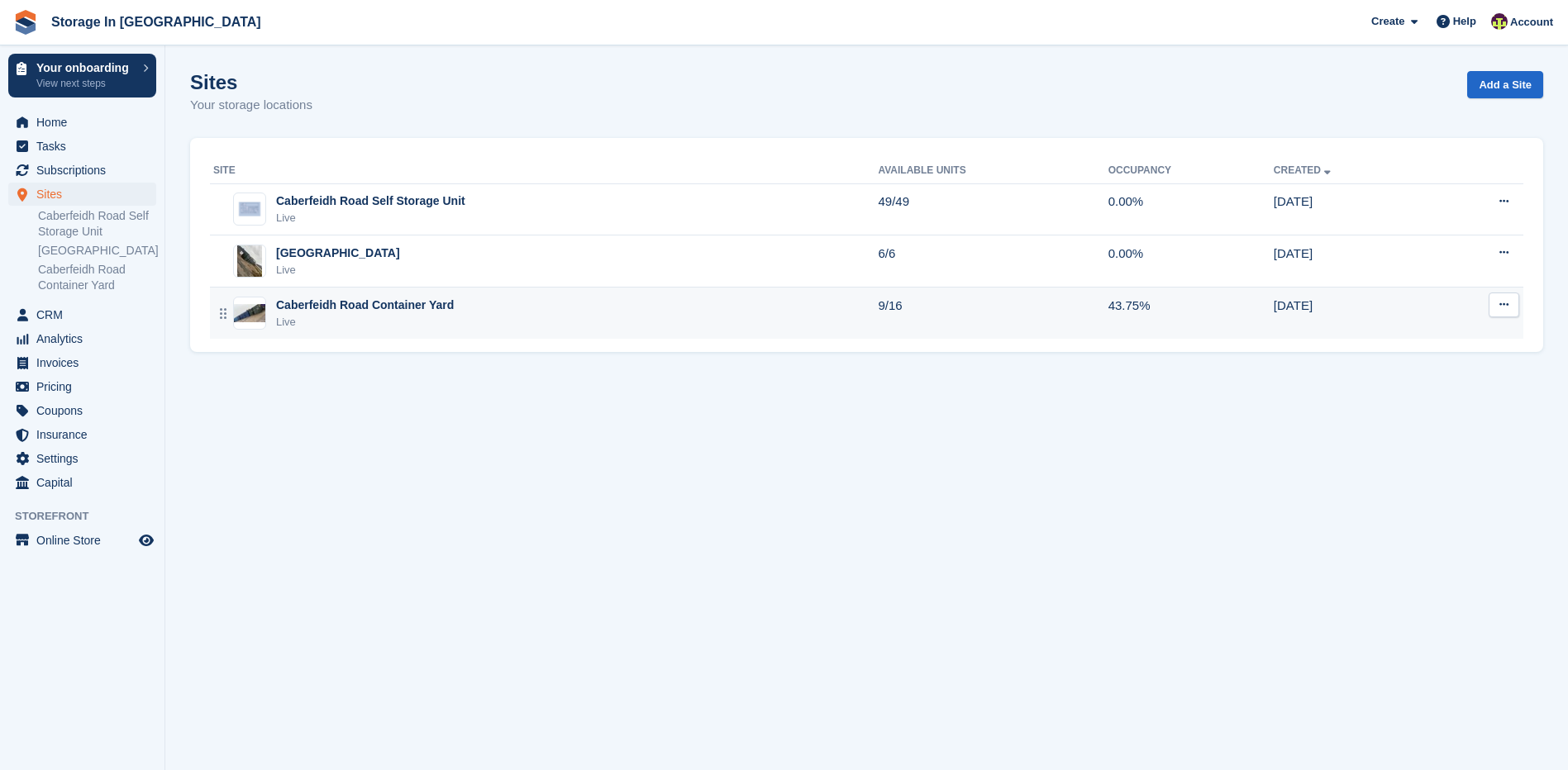
click at [427, 308] on div "Caberfeidh Road Container Yard" at bounding box center [365, 305] width 178 height 17
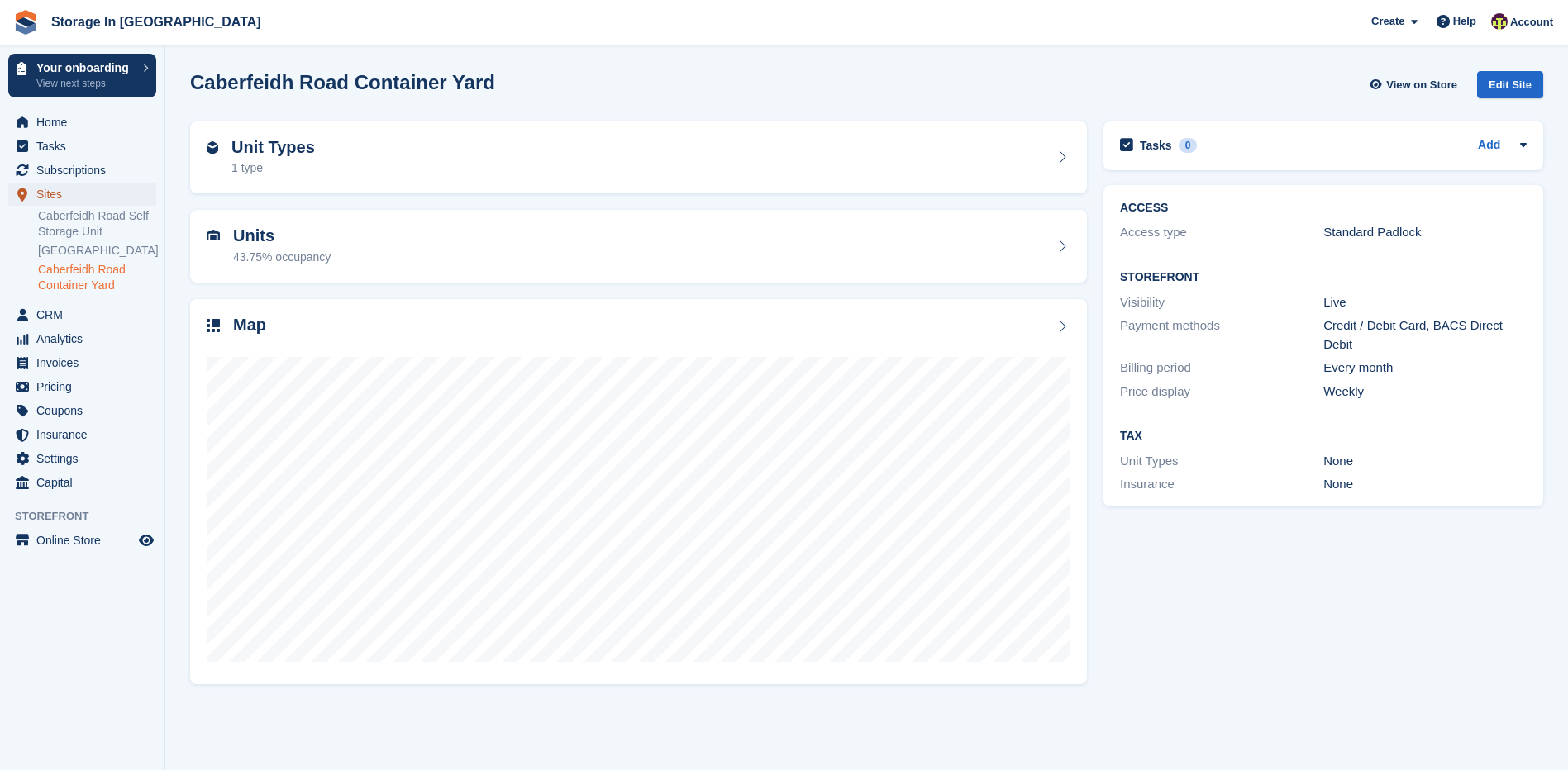
click at [100, 197] on span "Sites" at bounding box center [86, 194] width 99 height 23
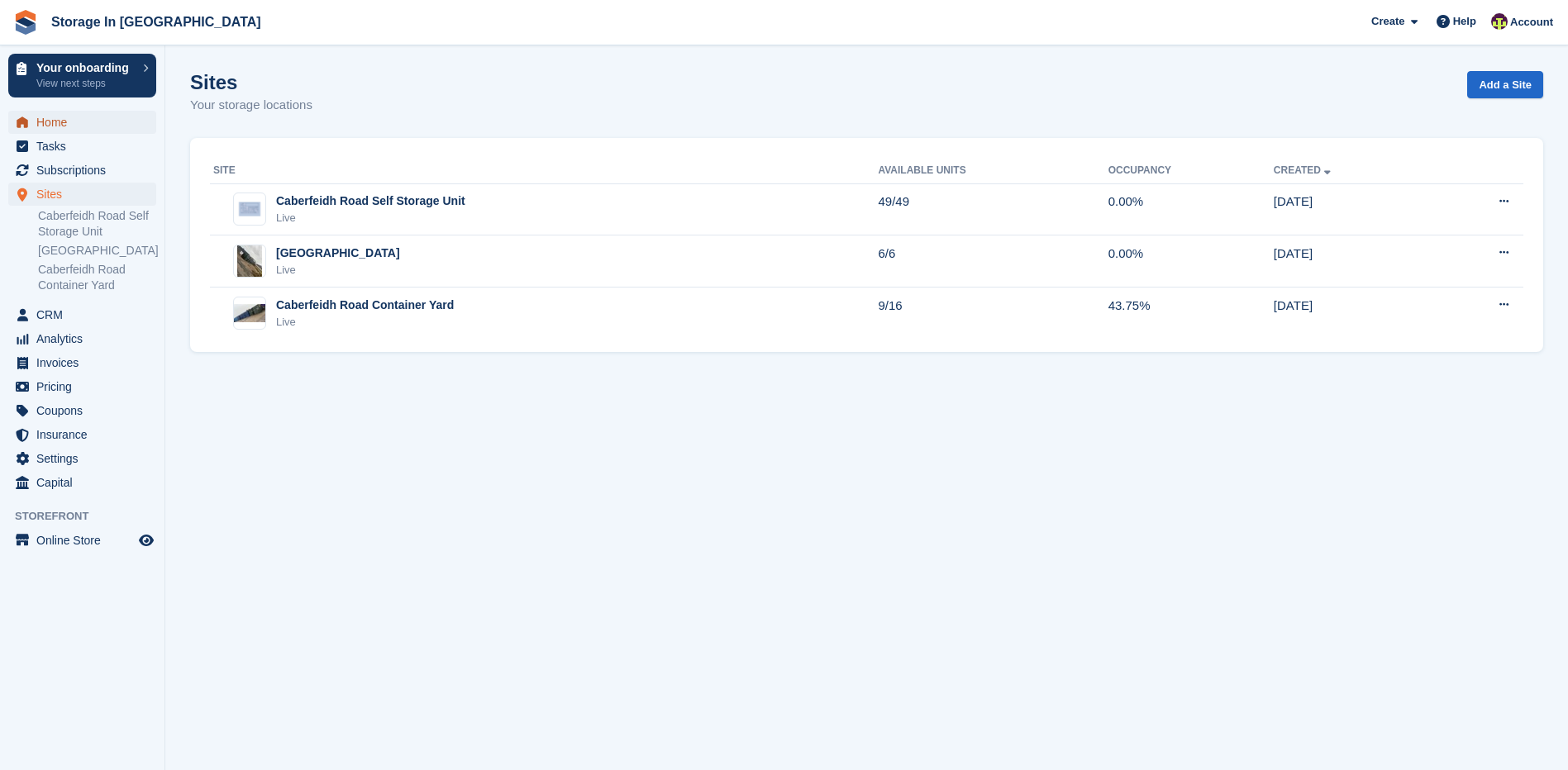
click at [85, 126] on span "Home" at bounding box center [86, 122] width 99 height 23
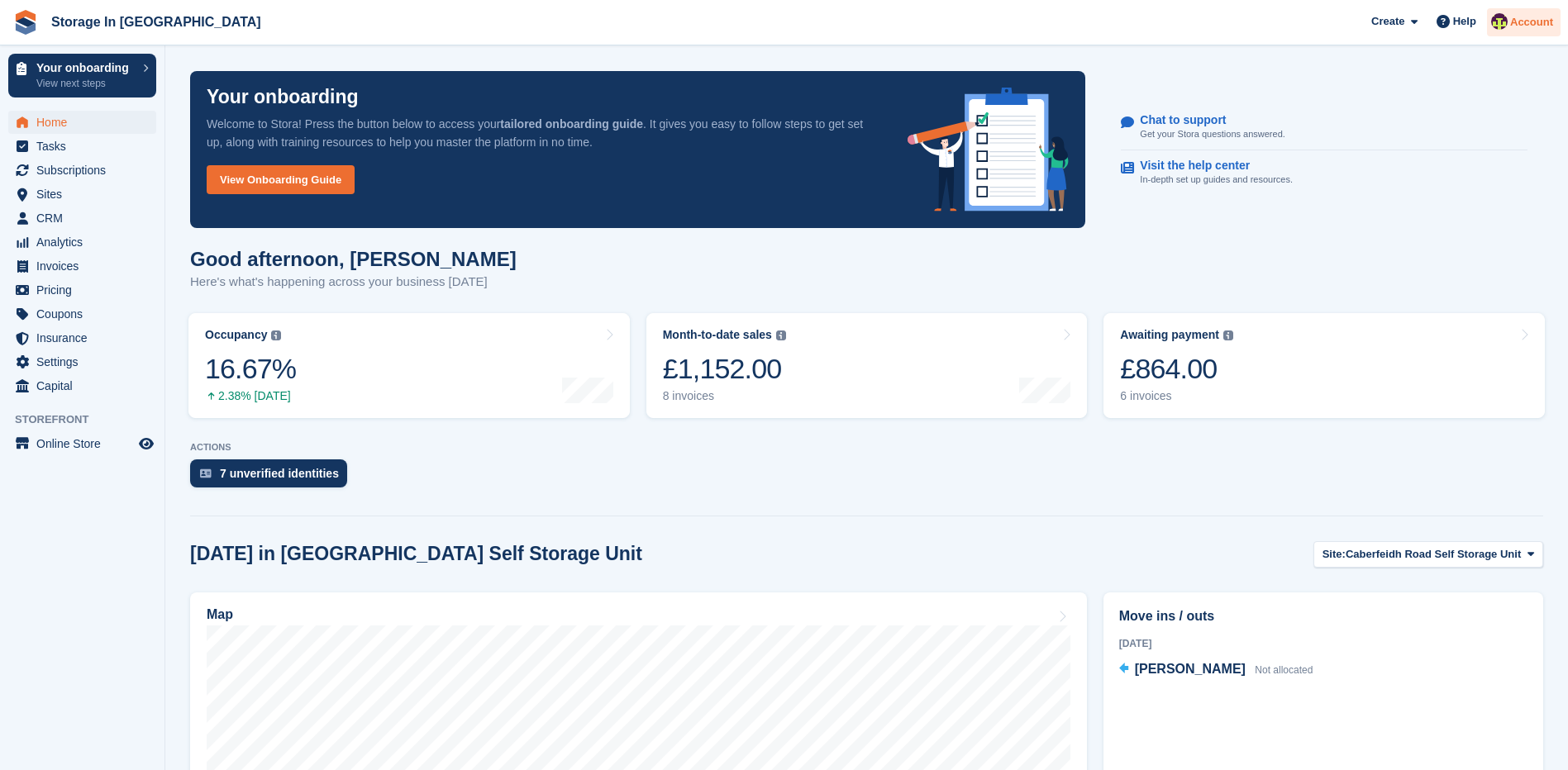
click at [1520, 24] on span "Account" at bounding box center [1531, 21] width 43 height 16
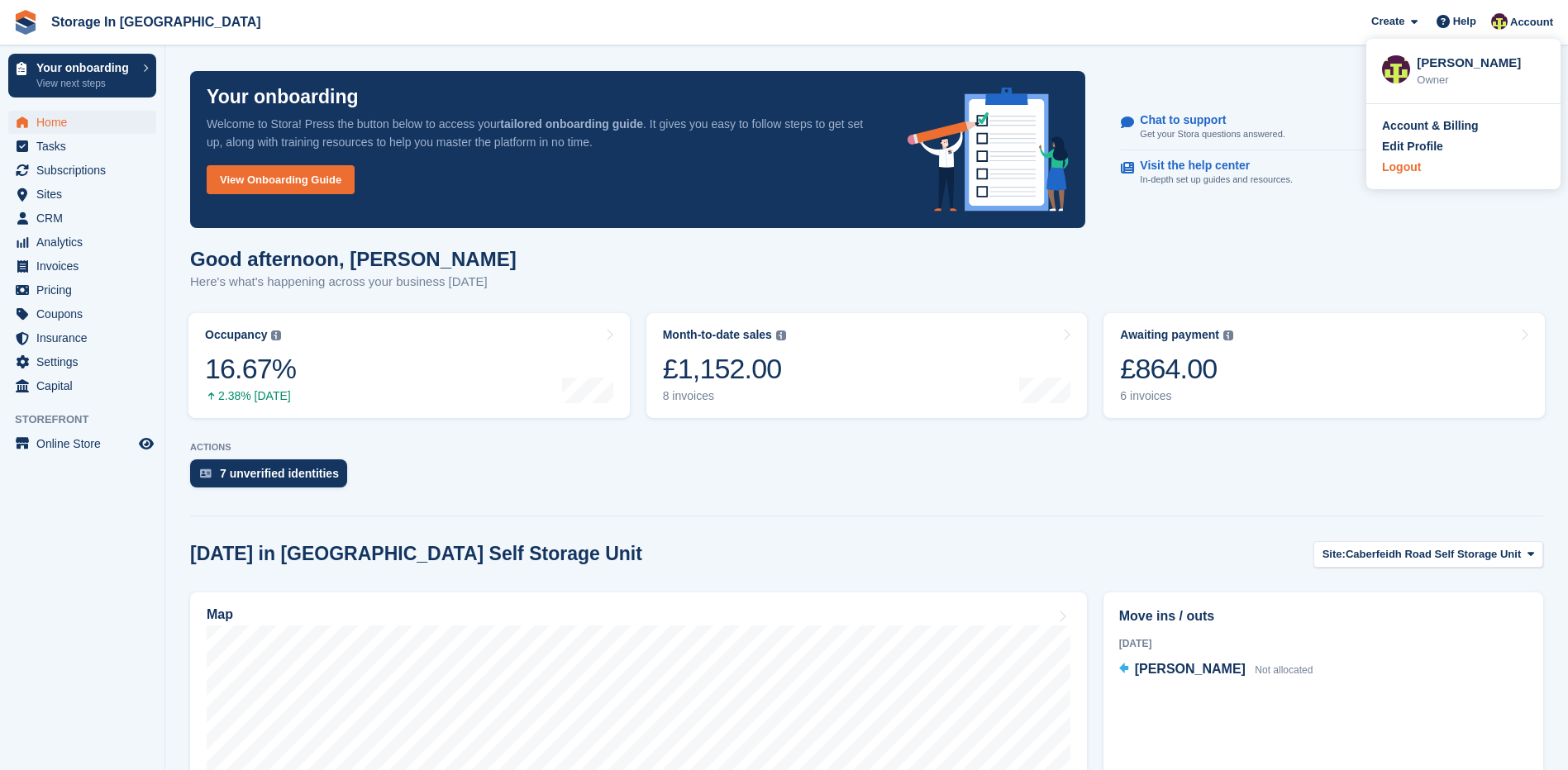
click at [1410, 170] on div "Logout" at bounding box center [1401, 168] width 38 height 17
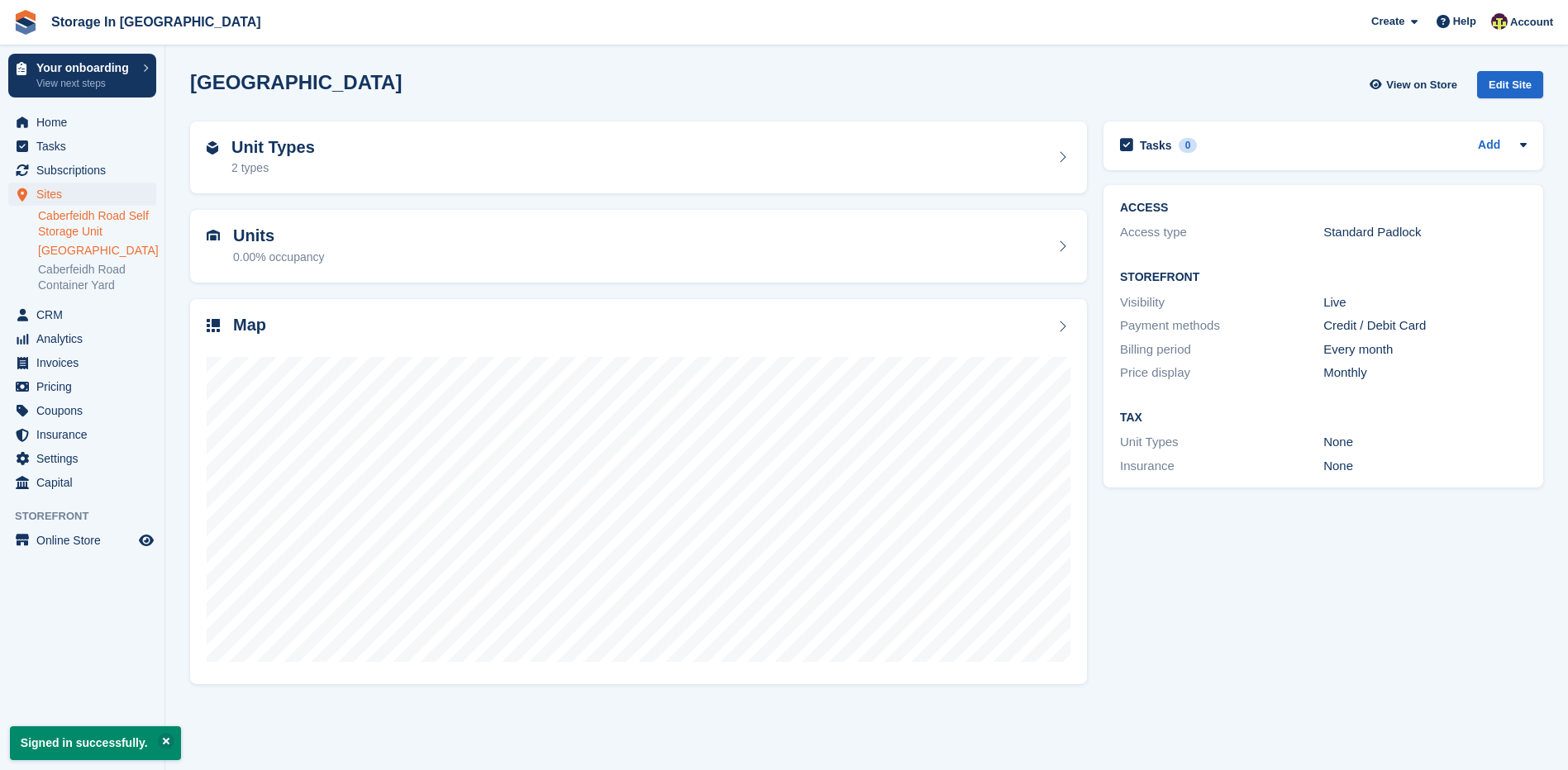
click at [65, 222] on link "Caberfeidh Road Self Storage Unit" at bounding box center [97, 224] width 118 height 32
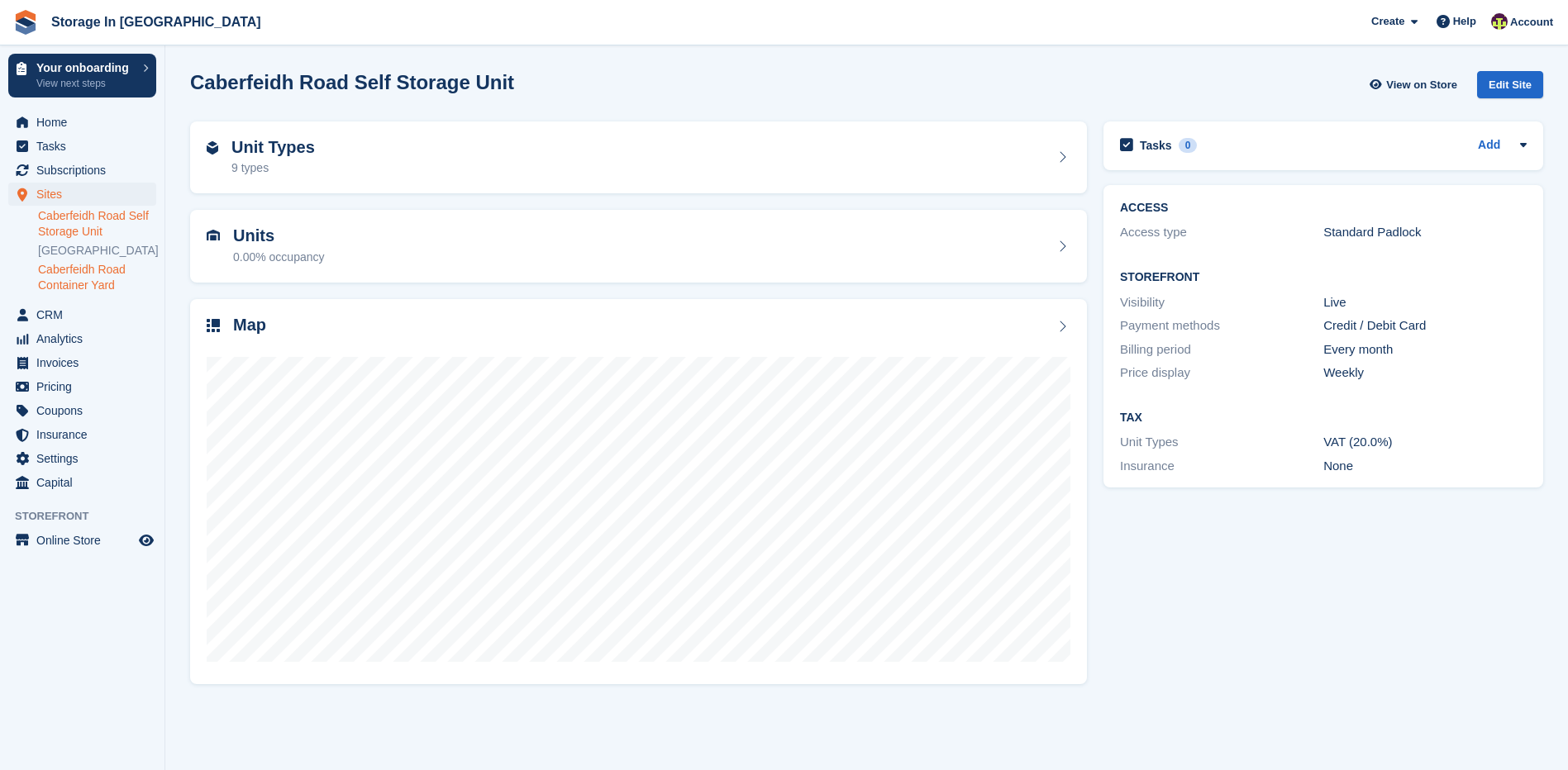
click at [103, 293] on link "Caberfeidh Road Container Yard" at bounding box center [97, 277] width 118 height 32
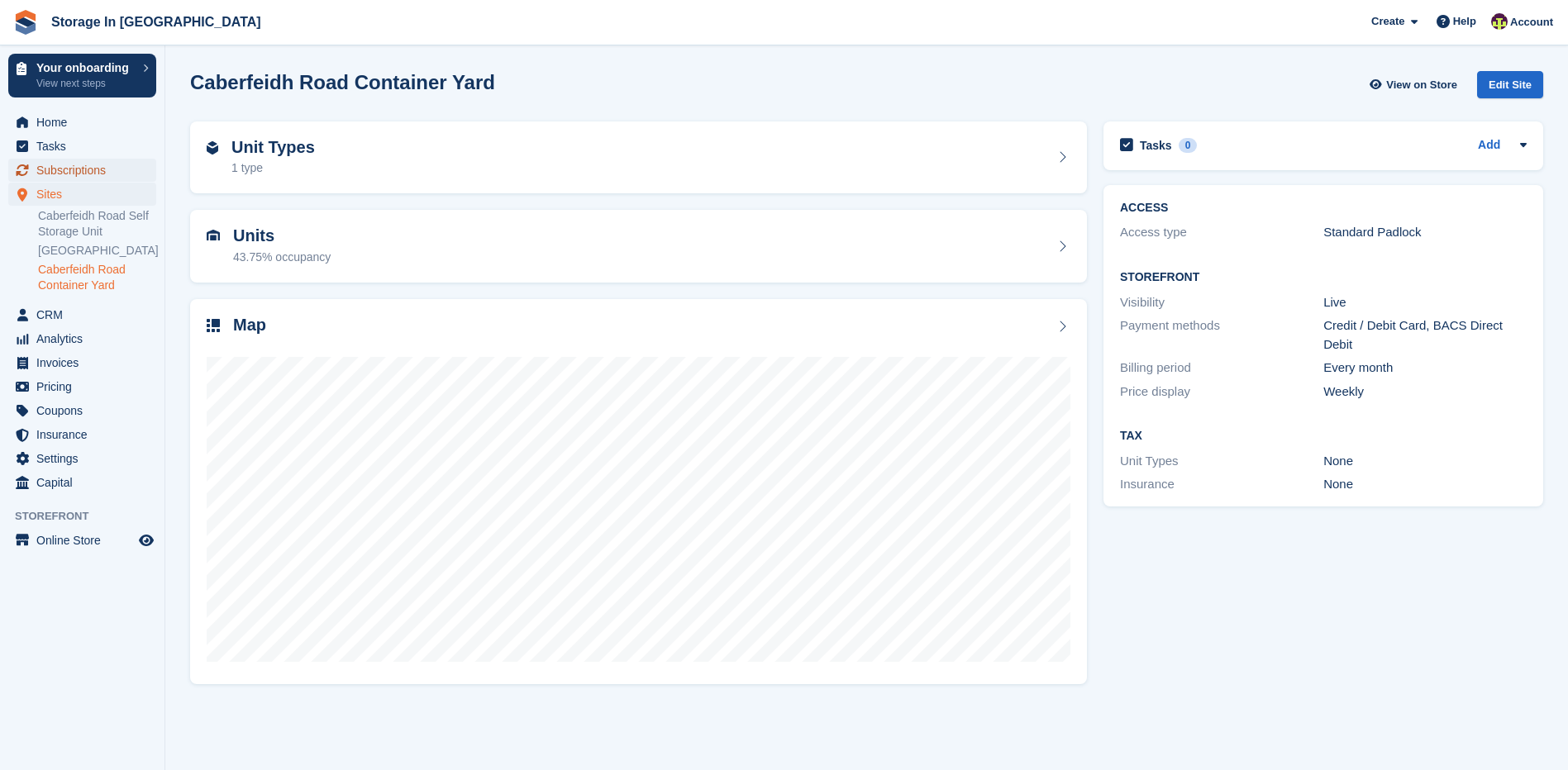
click at [98, 165] on span "Subscriptions" at bounding box center [86, 170] width 99 height 23
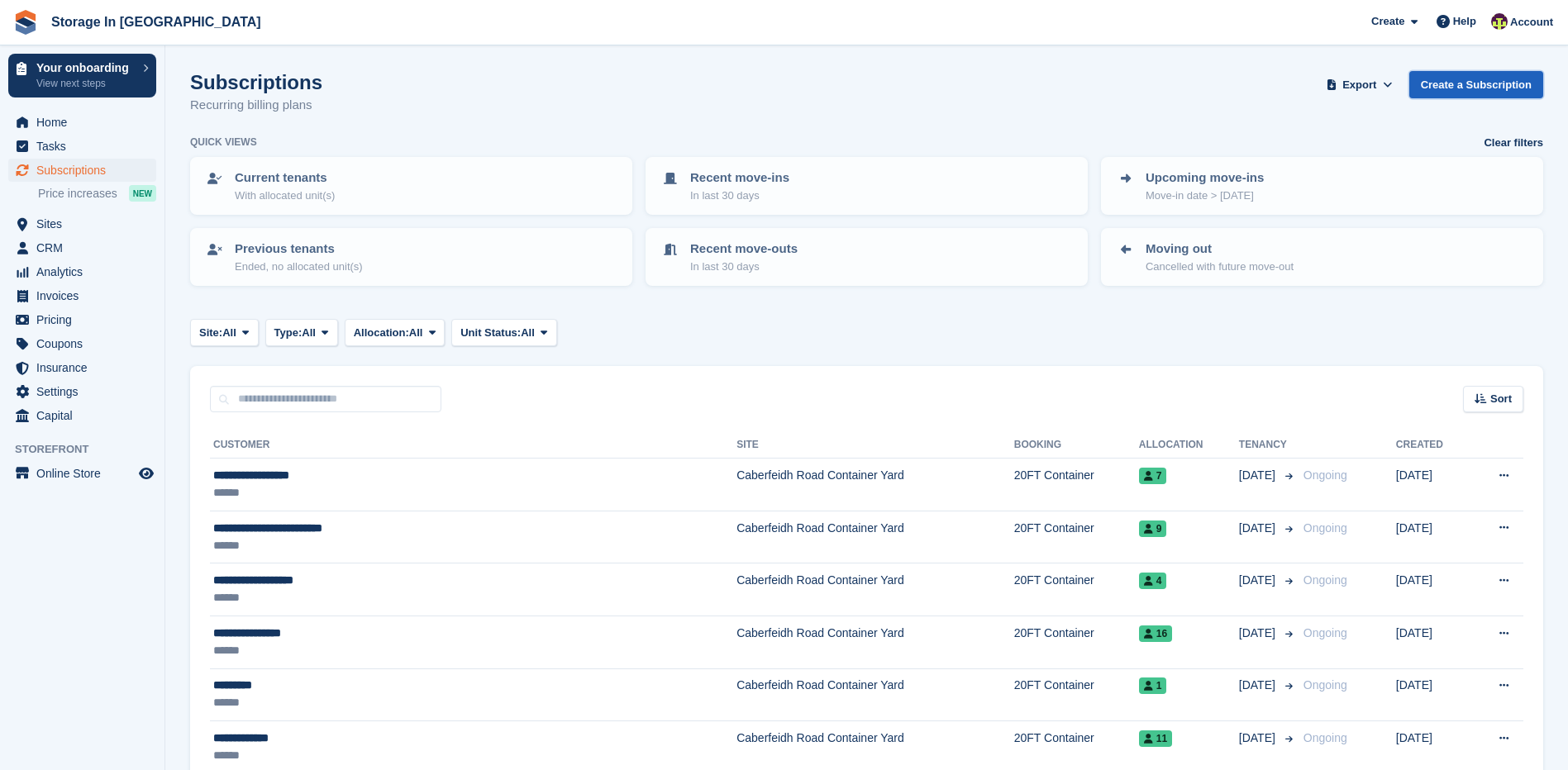
click at [1468, 90] on link "Create a Subscription" at bounding box center [1476, 85] width 134 height 27
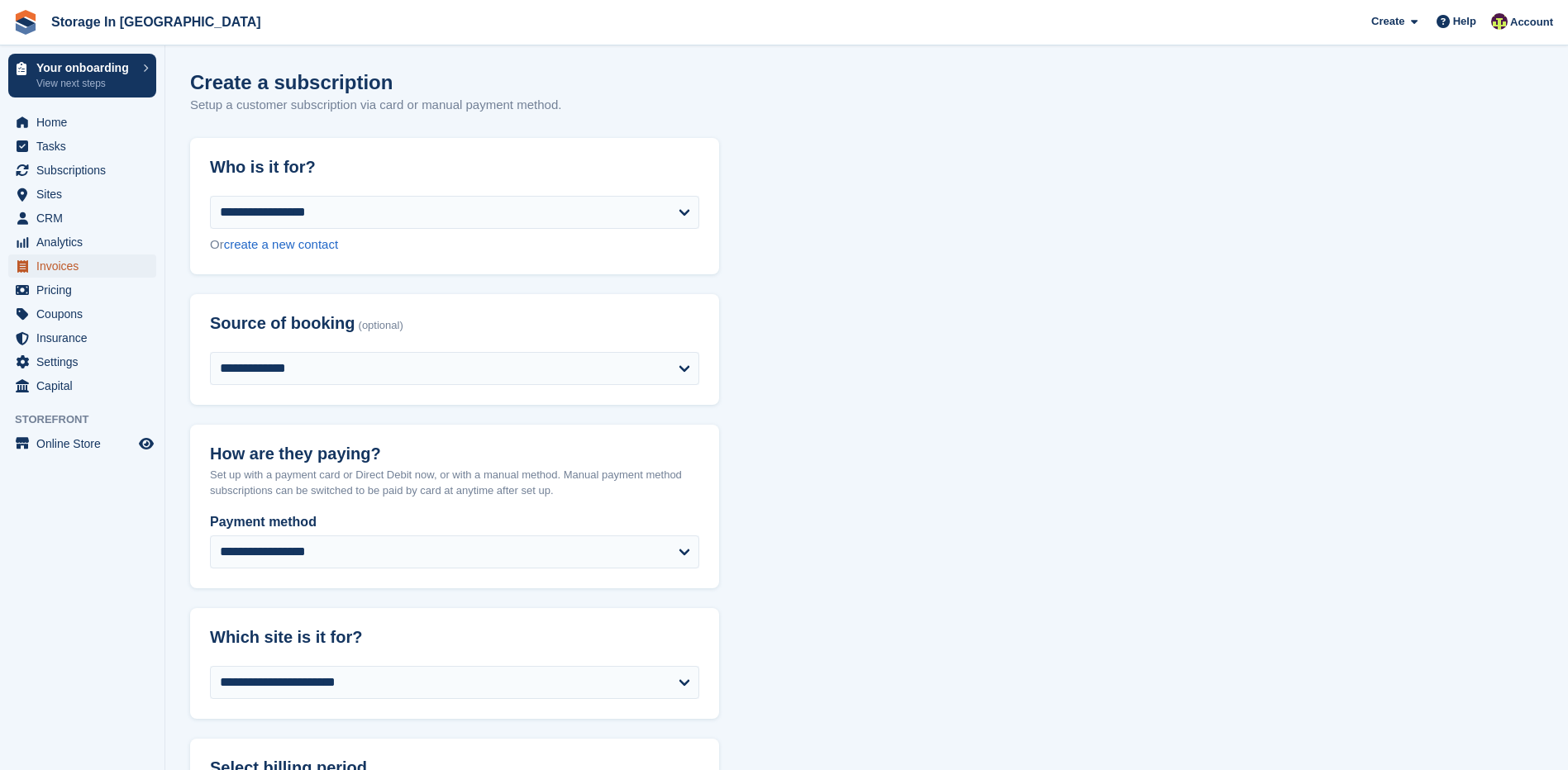
click at [93, 256] on span "Invoices" at bounding box center [86, 266] width 99 height 23
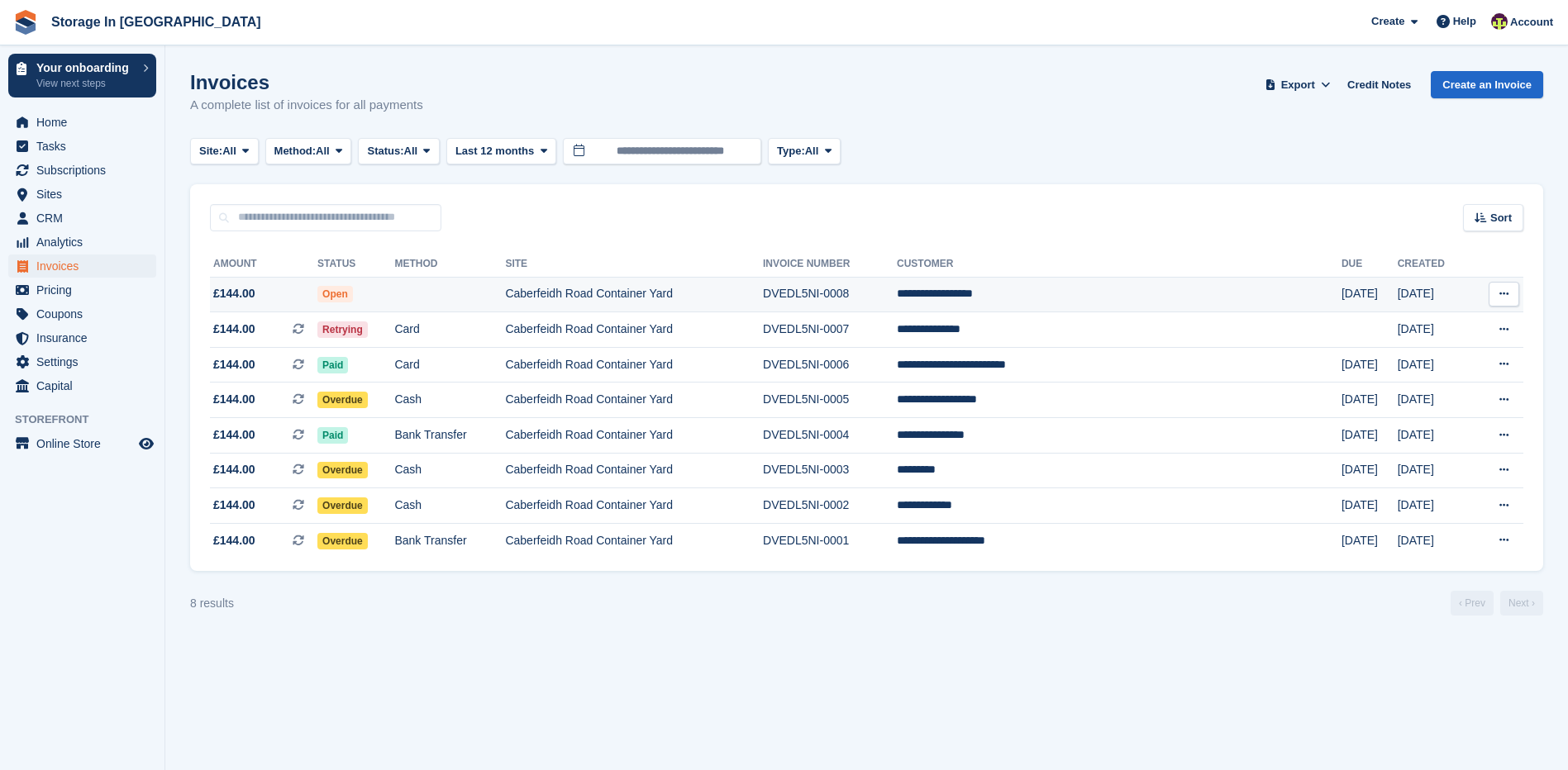
click at [394, 291] on td "Open" at bounding box center [356, 295] width 77 height 36
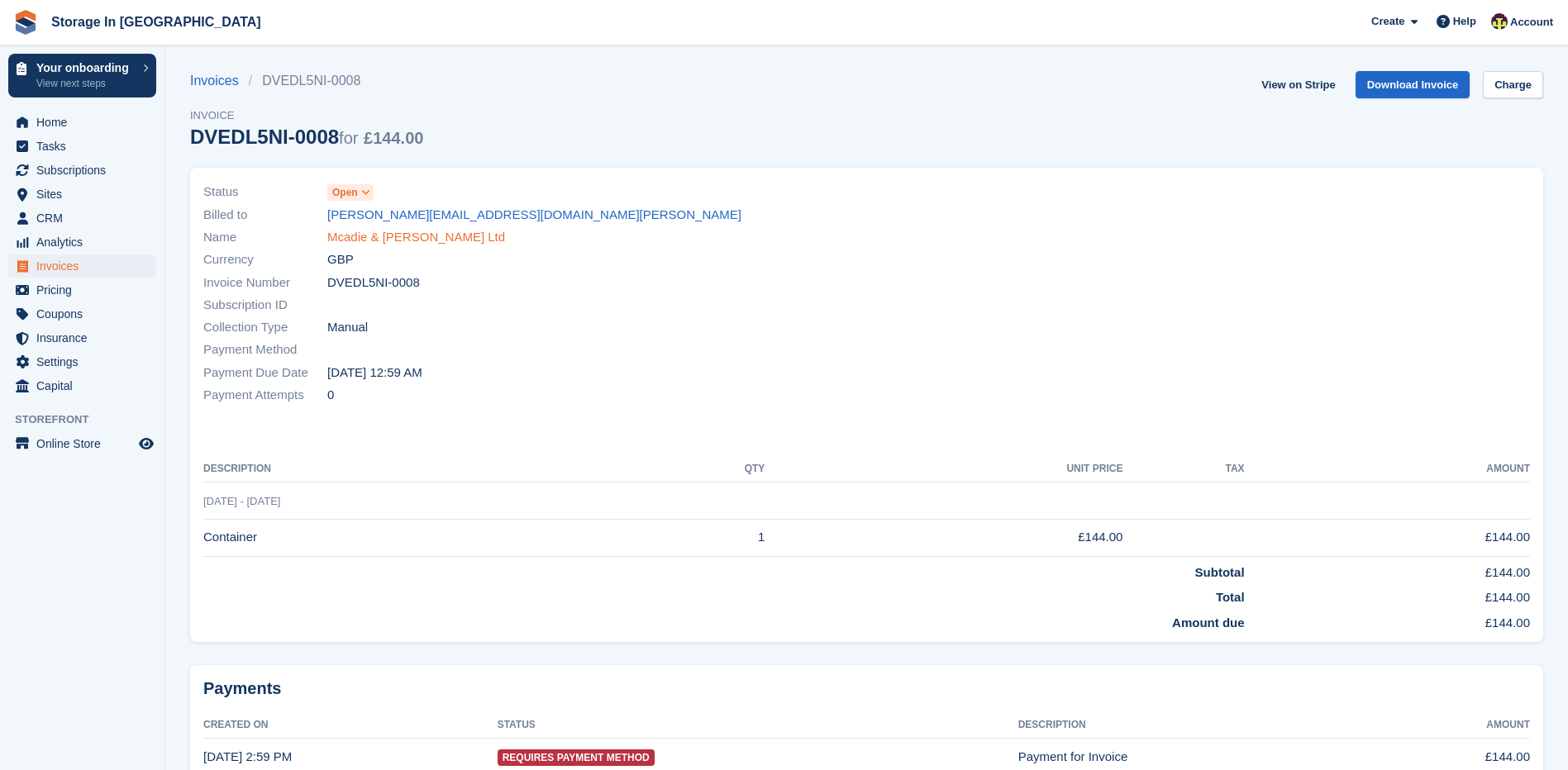
click at [393, 238] on link "Mcadie & Reeve Ltd" at bounding box center [416, 238] width 178 height 19
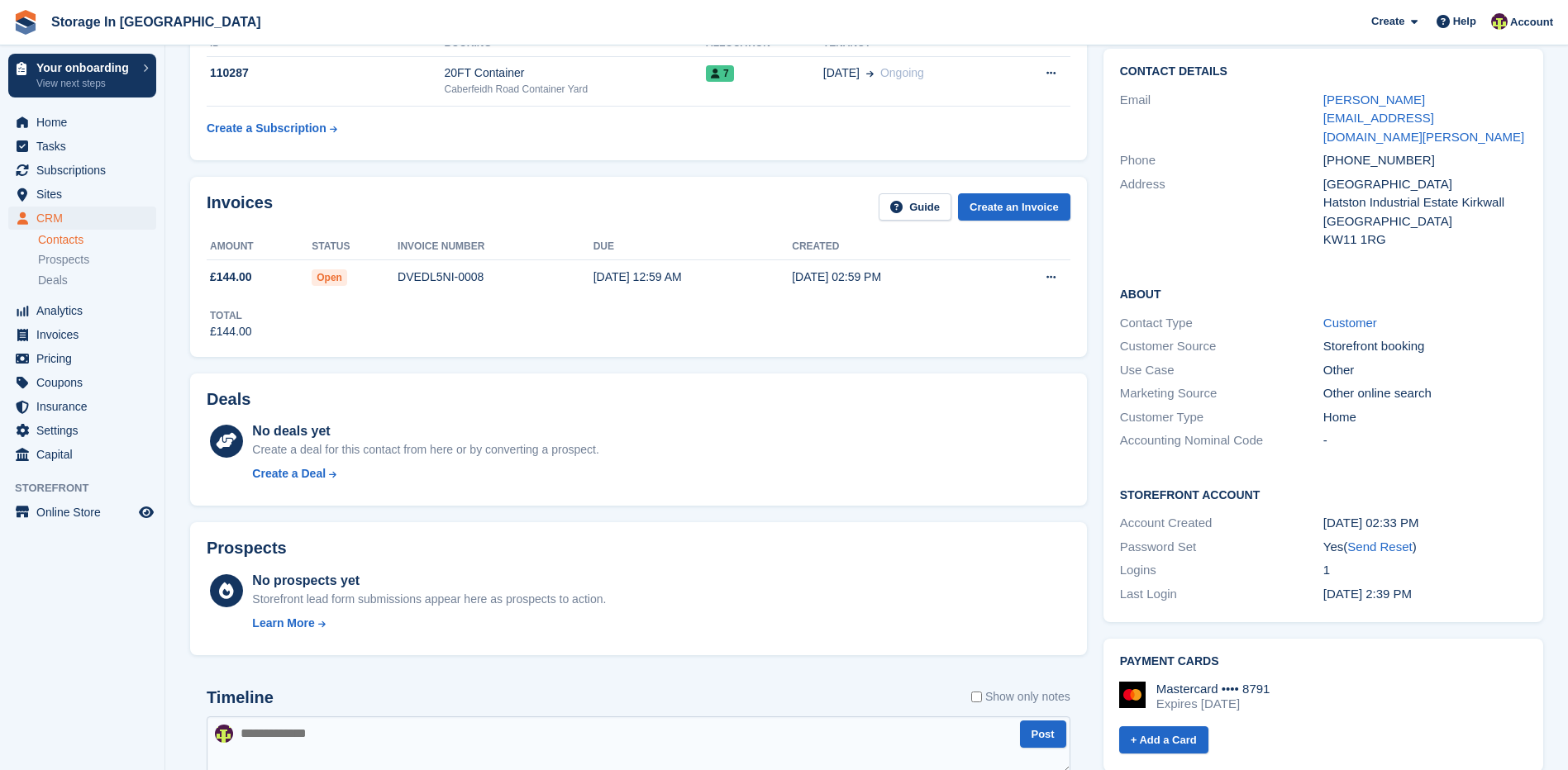
scroll to position [165, 0]
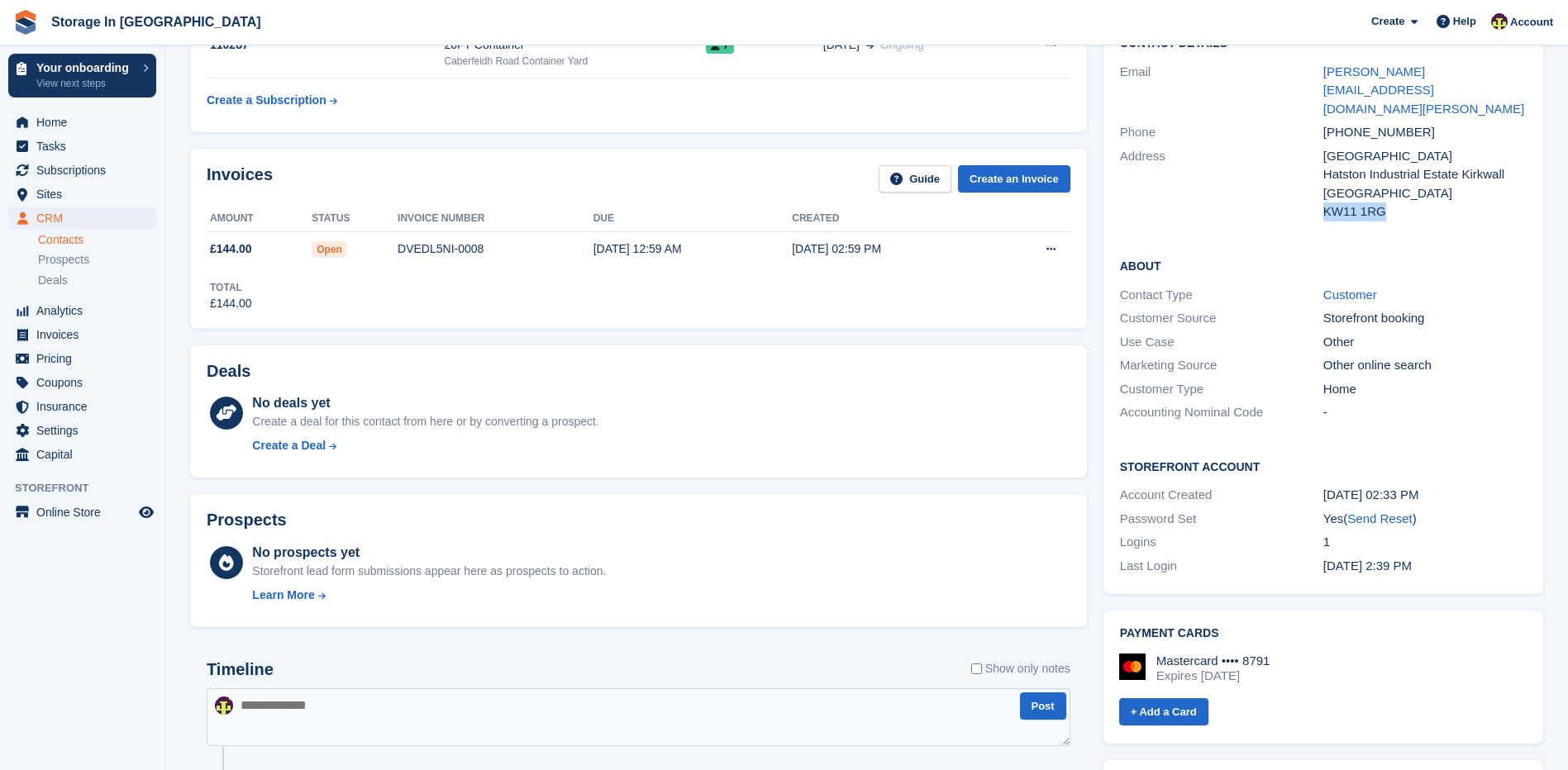
drag, startPoint x: 1408, startPoint y: 185, endPoint x: 1327, endPoint y: 180, distance: 81.2
click at [1327, 180] on div "Address Crowness Road Hatston Industrial Estate Kirkwall United Kingdom KW11 1RG" at bounding box center [1323, 184] width 407 height 79
copy div "KW11 1RG"
drag, startPoint x: 1320, startPoint y: 130, endPoint x: 1474, endPoint y: 144, distance: 154.6
click at [1474, 144] on div "Address Crowness Road Hatston Industrial Estate Kirkwall United Kingdom KW11 1RG" at bounding box center [1323, 184] width 407 height 79
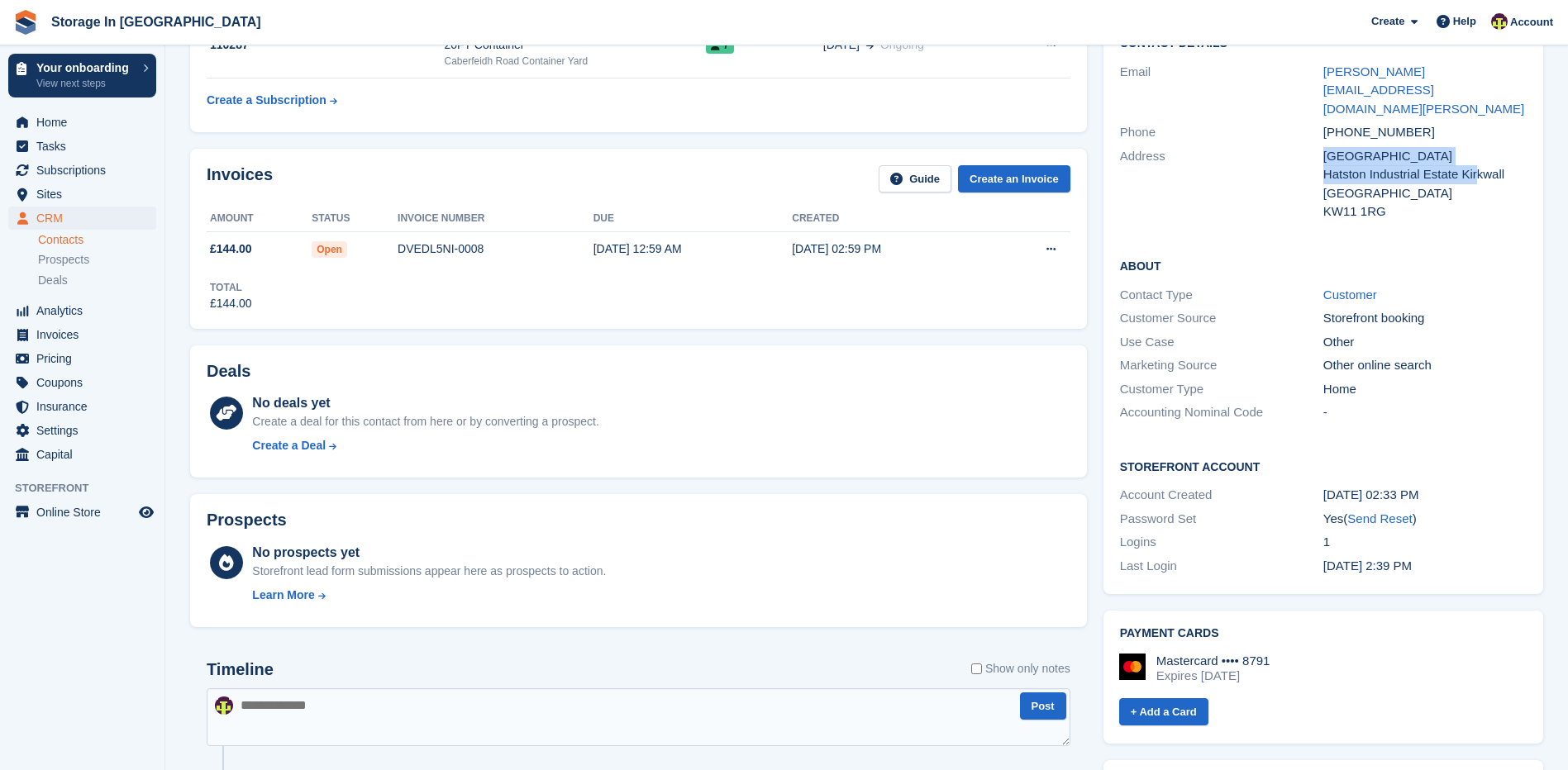
click at [1476, 165] on div "Hatston Industrial Estate Kirkwall" at bounding box center [1425, 174] width 203 height 19
drag, startPoint x: 1505, startPoint y: 137, endPoint x: 1320, endPoint y: 132, distance: 185.1
click at [1320, 144] on div "Address Crowness Road Hatston Industrial Estate Kirkwall United Kingdom KW11 1RG" at bounding box center [1323, 184] width 407 height 79
click at [1325, 165] on div "Hatston Industrial Estate Kirkwall" at bounding box center [1425, 174] width 203 height 19
drag, startPoint x: 1321, startPoint y: 136, endPoint x: 1388, endPoint y: 142, distance: 67.3
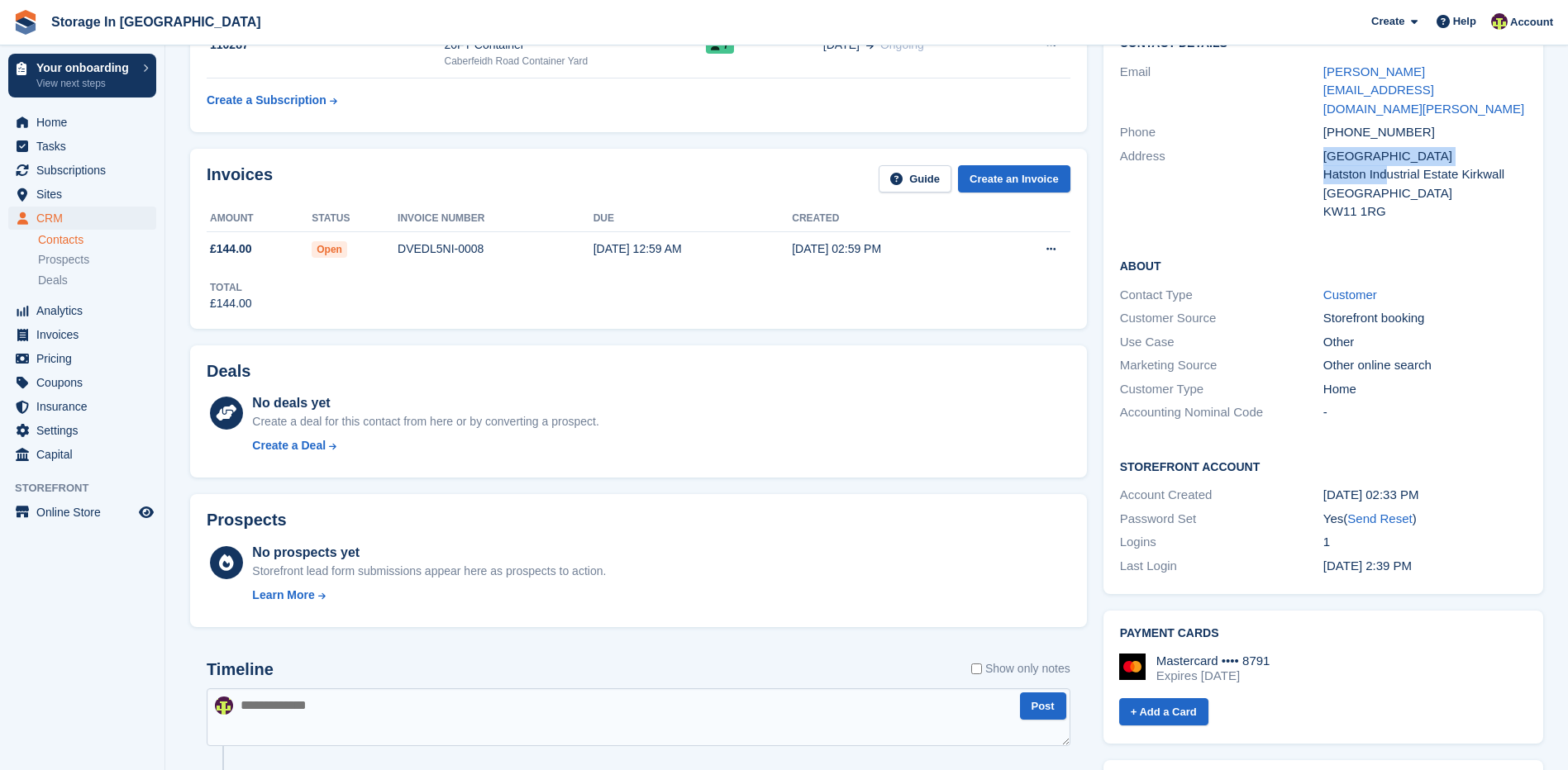
click at [1388, 144] on div "Address Crowness Road Hatston Industrial Estate Kirkwall United Kingdom KW11 1RG" at bounding box center [1323, 184] width 407 height 79
click at [1388, 165] on div "Hatston Industrial Estate Kirkwall" at bounding box center [1425, 174] width 203 height 19
drag, startPoint x: 1325, startPoint y: 133, endPoint x: 1456, endPoint y: 133, distance: 131.0
click at [1456, 165] on div "Hatston Industrial Estate Kirkwall" at bounding box center [1425, 174] width 203 height 19
drag, startPoint x: 1456, startPoint y: 133, endPoint x: 1442, endPoint y: 134, distance: 14.0
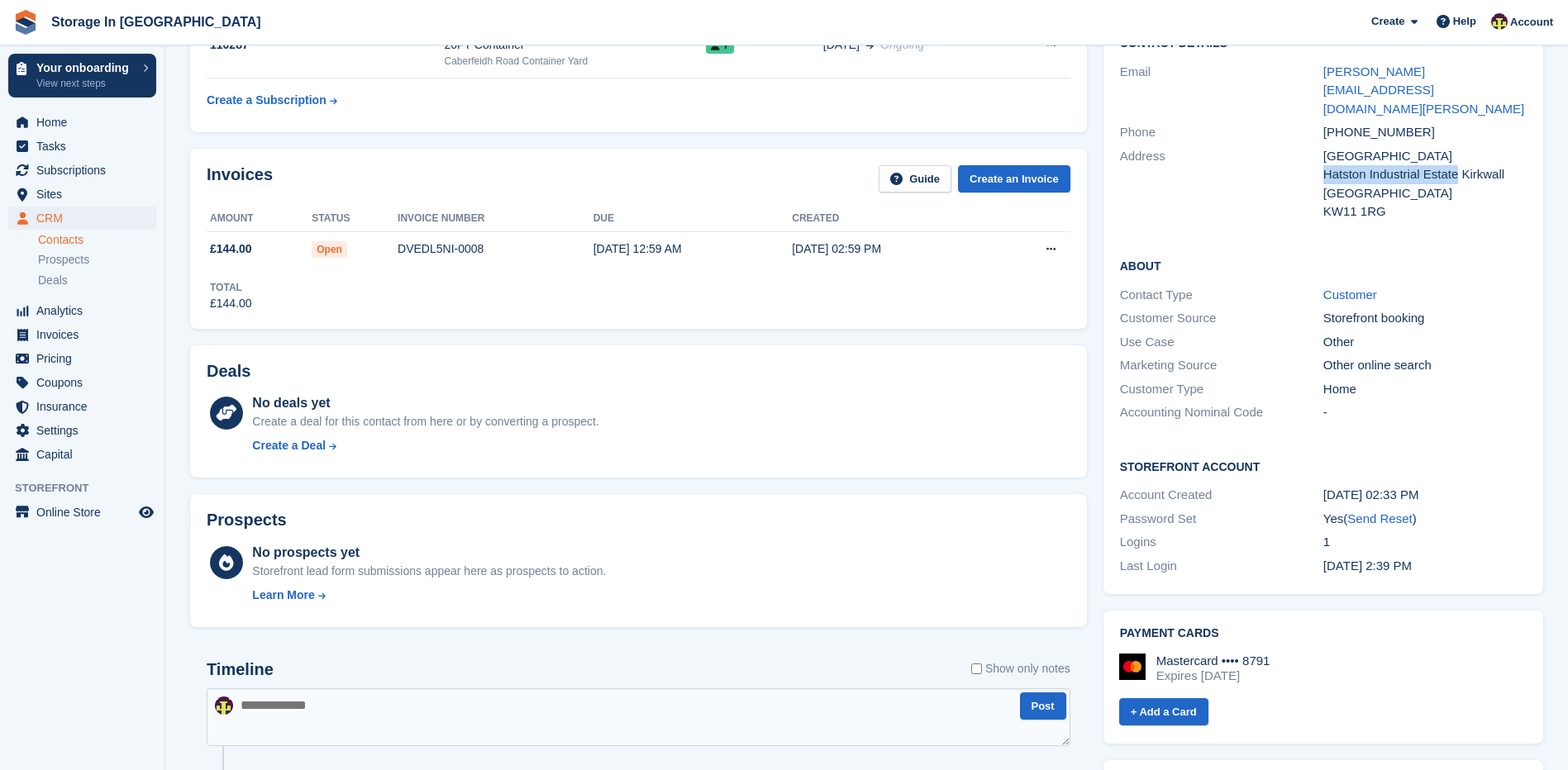
copy div "Hatston Industrial Estate"
drag, startPoint x: 1509, startPoint y: 72, endPoint x: 1321, endPoint y: 75, distance: 188.0
click at [1321, 75] on div "Email willie@mcadie-and-reeve.co.uk" at bounding box center [1323, 91] width 407 height 62
drag, startPoint x: 1321, startPoint y: 75, endPoint x: 1376, endPoint y: 77, distance: 55.0
copy div "willie@mcadie-and-reeve.co.uk"
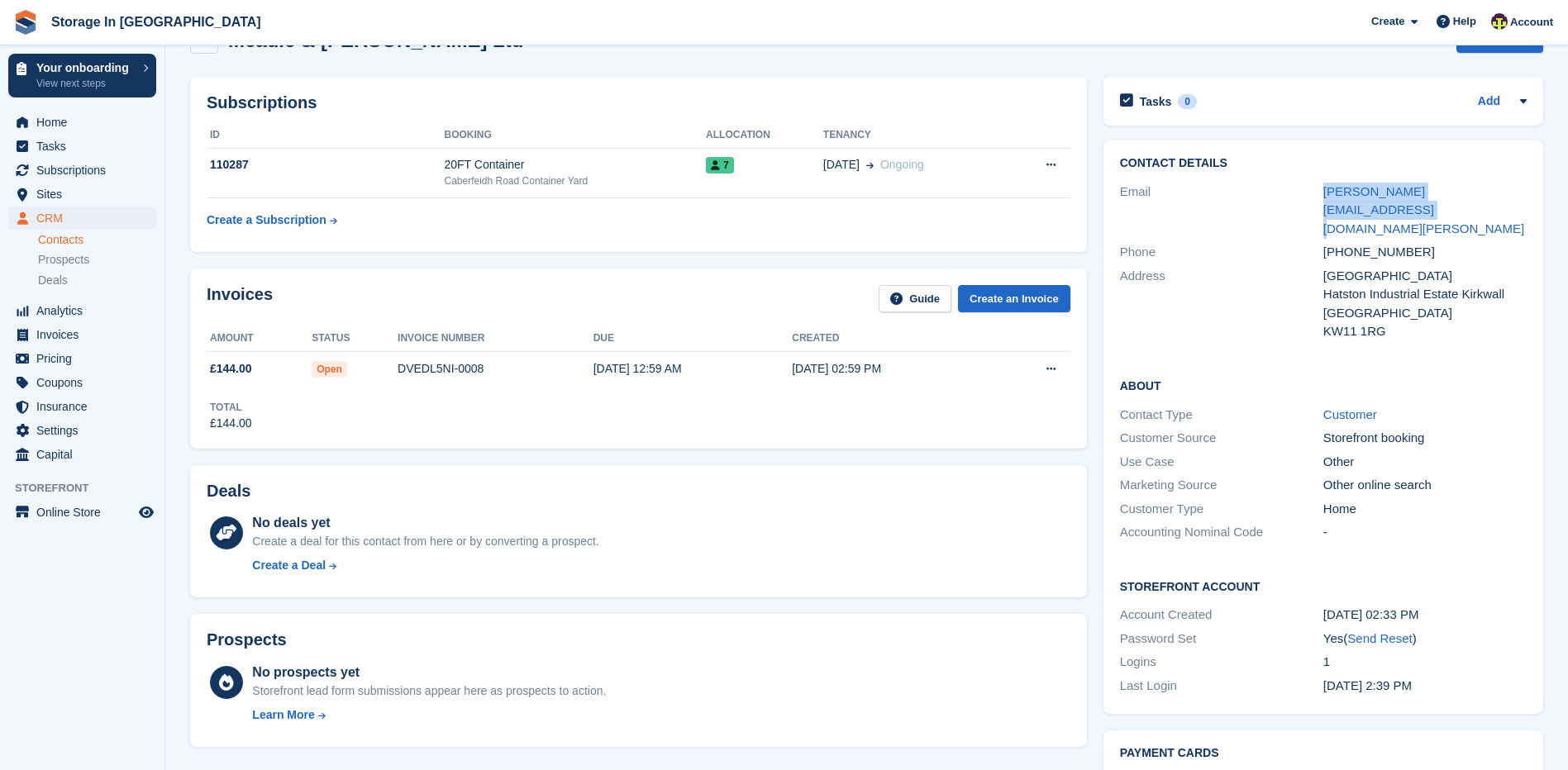
scroll to position [0, 0]
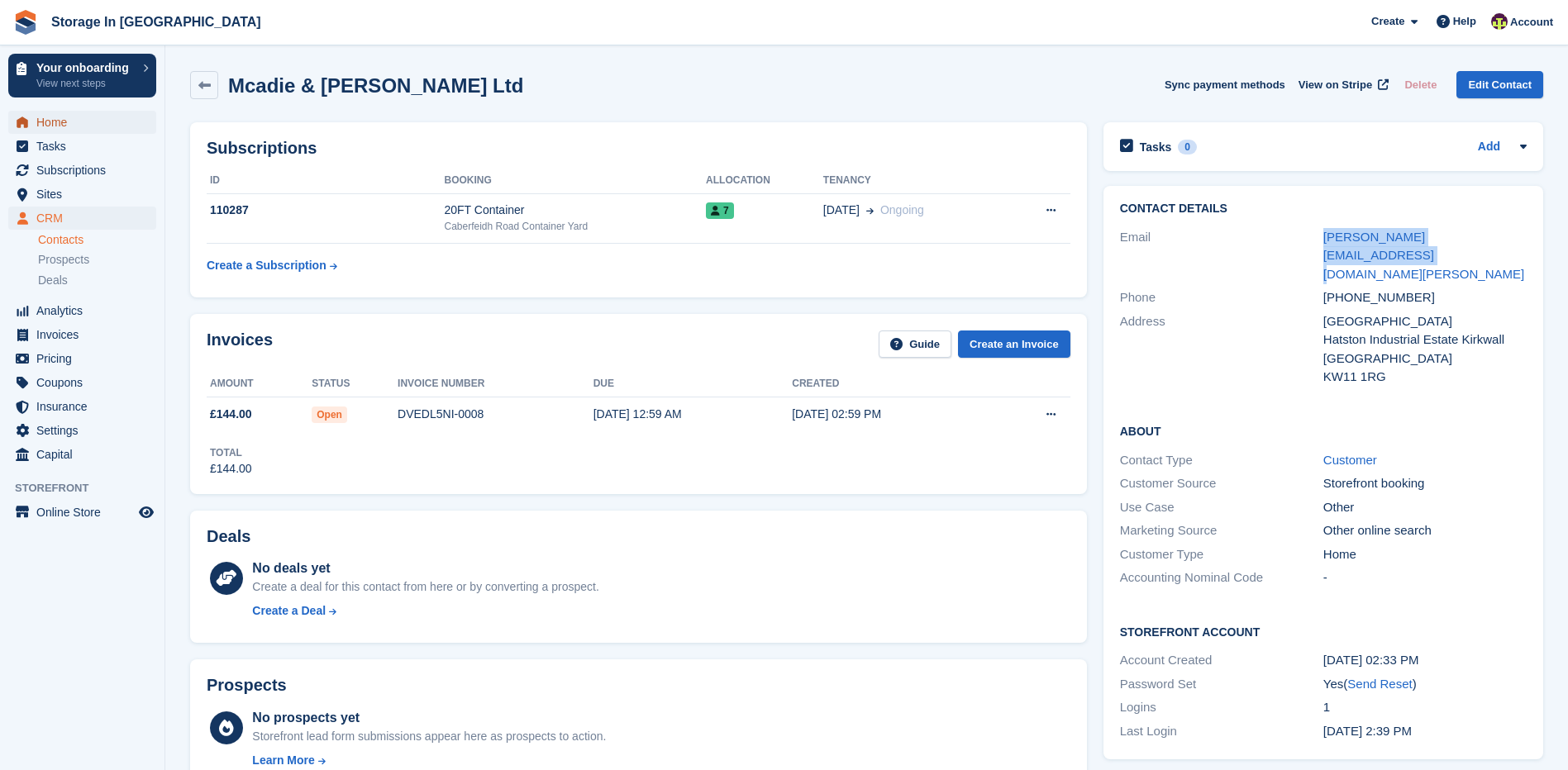
click at [61, 126] on span "Home" at bounding box center [86, 122] width 99 height 23
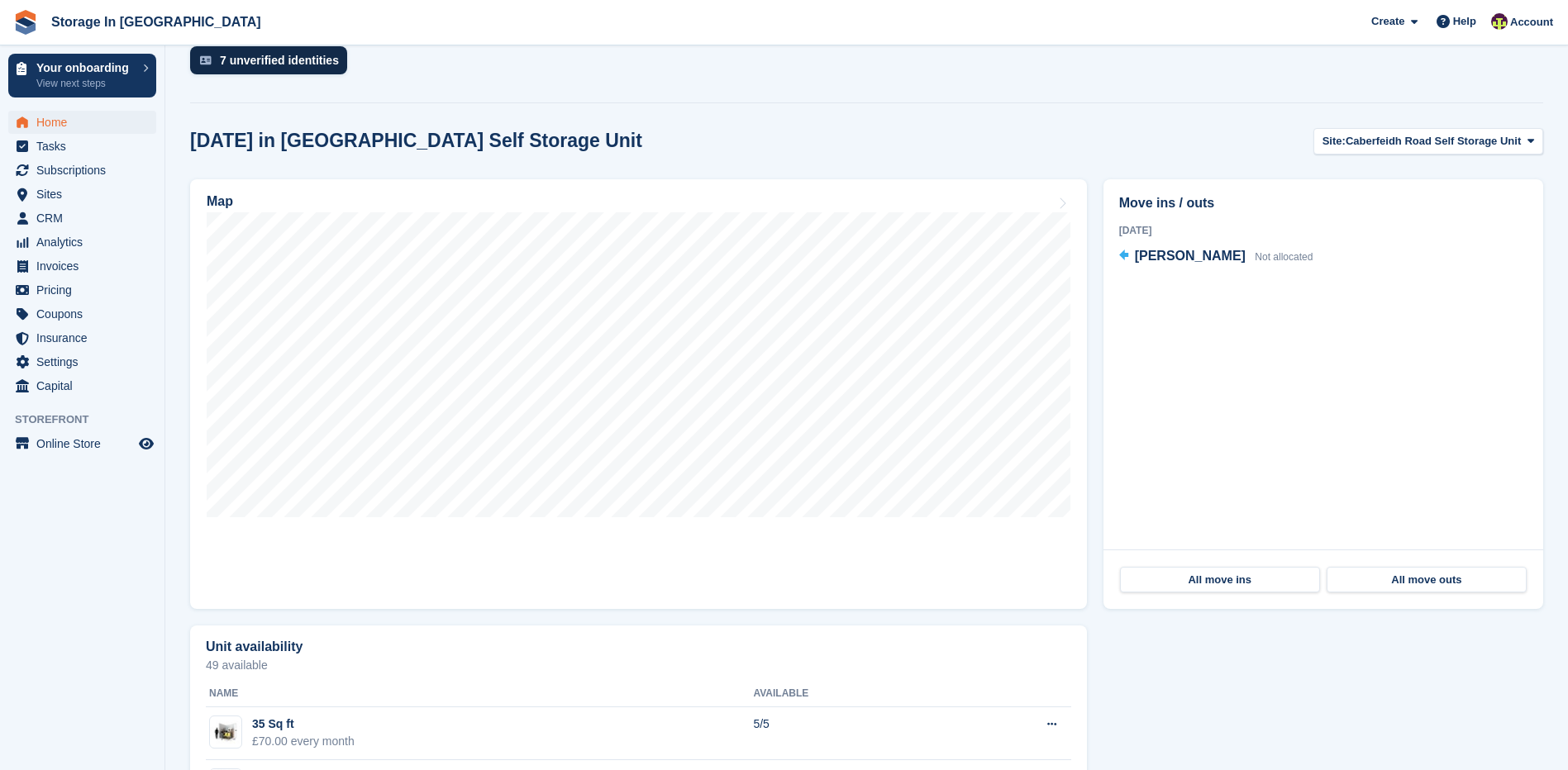
scroll to position [331, 0]
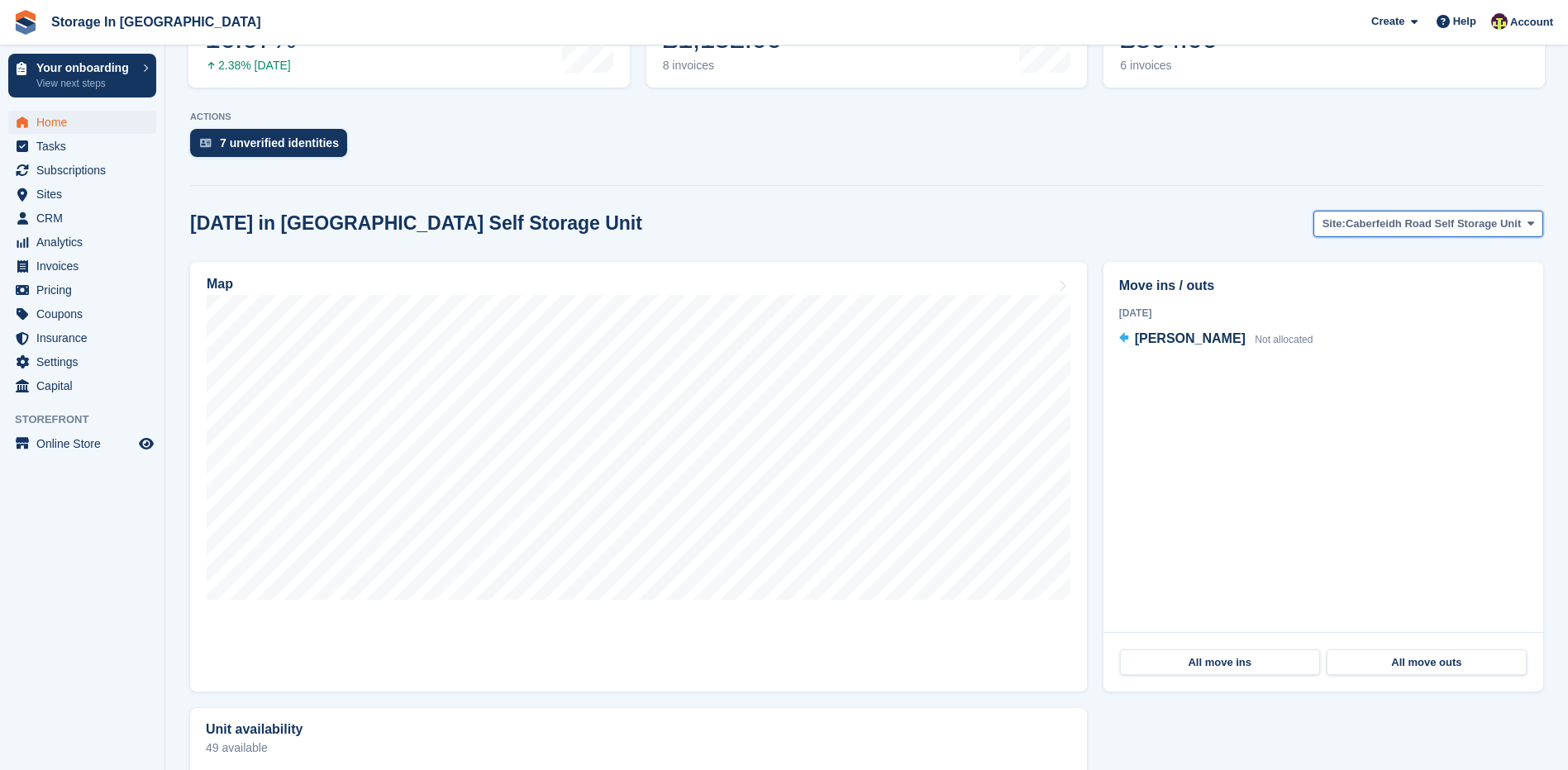
click at [1470, 227] on span "Caberfeidh Road Self Storage Unit" at bounding box center [1433, 223] width 175 height 16
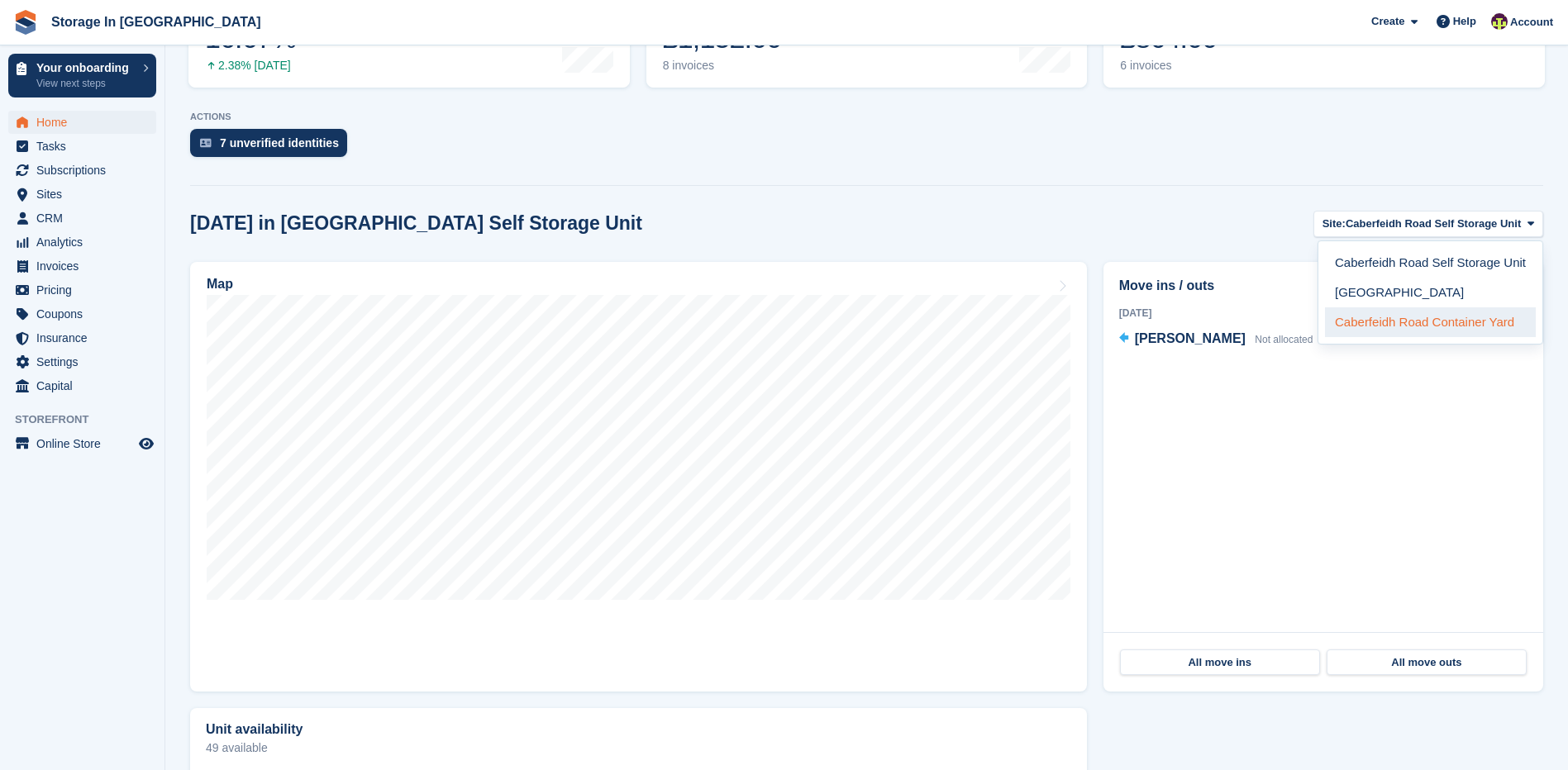
click at [1446, 322] on link "Caberfeidh Road Container Yard" at bounding box center [1430, 322] width 211 height 30
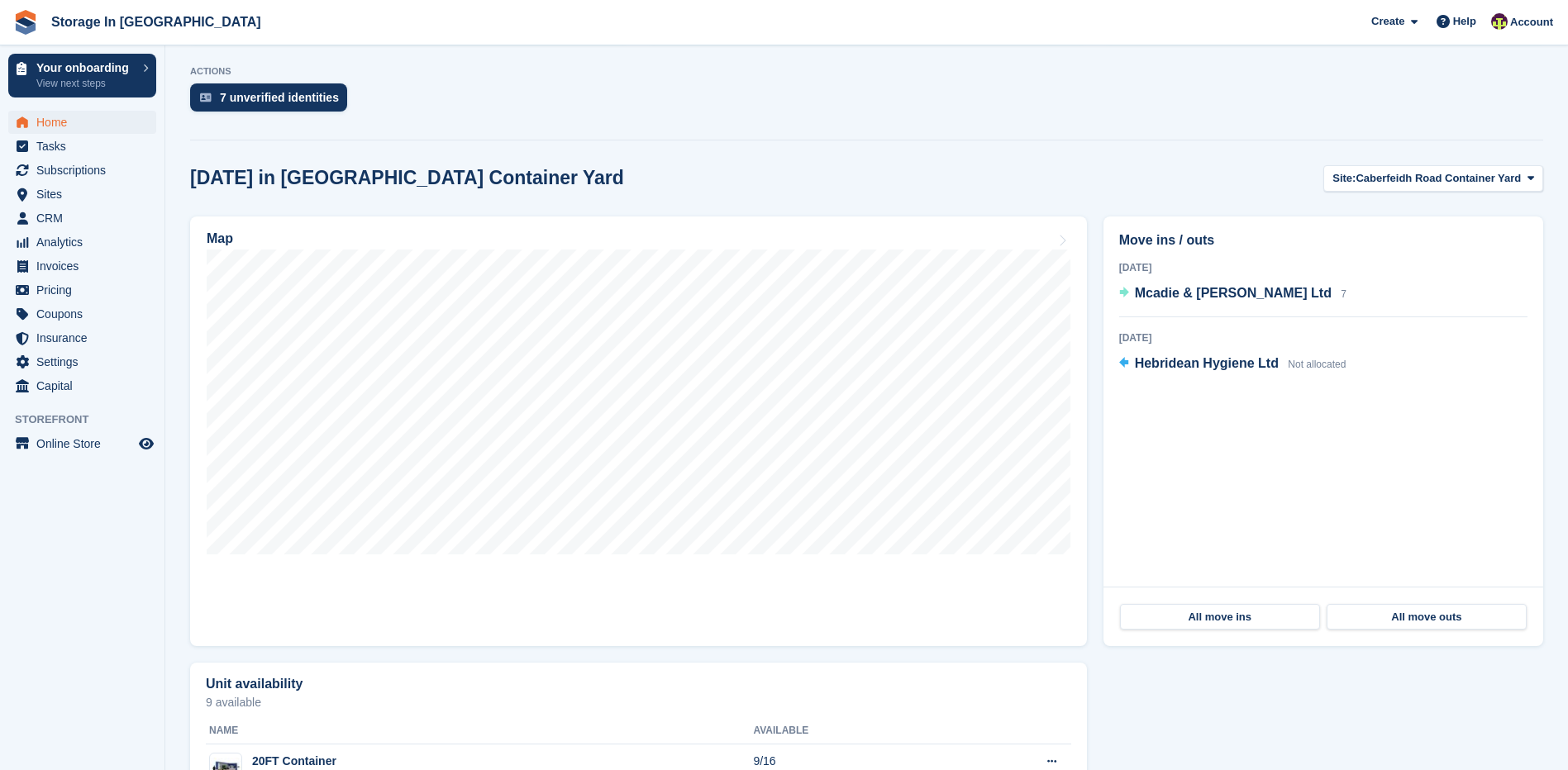
scroll to position [274, 0]
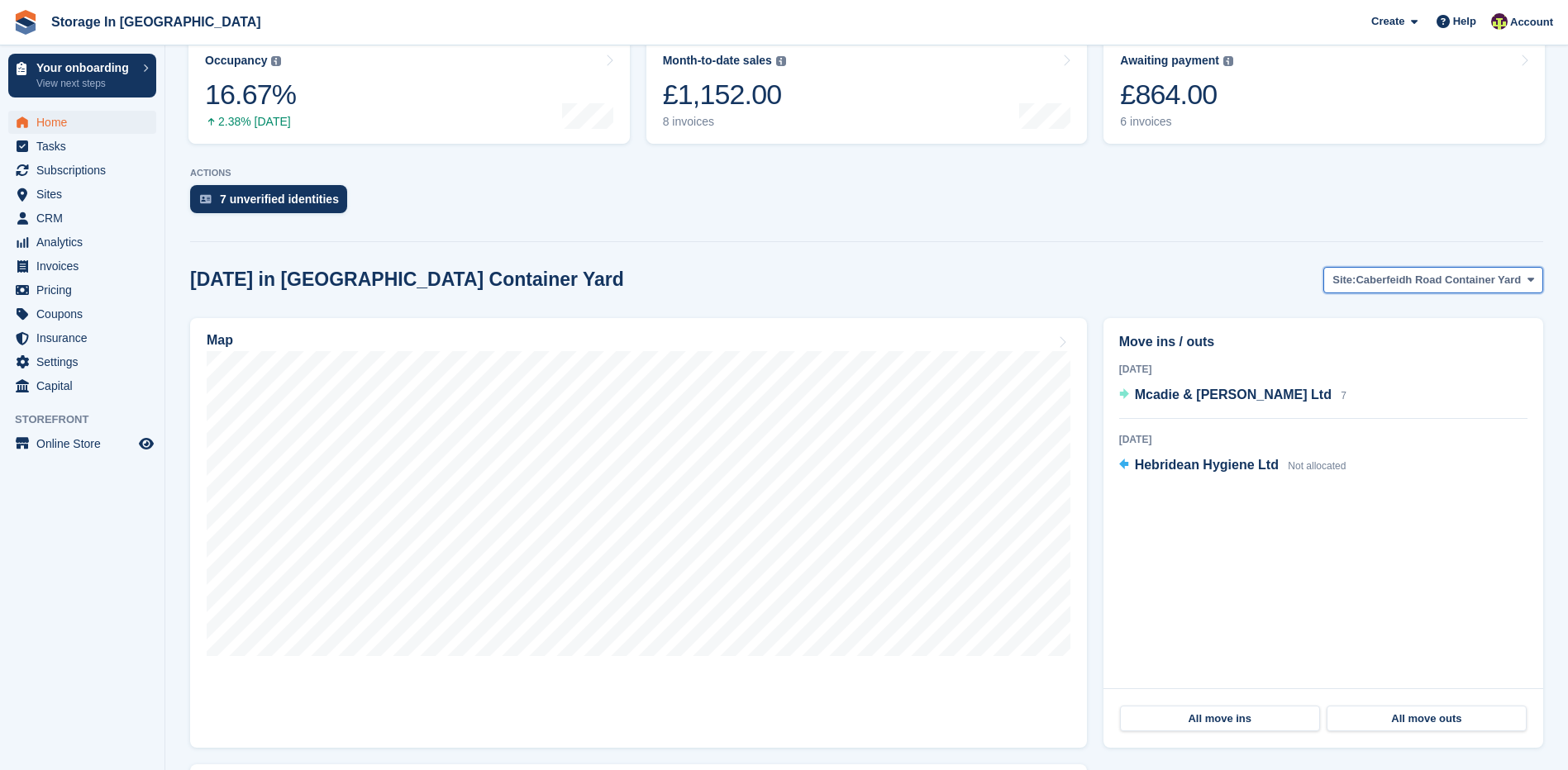
click at [1405, 273] on span "Caberfeidh Road Container Yard" at bounding box center [1438, 279] width 165 height 16
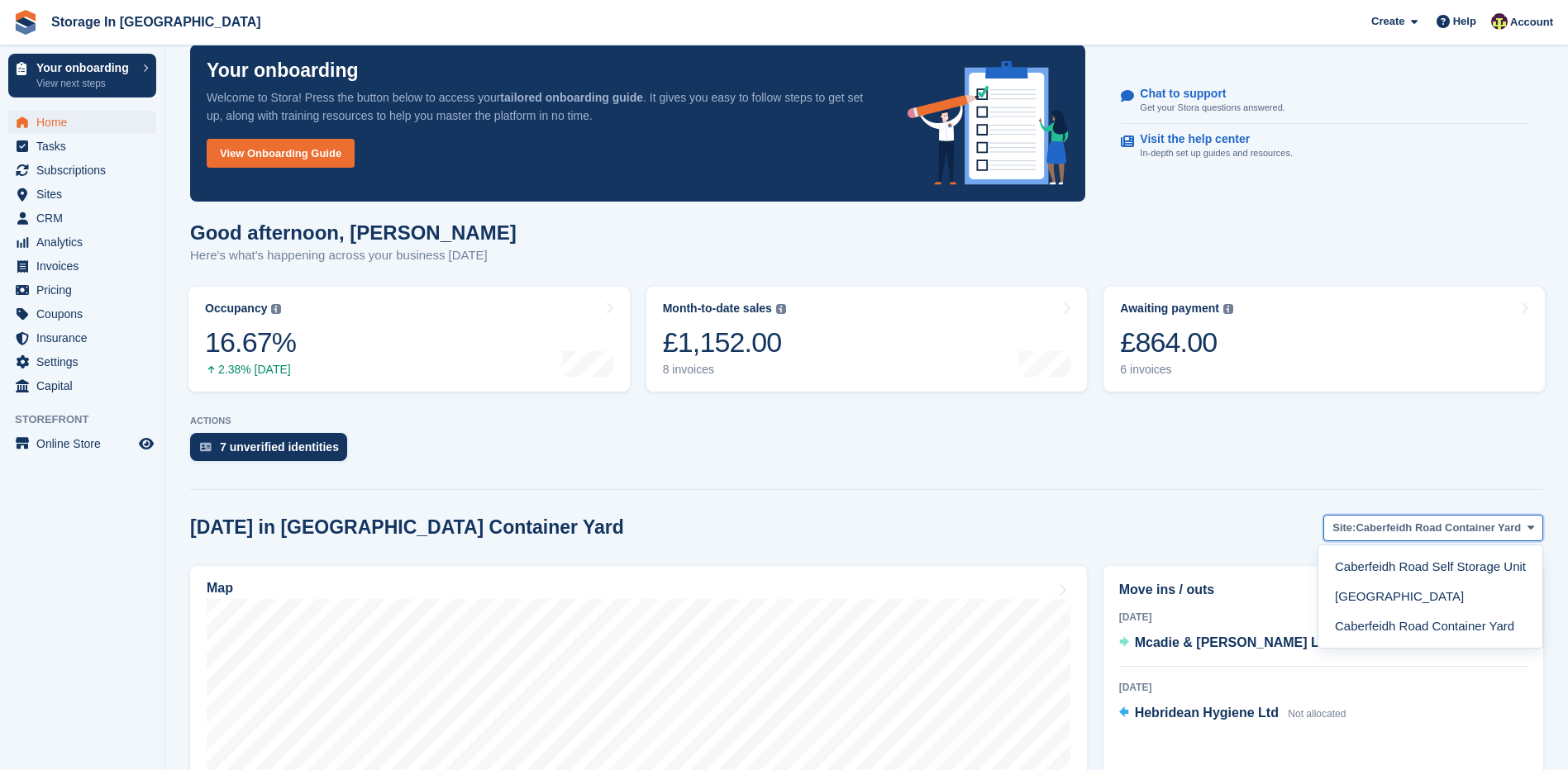
scroll to position [0, 0]
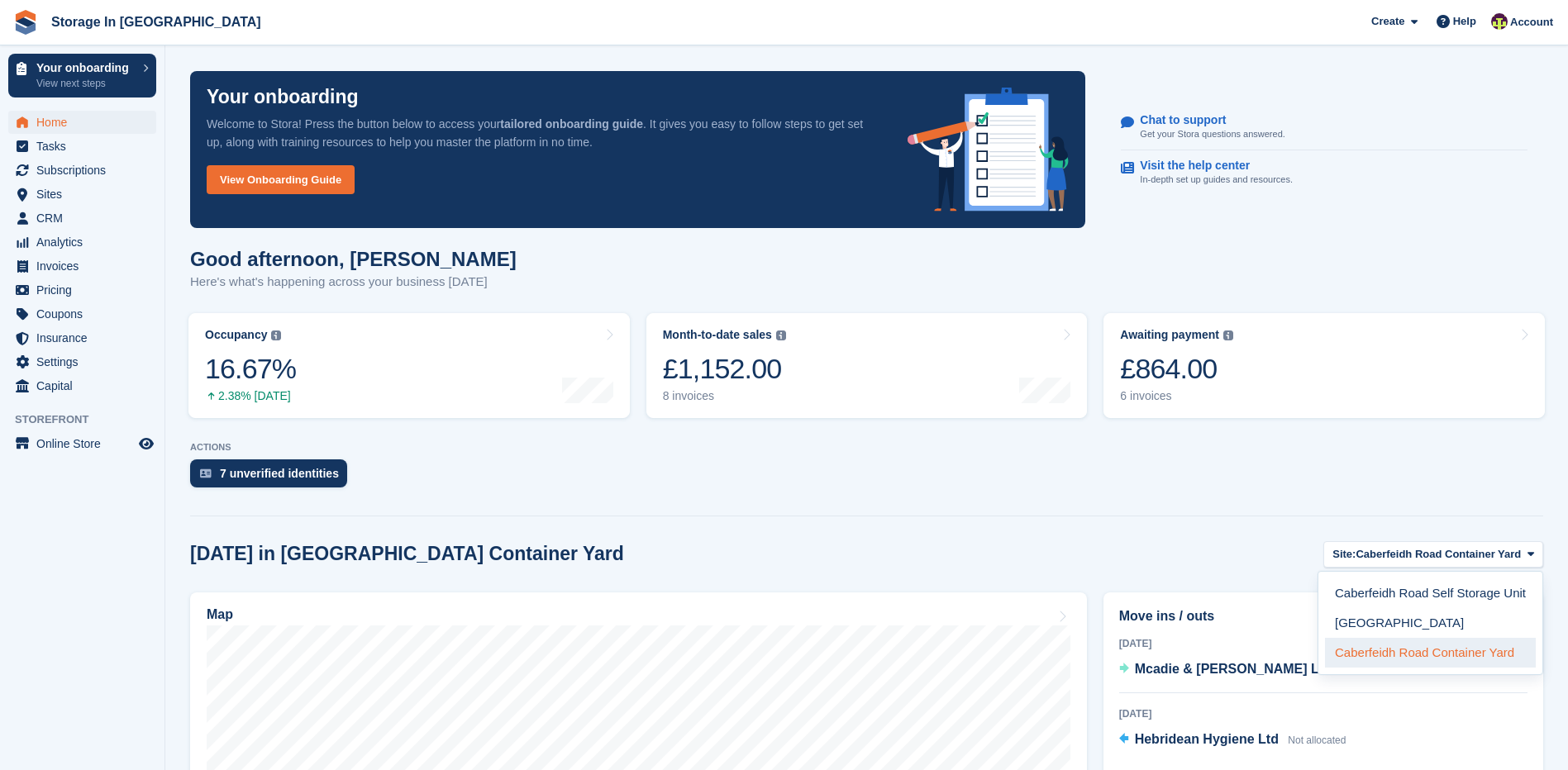
click at [1370, 651] on link "Caberfeidh Road Container Yard" at bounding box center [1430, 652] width 211 height 30
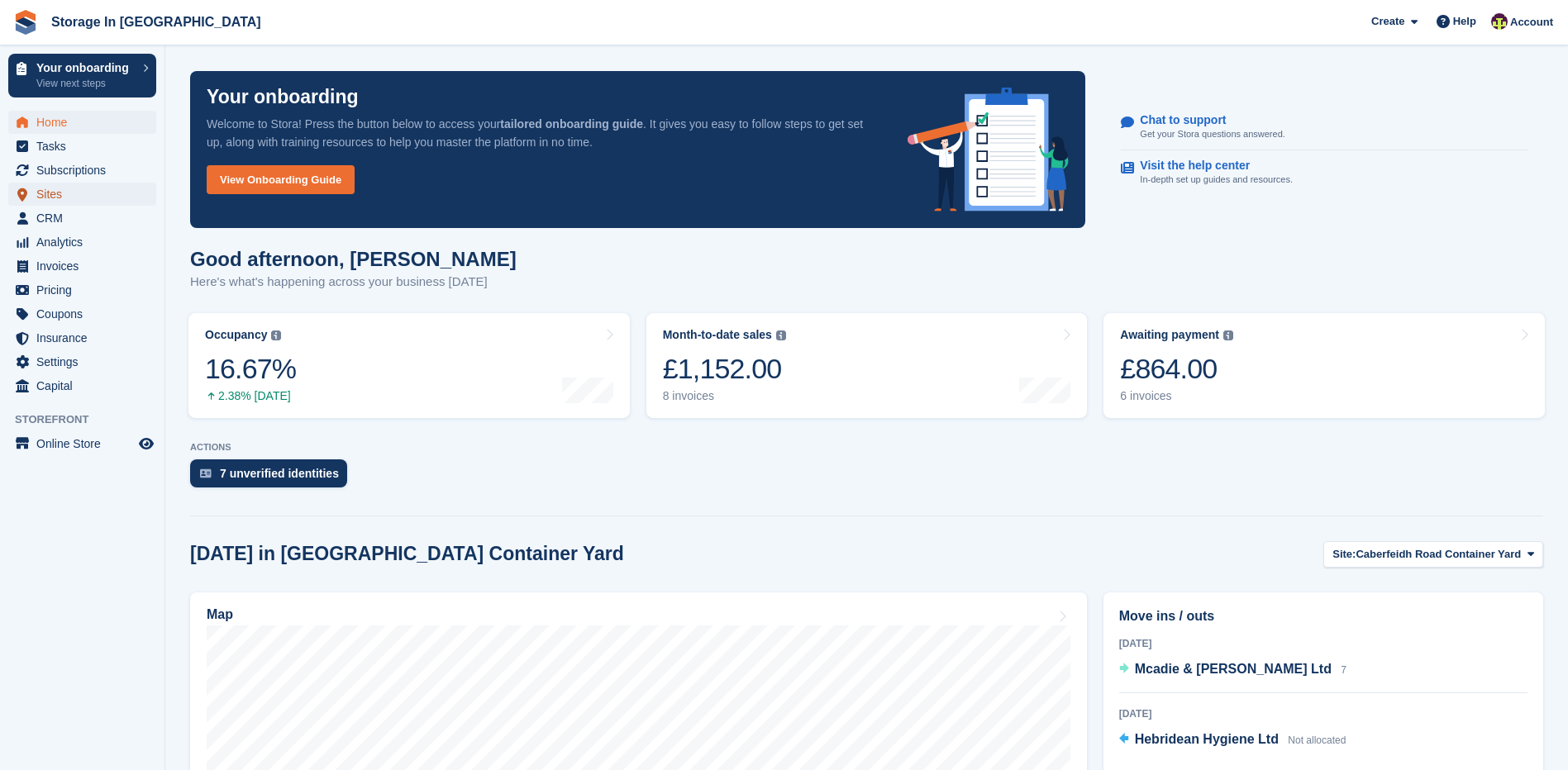
click at [62, 187] on span "Sites" at bounding box center [86, 194] width 99 height 23
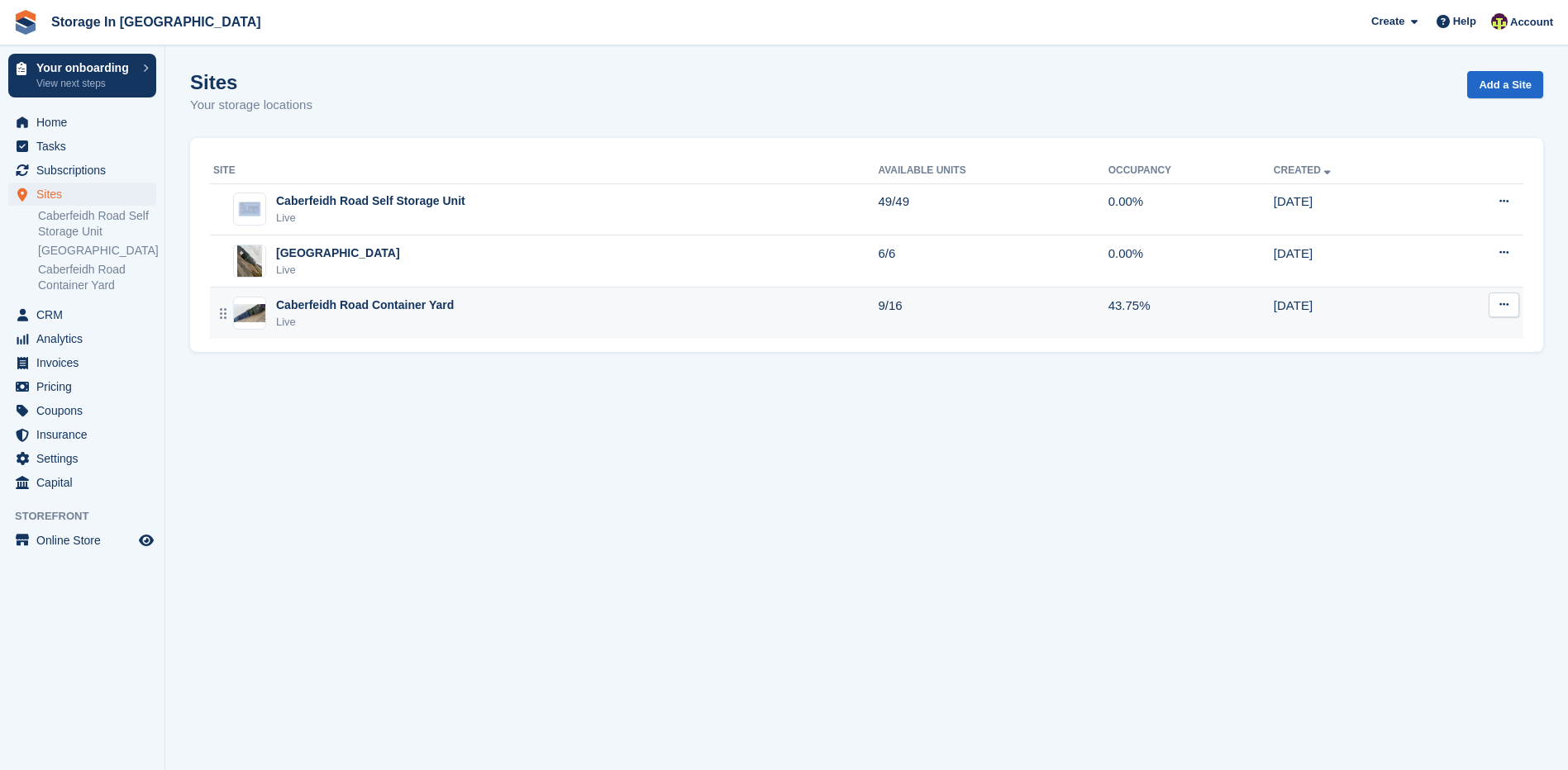
click at [366, 318] on div "Live" at bounding box center [365, 321] width 178 height 16
